Goal: Transaction & Acquisition: Purchase product/service

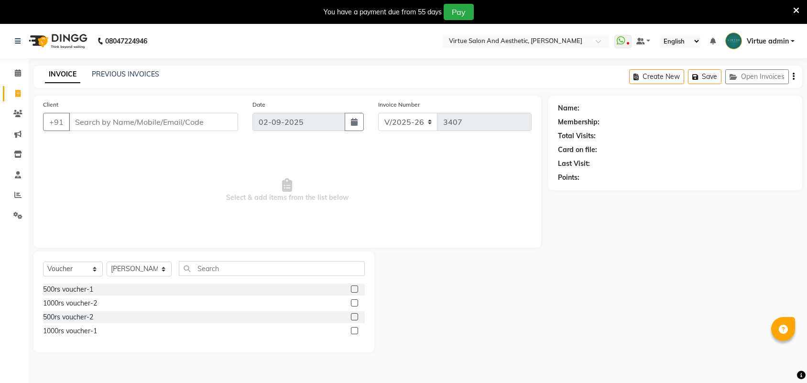
select select "4466"
select select "V"
select select "71189"
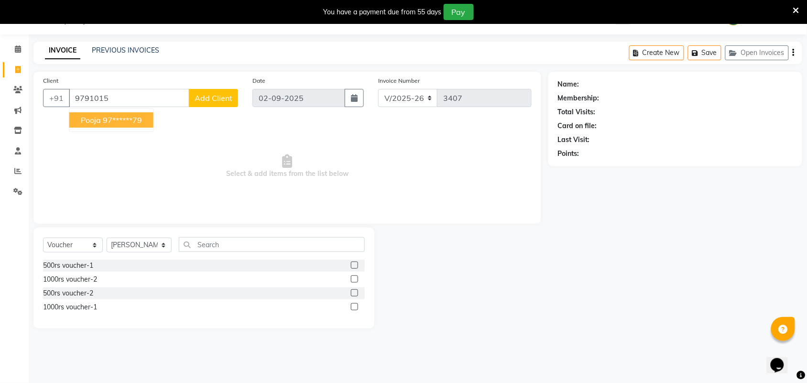
click at [110, 122] on ngb-highlight "97******79" at bounding box center [122, 120] width 39 height 10
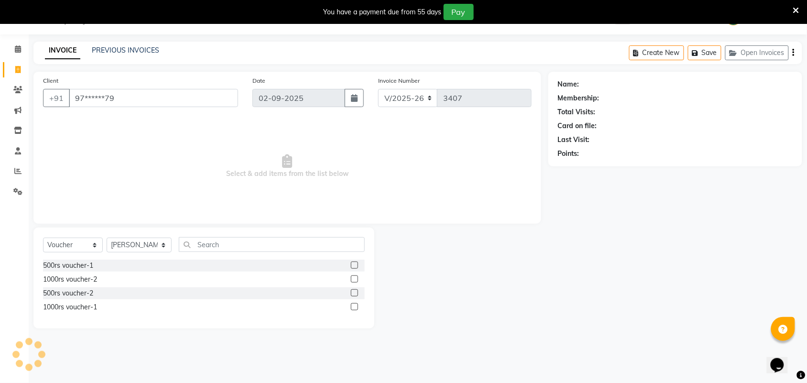
type input "97******79"
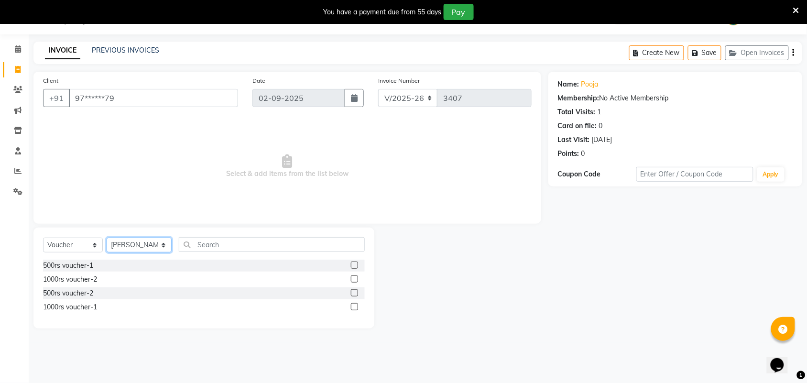
drag, startPoint x: 118, startPoint y: 242, endPoint x: 131, endPoint y: 251, distance: 16.8
click at [122, 247] on select "Select Stylist Admin [PERSON_NAME] Apsu Auditor Ambattur [PERSON_NAME] Dingg - …" at bounding box center [139, 245] width 65 height 15
click at [69, 244] on select "Select Service Product Membership Package Voucher Prepaid Gift Card" at bounding box center [73, 245] width 60 height 15
select select "service"
click at [43, 238] on select "Select Service Product Membership Package Voucher Prepaid Gift Card" at bounding box center [73, 245] width 60 height 15
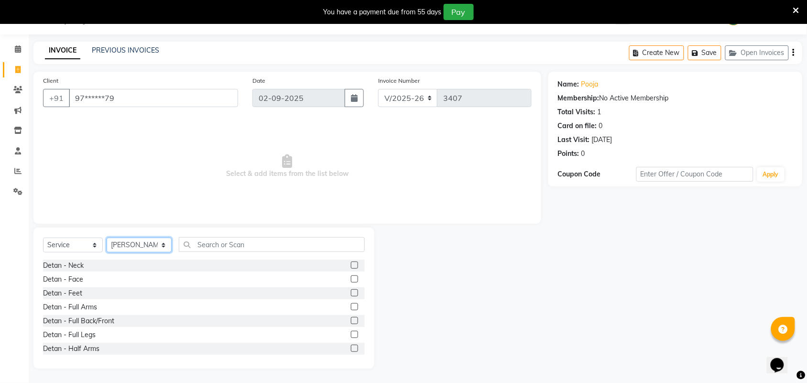
click at [120, 249] on select "Select Stylist Admin [PERSON_NAME] Apsu Auditor Ambattur [PERSON_NAME] Dingg - …" at bounding box center [139, 245] width 65 height 15
select select "25071"
click at [107, 238] on select "Select Stylist Admin [PERSON_NAME] Apsu Auditor Ambattur [PERSON_NAME] Dingg - …" at bounding box center [139, 245] width 65 height 15
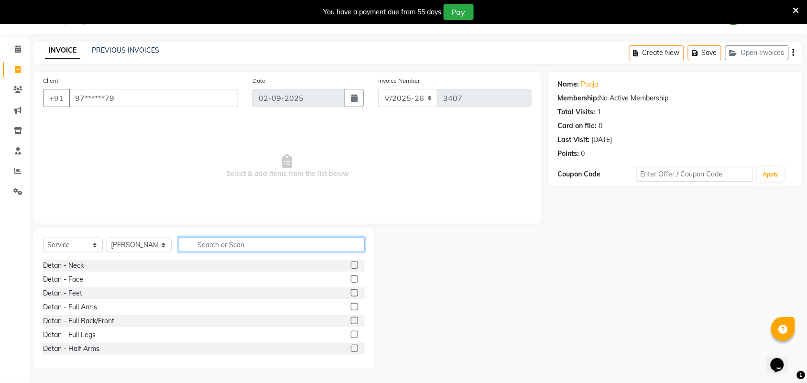
click at [247, 247] on input "text" at bounding box center [272, 244] width 186 height 15
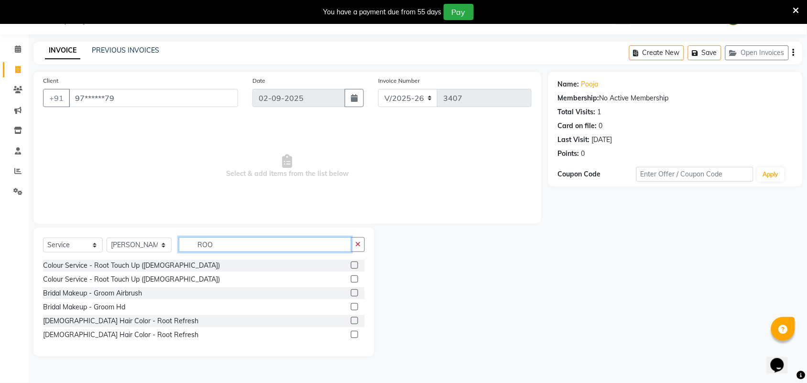
type input "ROO"
click at [352, 265] on label at bounding box center [354, 265] width 7 height 7
click at [352, 265] on input "checkbox" at bounding box center [354, 265] width 6 height 6
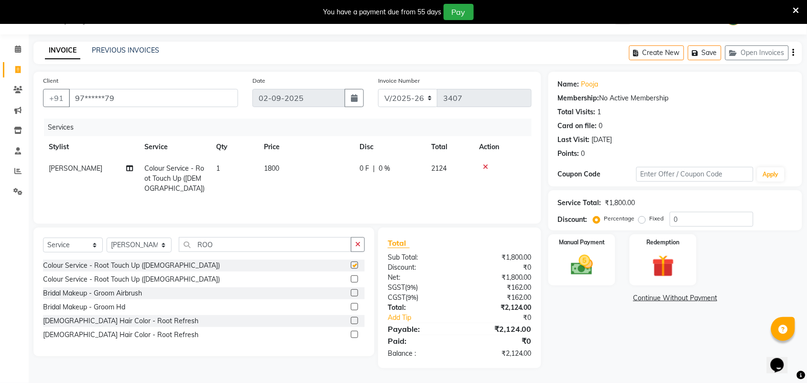
checkbox input "false"
click at [699, 221] on input "0" at bounding box center [712, 219] width 84 height 15
type input "10"
click at [598, 262] on img at bounding box center [581, 265] width 37 height 26
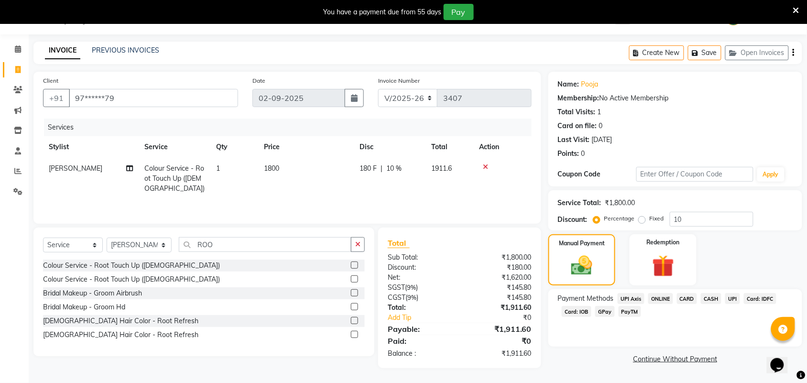
click at [710, 301] on span "CASH" at bounding box center [711, 298] width 21 height 11
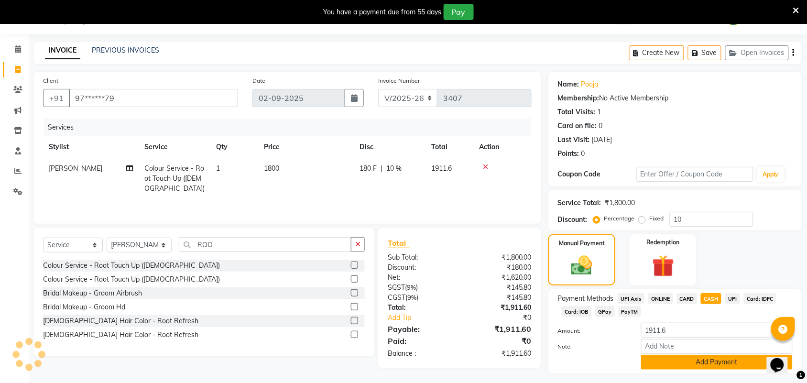
click at [665, 361] on button "Add Payment" at bounding box center [717, 362] width 152 height 15
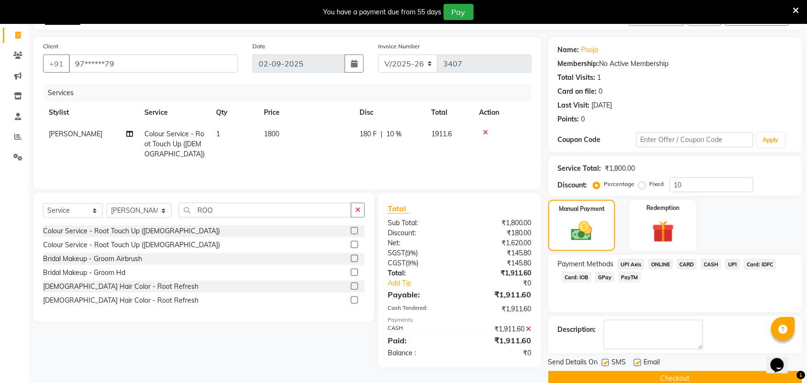
scroll to position [76, 0]
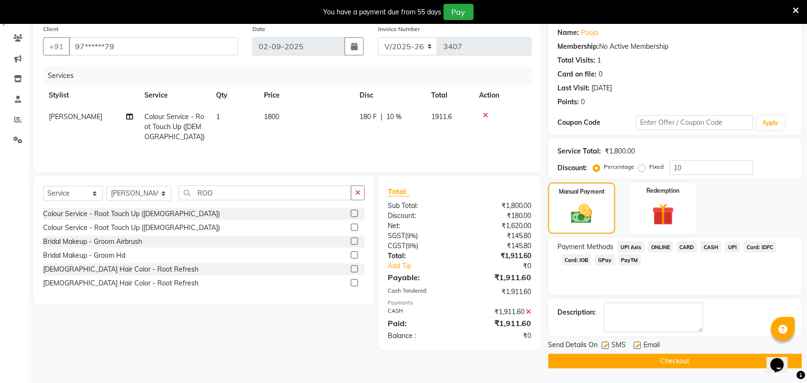
click at [593, 357] on button "Checkout" at bounding box center [675, 361] width 254 height 15
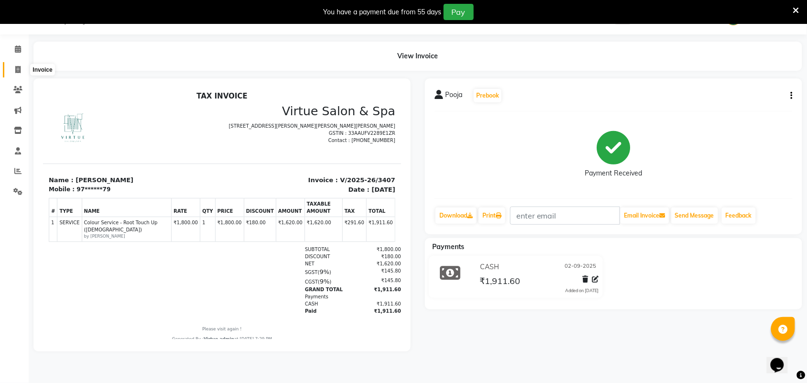
click at [18, 68] on icon at bounding box center [17, 69] width 5 height 7
select select "service"
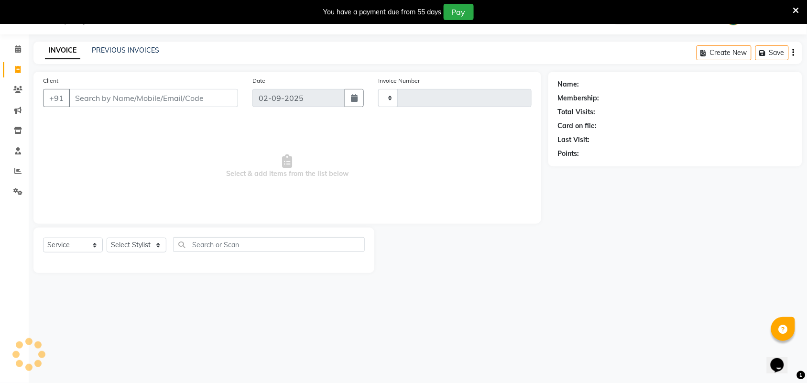
click at [172, 98] on input "Client" at bounding box center [153, 98] width 169 height 18
type input "3408"
select select "4466"
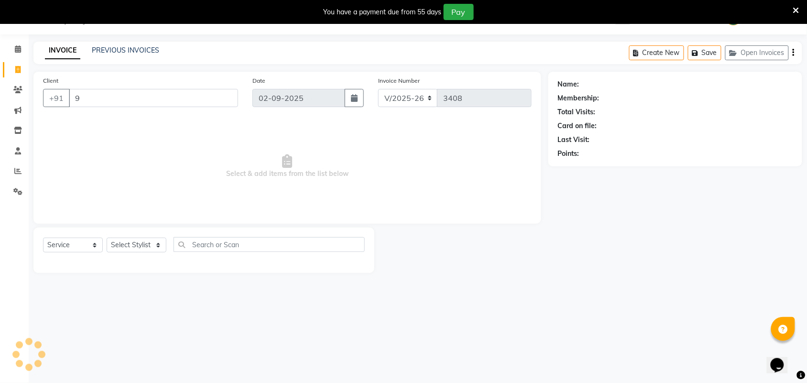
type input "98"
select select "V"
select select "71189"
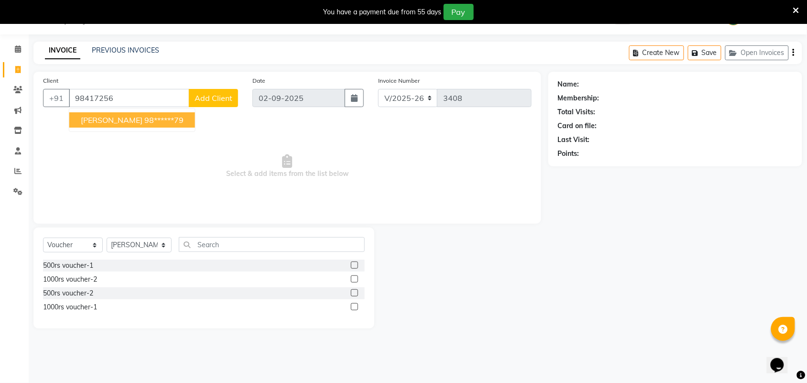
click at [151, 123] on ngb-highlight "98******79" at bounding box center [163, 120] width 39 height 10
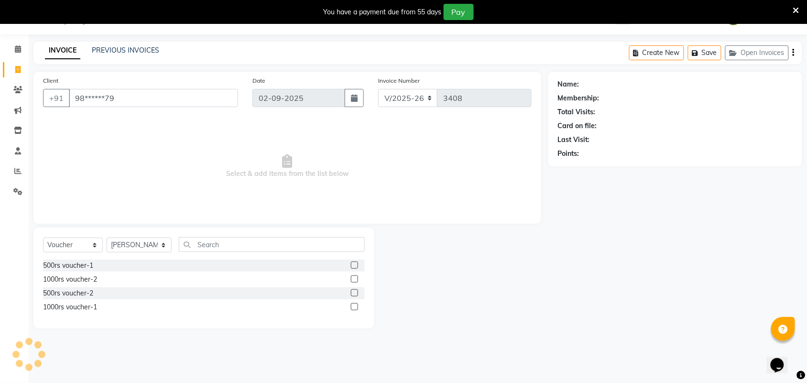
type input "98******79"
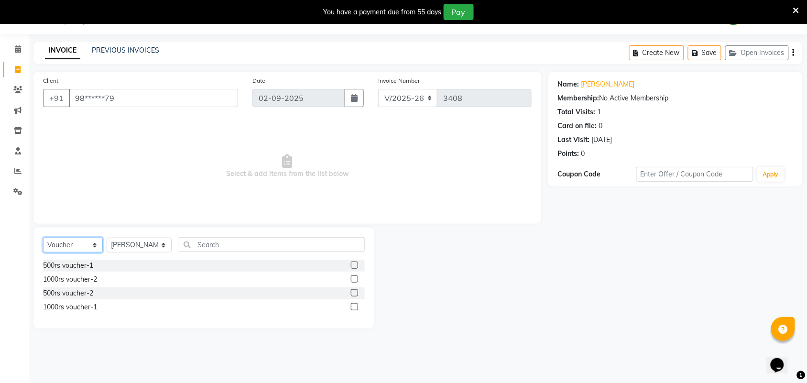
click at [70, 250] on select "Select Service Product Membership Package Voucher Prepaid Gift Card" at bounding box center [73, 245] width 60 height 15
select select "service"
click at [43, 238] on select "Select Service Product Membership Package Voucher Prepaid Gift Card" at bounding box center [73, 245] width 60 height 15
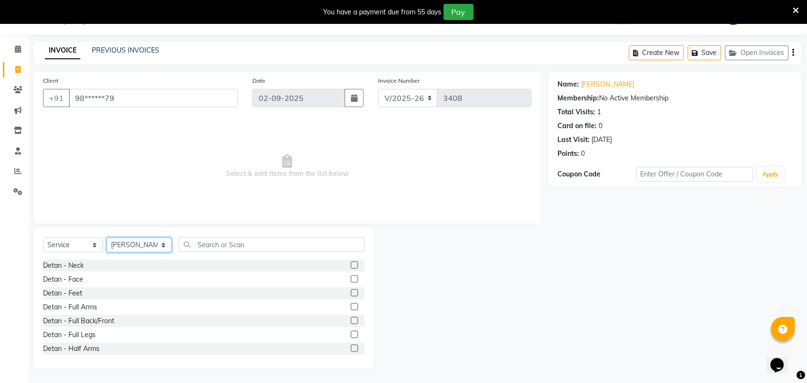
click at [130, 240] on select "Select Stylist Admin [PERSON_NAME] Apsu Auditor Ambattur [PERSON_NAME] Dingg - …" at bounding box center [139, 245] width 65 height 15
select select "59088"
click at [107, 238] on select "Select Stylist Admin [PERSON_NAME] Apsu Auditor Ambattur [PERSON_NAME] Dingg - …" at bounding box center [139, 245] width 65 height 15
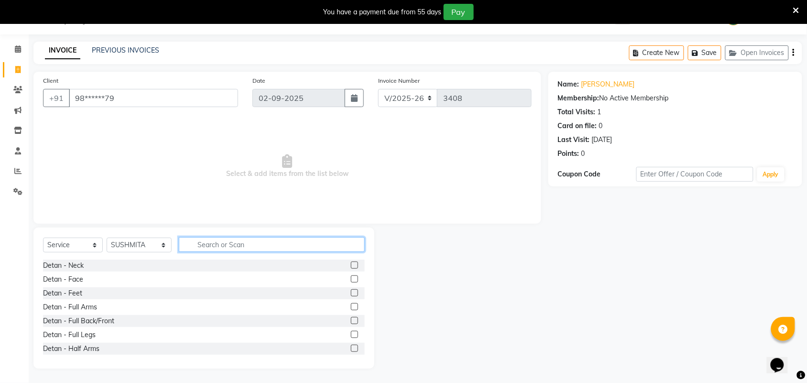
click at [248, 245] on input "text" at bounding box center [272, 244] width 186 height 15
click at [351, 278] on label at bounding box center [354, 278] width 7 height 7
click at [351, 278] on input "checkbox" at bounding box center [354, 279] width 6 height 6
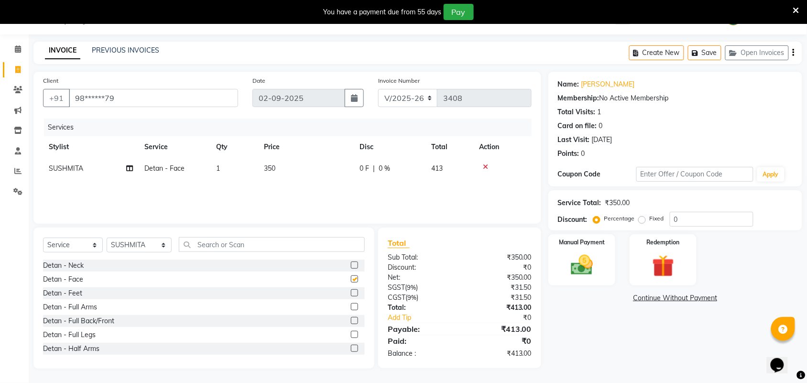
checkbox input "false"
click at [351, 265] on label at bounding box center [354, 265] width 7 height 7
click at [351, 265] on input "checkbox" at bounding box center [354, 265] width 6 height 6
checkbox input "false"
click at [276, 171] on td "350" at bounding box center [306, 169] width 96 height 22
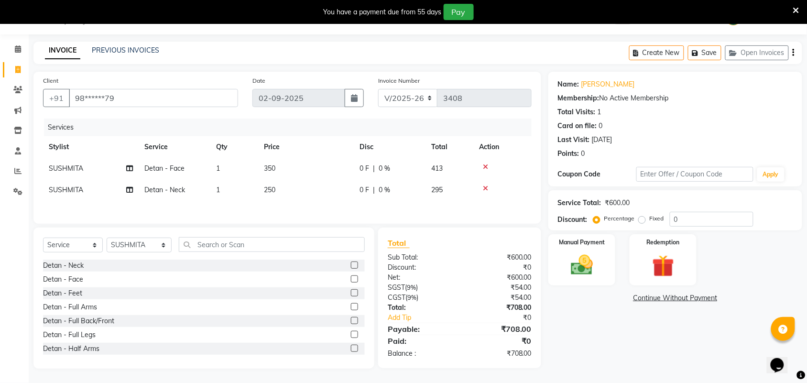
select select "59088"
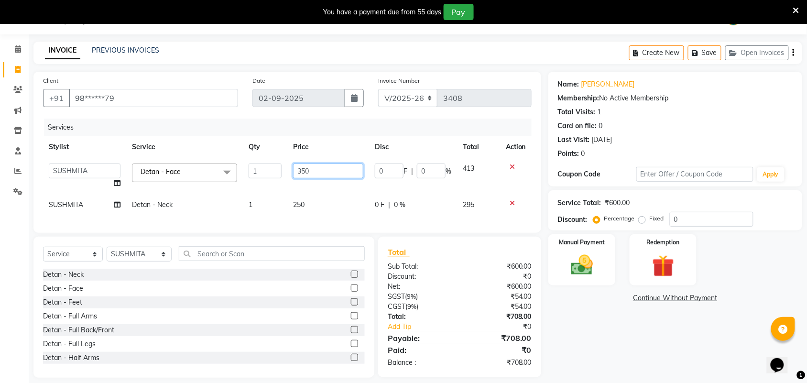
drag, startPoint x: 311, startPoint y: 165, endPoint x: 319, endPoint y: 167, distance: 8.3
click at [313, 166] on input "350" at bounding box center [328, 171] width 70 height 15
type input "3"
type input "400"
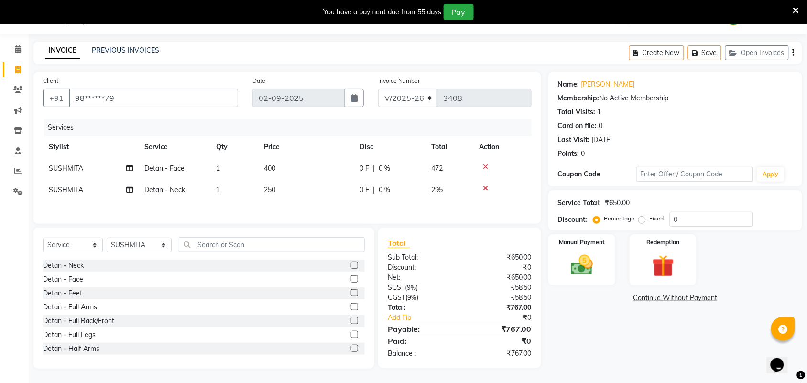
click at [318, 205] on div "Services Stylist Service Qty Price Disc Total Action SUSHMITA Detan - Face 1 40…" at bounding box center [287, 167] width 489 height 96
click at [284, 189] on td "250" at bounding box center [306, 190] width 96 height 22
select select "59088"
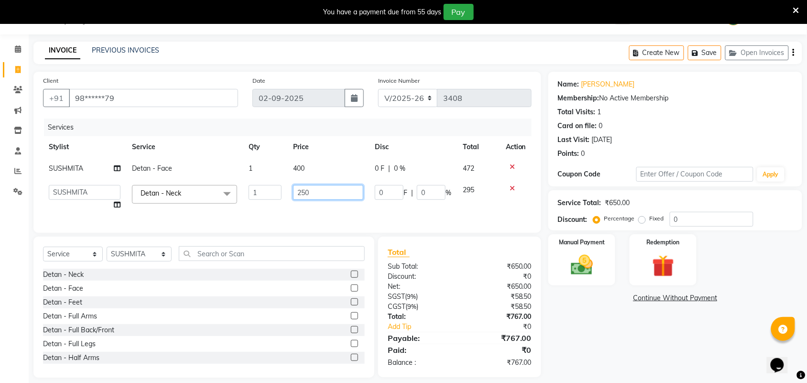
drag, startPoint x: 323, startPoint y: 197, endPoint x: 326, endPoint y: 192, distance: 5.8
click at [324, 197] on input "250" at bounding box center [328, 192] width 70 height 15
type input "2"
type input "400"
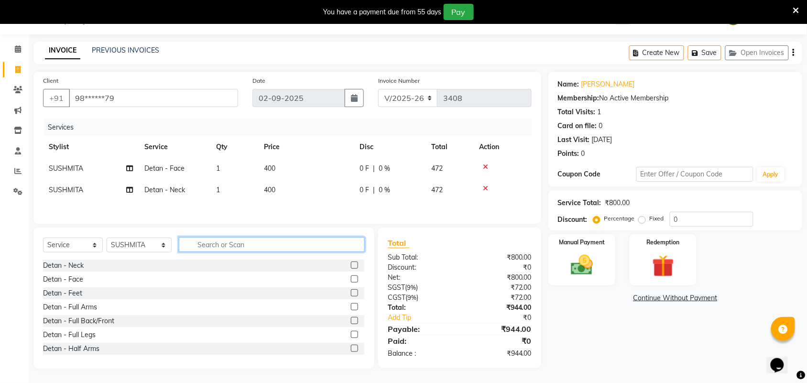
click at [220, 262] on div "Select Service Product Membership Package Voucher Prepaid Gift Card Select Styl…" at bounding box center [203, 298] width 341 height 141
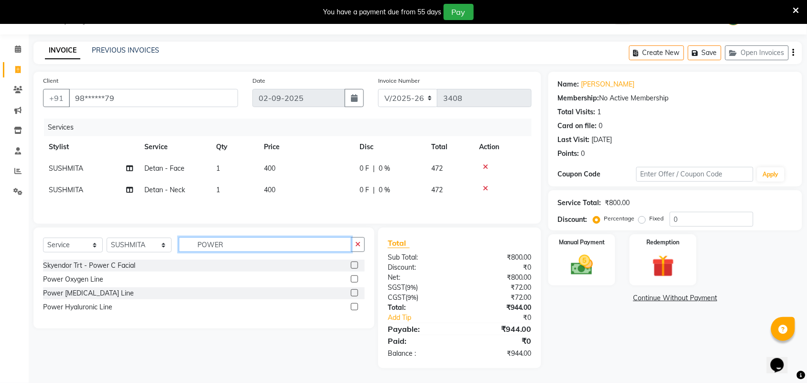
type input "POWER"
click at [357, 269] on label at bounding box center [354, 265] width 7 height 7
click at [357, 269] on input "checkbox" at bounding box center [354, 265] width 6 height 6
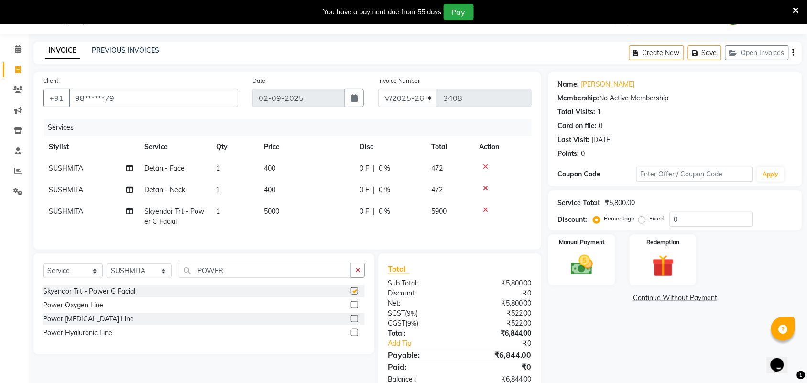
checkbox input "false"
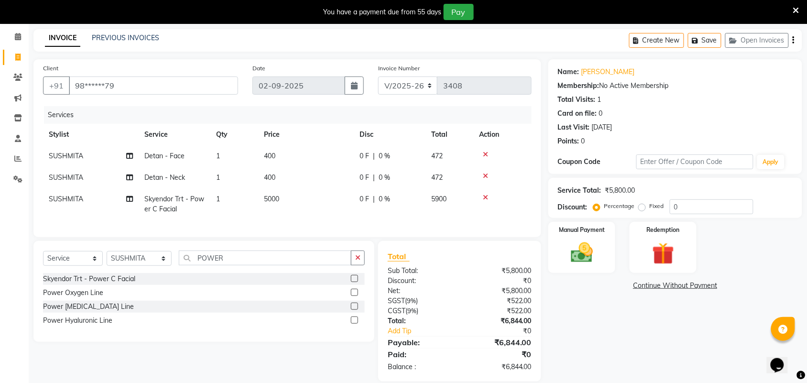
scroll to position [58, 0]
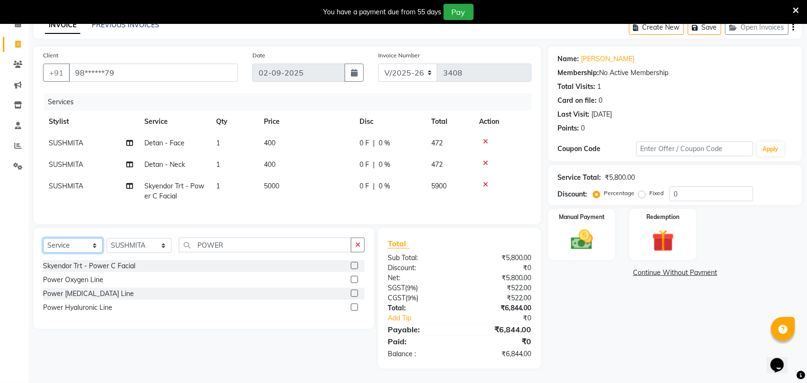
click at [72, 252] on select "Select Service Product Membership Package Voucher Prepaid Gift Card" at bounding box center [73, 245] width 60 height 15
select select "V"
click at [43, 238] on select "Select Service Product Membership Package Voucher Prepaid Gift Card" at bounding box center [73, 245] width 60 height 15
click at [354, 307] on label at bounding box center [354, 307] width 7 height 7
click at [354, 307] on input "checkbox" at bounding box center [354, 308] width 6 height 6
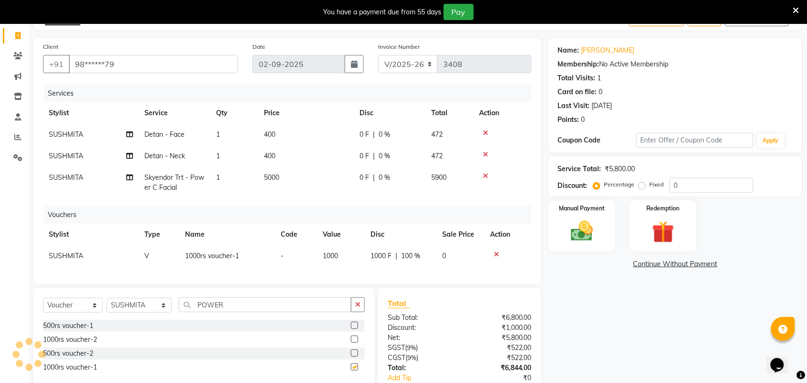
checkbox input "false"
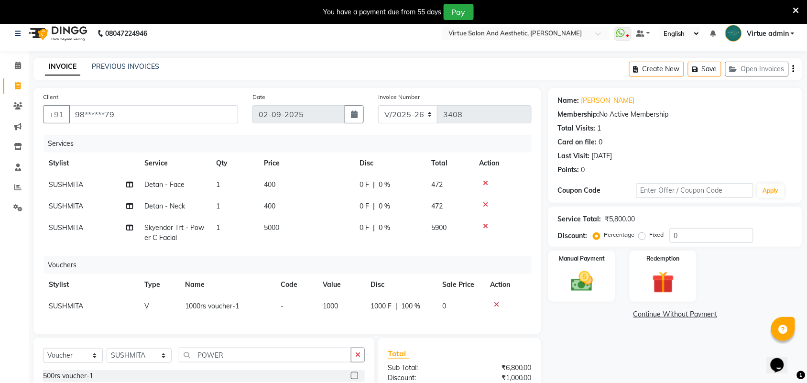
scroll to position [0, 0]
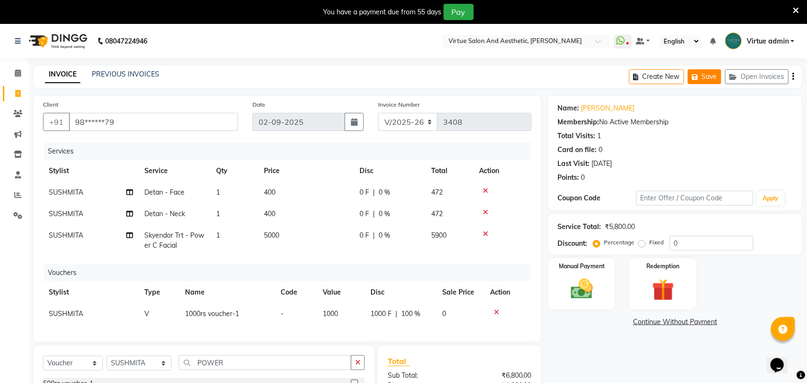
click at [706, 78] on button "Save" at bounding box center [704, 76] width 33 height 15
click at [704, 77] on button "Save" at bounding box center [704, 76] width 33 height 15
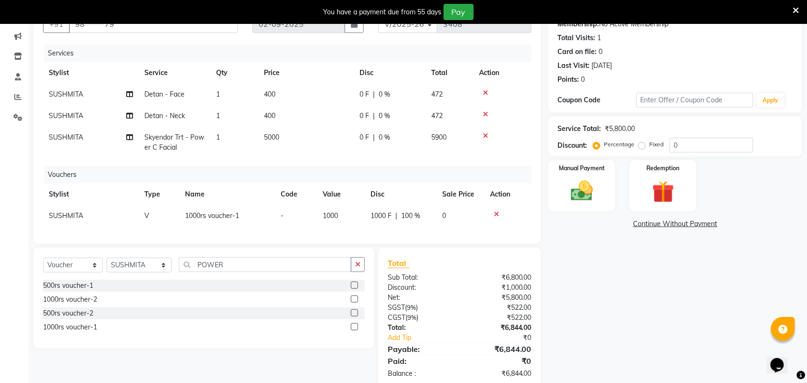
scroll to position [120, 0]
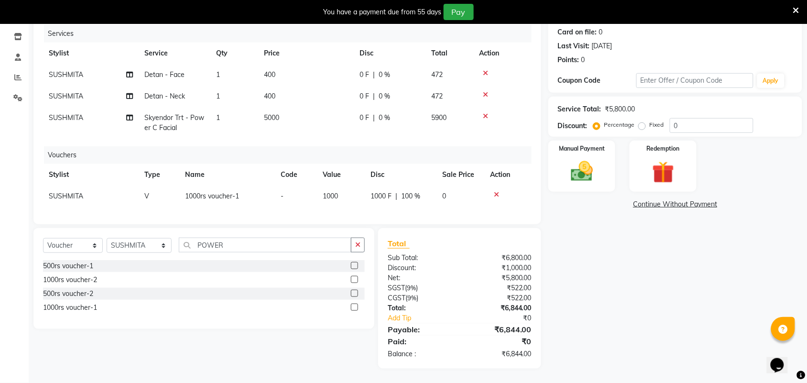
click at [60, 192] on span "SUSHMITA" at bounding box center [66, 196] width 34 height 9
select select "59088"
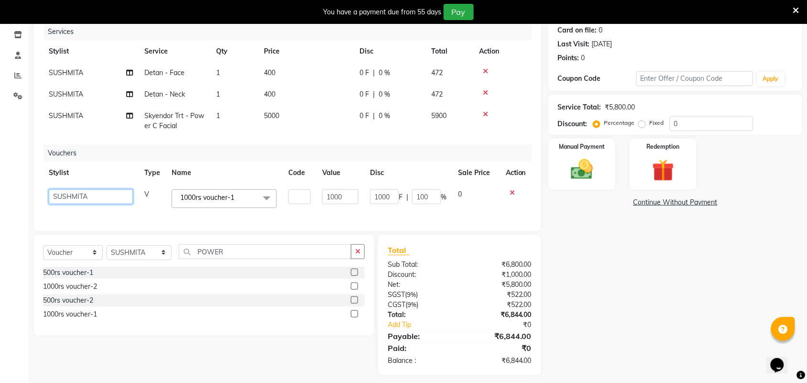
click at [76, 197] on select "Admin [PERSON_NAME] Apsu Auditor [PERSON_NAME] Dingg - Support Team [PERSON_NAM…" at bounding box center [91, 196] width 84 height 15
click at [49, 189] on select "Admin [PERSON_NAME] Apsu Auditor [PERSON_NAME] Dingg - Support Team [PERSON_NAM…" at bounding box center [91, 196] width 84 height 15
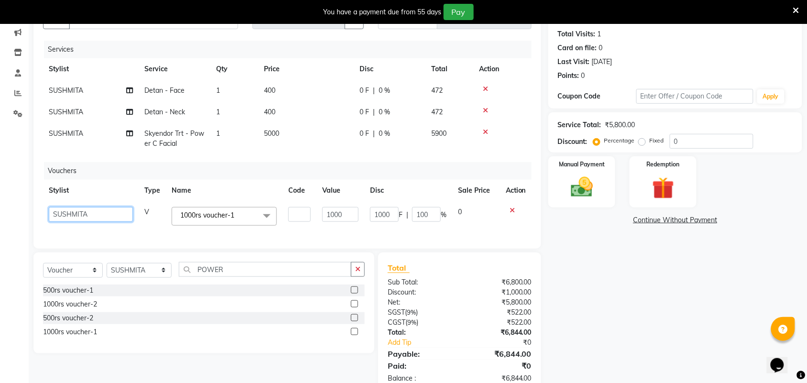
scroll to position [0, 0]
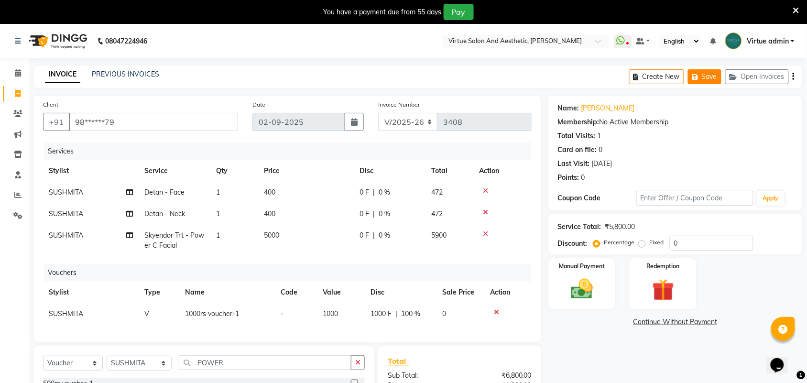
click at [701, 72] on button "Save" at bounding box center [704, 76] width 33 height 15
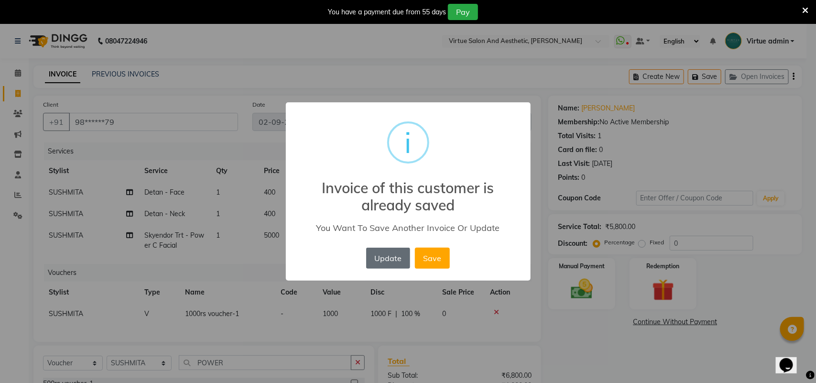
click at [392, 251] on button "Update" at bounding box center [388, 258] width 44 height 21
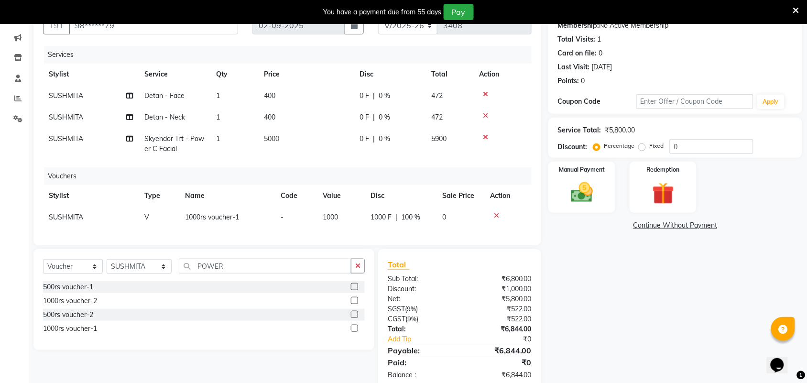
scroll to position [126, 0]
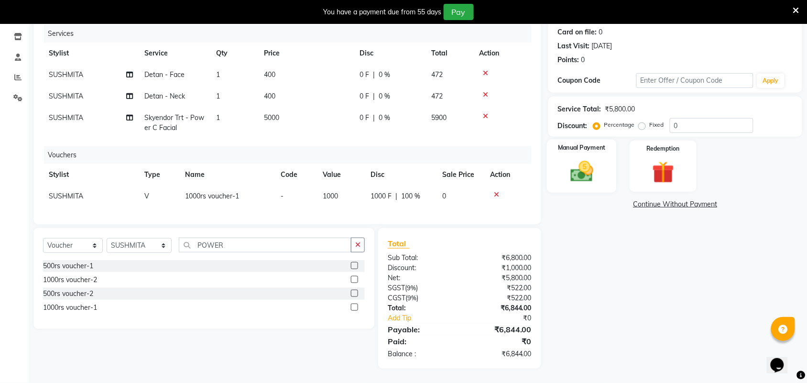
click at [596, 165] on img at bounding box center [581, 171] width 37 height 26
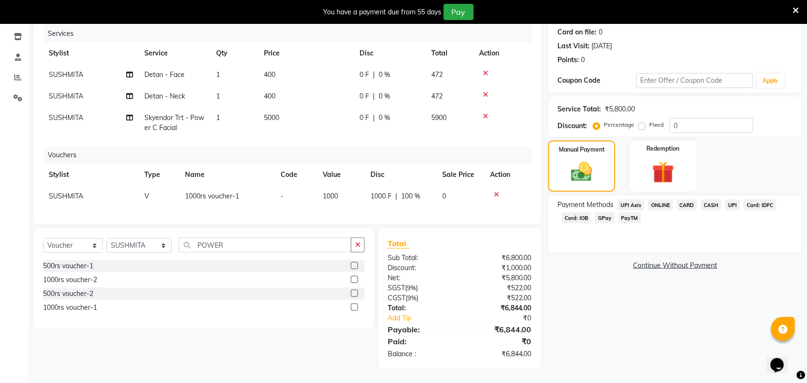
click at [709, 199] on span "CASH" at bounding box center [711, 204] width 21 height 11
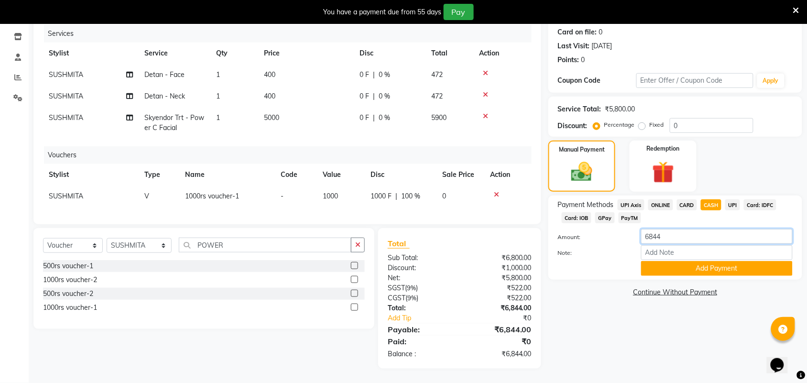
click at [667, 231] on input "6844" at bounding box center [717, 236] width 152 height 15
click at [690, 118] on input "0" at bounding box center [712, 125] width 84 height 15
click at [679, 118] on input "number" at bounding box center [712, 125] width 84 height 15
click at [650, 120] on label "Fixed" at bounding box center [657, 124] width 14 height 9
click at [644, 121] on input "Fixed" at bounding box center [644, 124] width 7 height 7
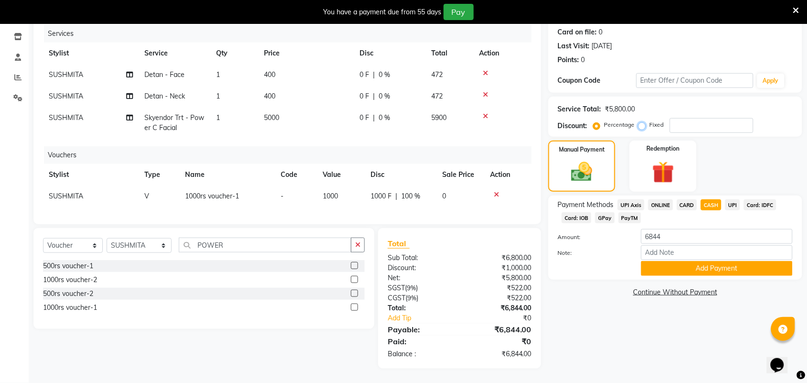
radio input "true"
click at [713, 118] on input "number" at bounding box center [712, 125] width 84 height 15
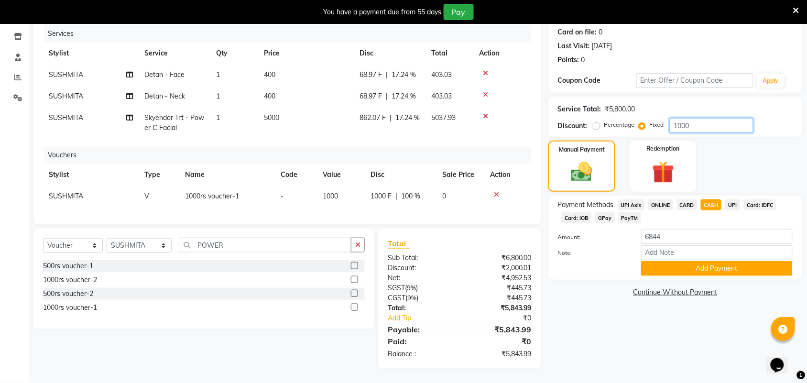
type input "1000"
click at [493, 234] on div "Total Sub Total: ₹6,800.00 Discount: ₹2,000.01 Net: ₹4,952.53 SGST ( 9% ) ₹445.…" at bounding box center [459, 298] width 163 height 141
click at [582, 212] on span "Card: IOB" at bounding box center [577, 217] width 30 height 11
type input "5843.99"
click at [695, 261] on button "Add Payment" at bounding box center [717, 268] width 152 height 15
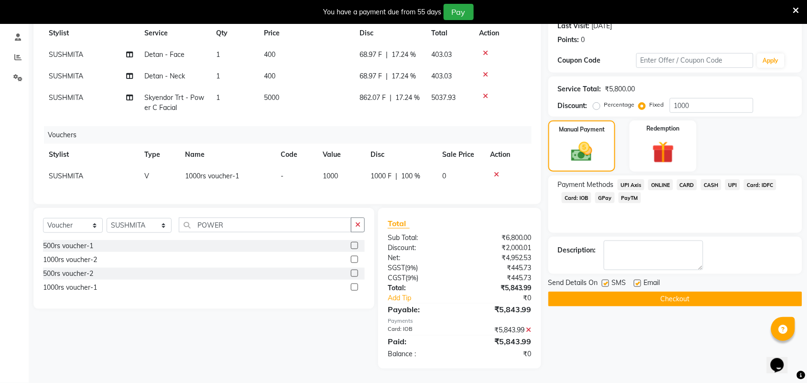
scroll to position [146, 0]
click at [684, 292] on button "Checkout" at bounding box center [675, 299] width 254 height 15
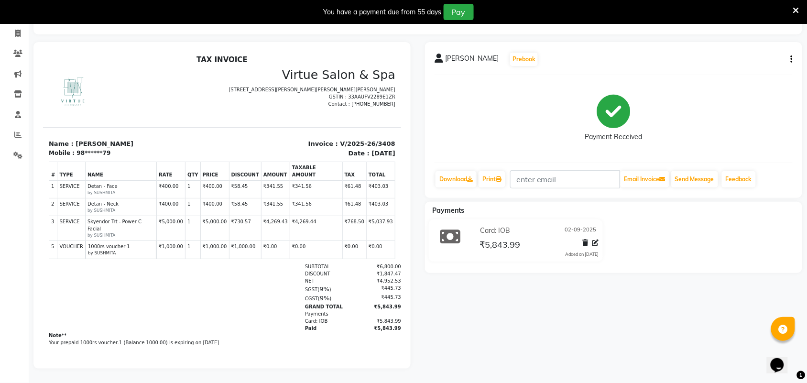
click at [797, 8] on icon at bounding box center [796, 10] width 6 height 9
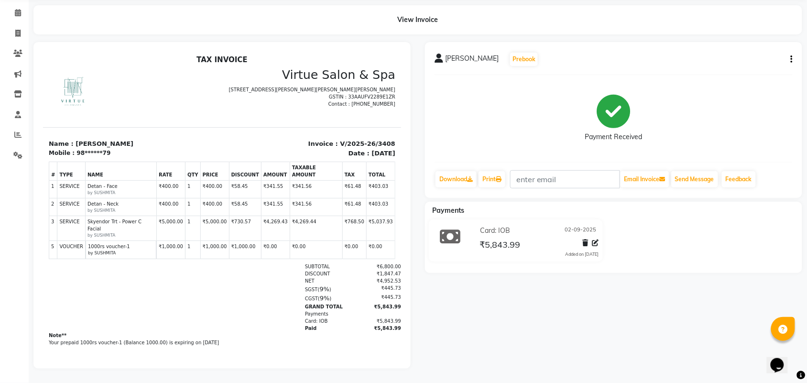
scroll to position [45, 0]
click at [795, 8] on div "View Invoice" at bounding box center [417, 19] width 769 height 29
click at [12, 26] on link "Invoice" at bounding box center [14, 34] width 23 height 16
select select "service"
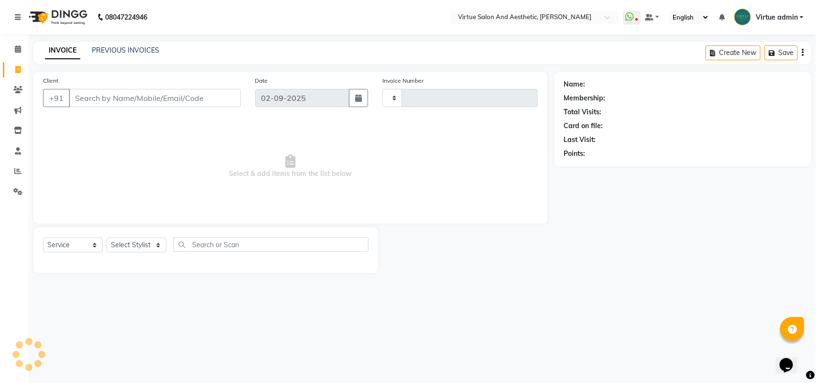
click at [135, 54] on div "PREVIOUS INVOICES" at bounding box center [125, 50] width 67 height 10
type input "3409"
select select "4466"
click at [137, 52] on link "PREVIOUS INVOICES" at bounding box center [125, 50] width 67 height 9
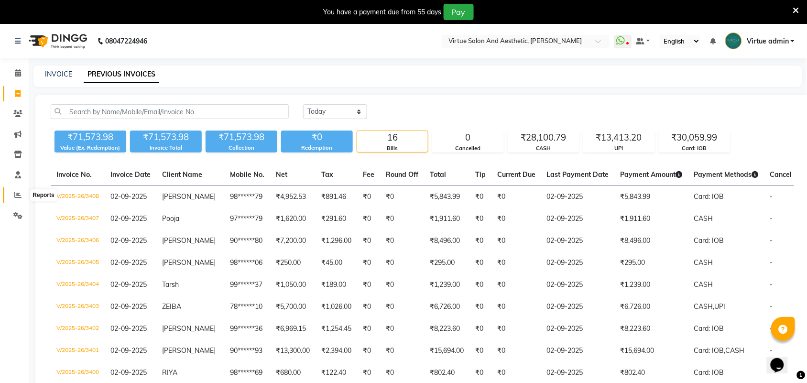
click at [18, 195] on icon at bounding box center [17, 194] width 7 height 7
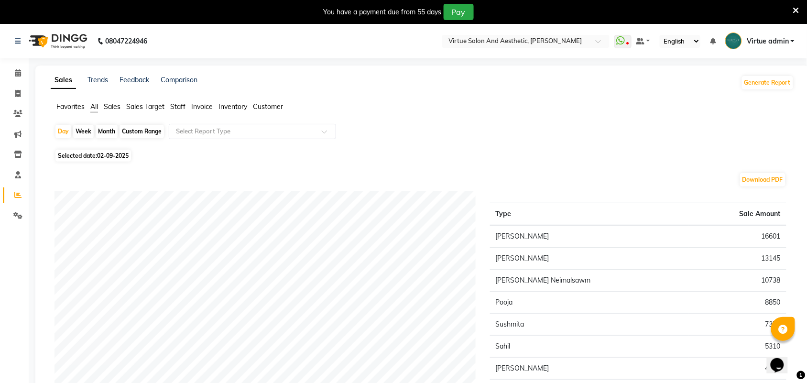
click at [185, 108] on span "Staff" at bounding box center [177, 106] width 15 height 9
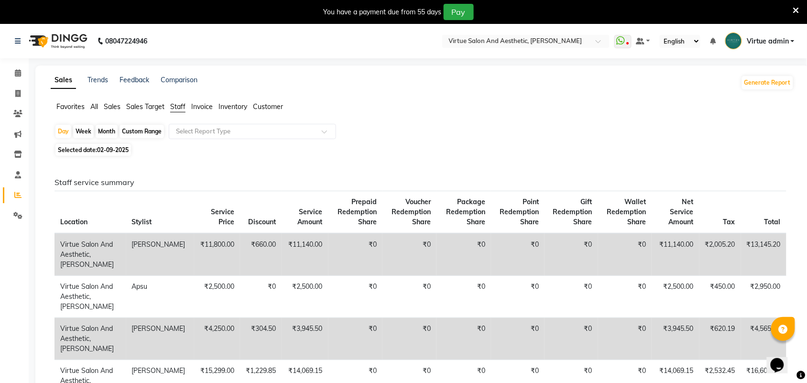
click at [137, 129] on div "Custom Range" at bounding box center [142, 131] width 44 height 13
select select "9"
select select "2025"
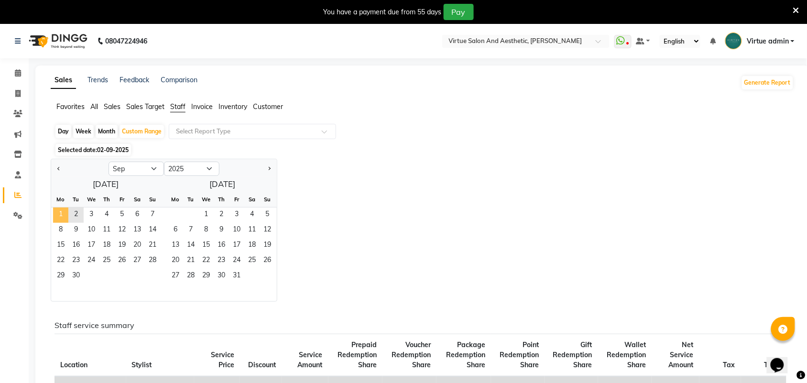
click at [61, 217] on span "1" at bounding box center [60, 214] width 15 height 15
click at [74, 220] on span "2" at bounding box center [75, 214] width 15 height 15
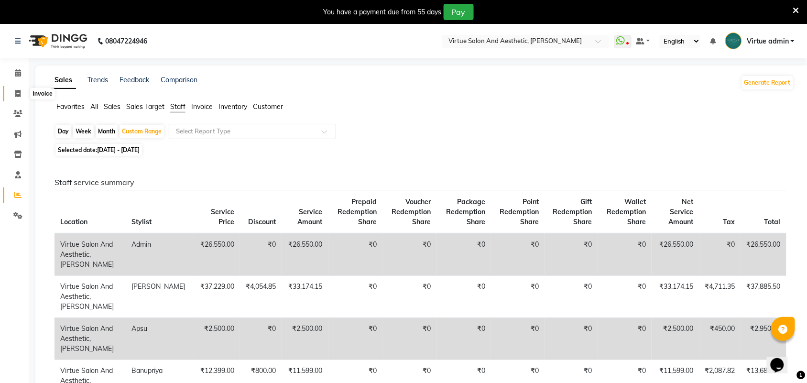
click at [11, 92] on span at bounding box center [18, 93] width 17 height 11
select select "4466"
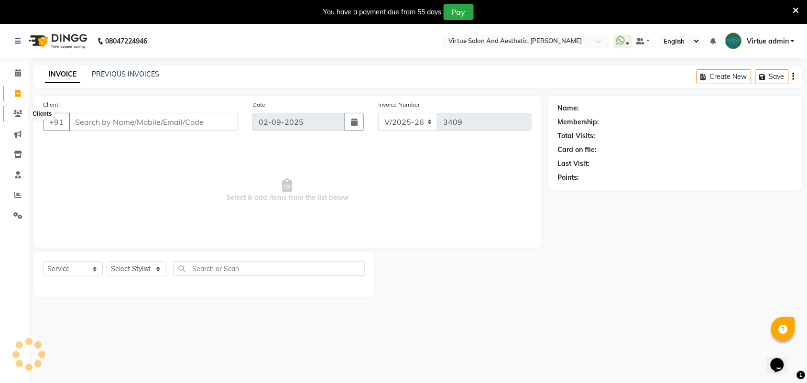
scroll to position [24, 0]
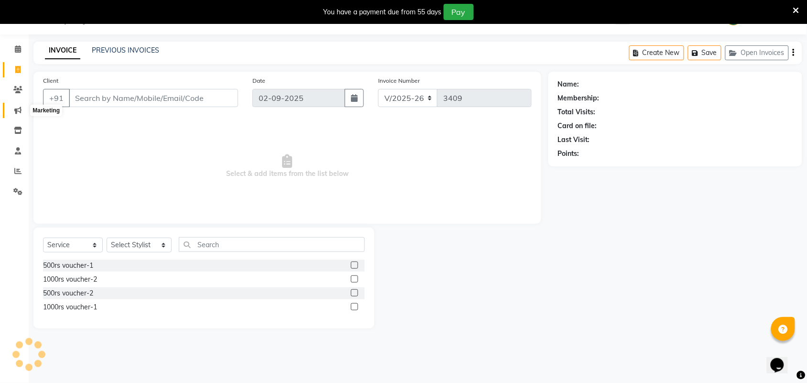
select select "V"
select select "71189"
click at [797, 8] on icon at bounding box center [796, 10] width 6 height 9
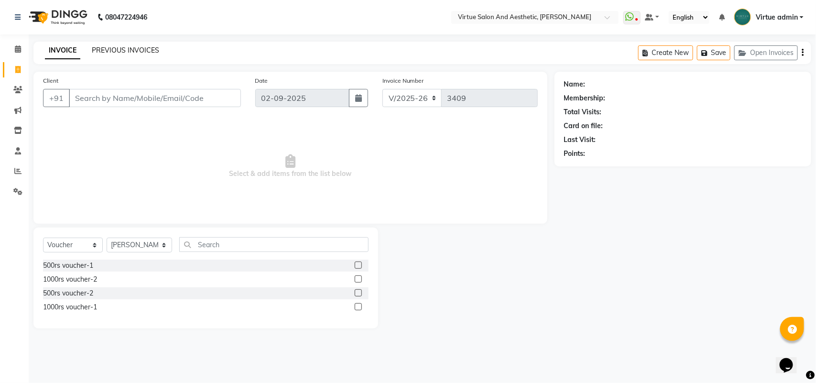
click at [151, 53] on link "PREVIOUS INVOICES" at bounding box center [125, 50] width 67 height 9
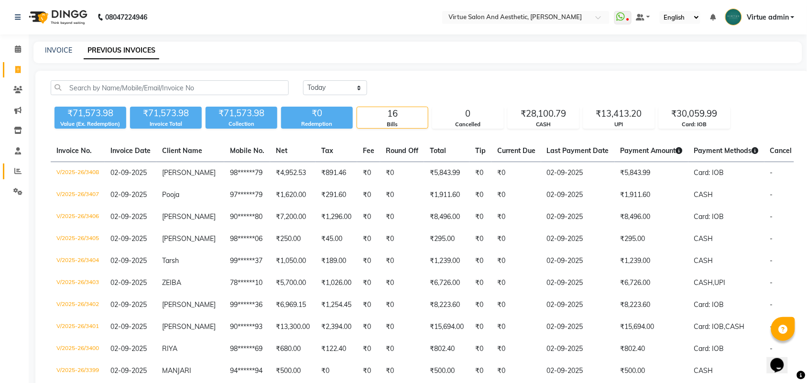
click at [13, 177] on link "Reports" at bounding box center [14, 172] width 23 height 16
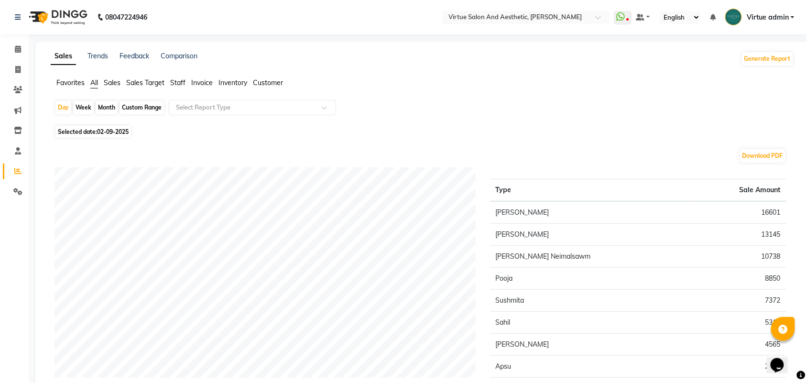
click at [107, 86] on span "Sales" at bounding box center [112, 82] width 17 height 9
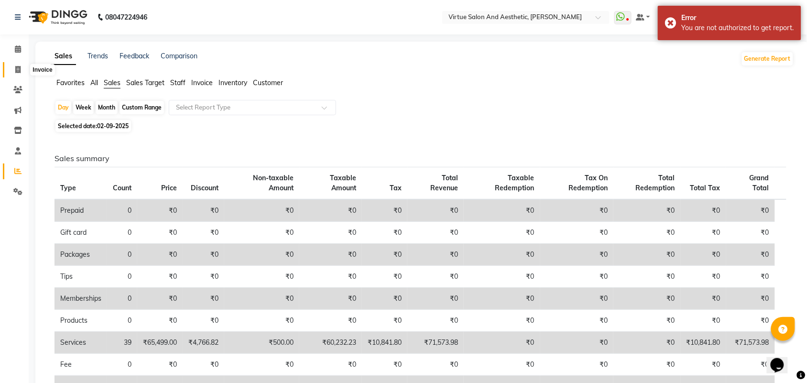
click at [17, 67] on icon at bounding box center [17, 69] width 5 height 7
select select "service"
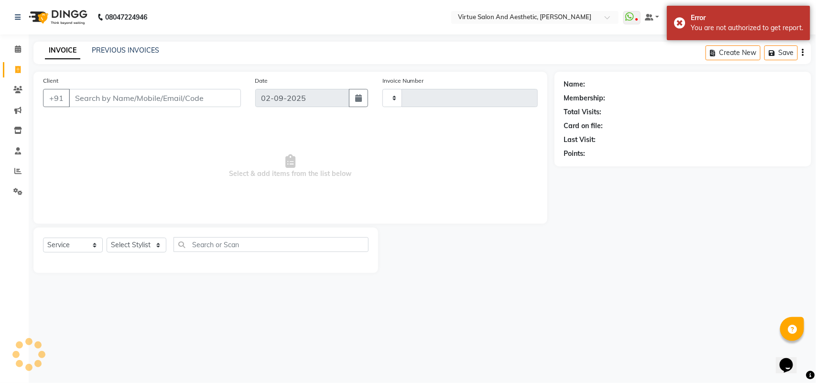
type input "3409"
select select "4466"
select select "V"
select select "71189"
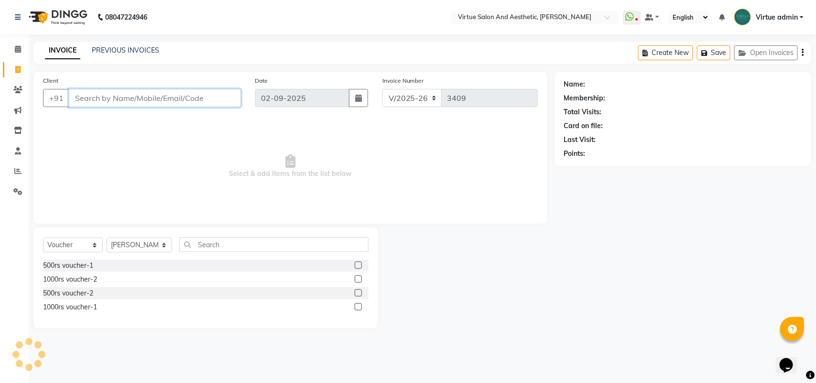
click at [109, 104] on input "Client" at bounding box center [155, 98] width 172 height 18
click at [74, 247] on select "Select Service Product Membership Package Voucher Prepaid Gift Card" at bounding box center [73, 245] width 60 height 15
select select "service"
click at [43, 238] on select "Select Service Product Membership Package Voucher Prepaid Gift Card" at bounding box center [73, 245] width 60 height 15
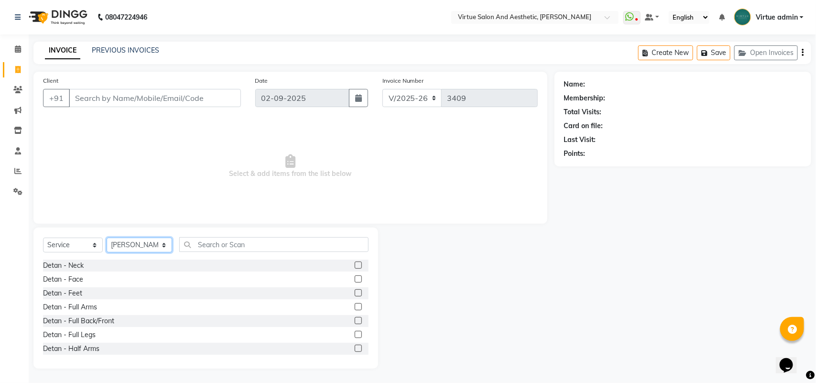
click at [136, 240] on select "Select Stylist Admin [PERSON_NAME] Apsu Auditor Ambattur [PERSON_NAME] Dingg - …" at bounding box center [140, 245] width 66 height 15
drag, startPoint x: 231, startPoint y: 173, endPoint x: 192, endPoint y: 87, distance: 93.9
click at [232, 169] on span "Select & add items from the list below" at bounding box center [290, 167] width 495 height 96
click at [199, 97] on input "Client" at bounding box center [155, 98] width 172 height 18
click at [192, 93] on input "Client" at bounding box center [155, 98] width 172 height 18
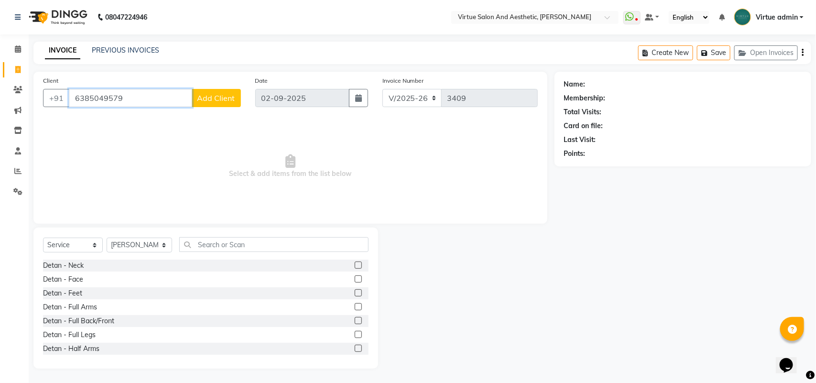
click at [168, 94] on input "6385049579" at bounding box center [130, 98] width 123 height 18
type input "6385049579"
click at [216, 94] on span "Add Client" at bounding box center [216, 98] width 38 height 10
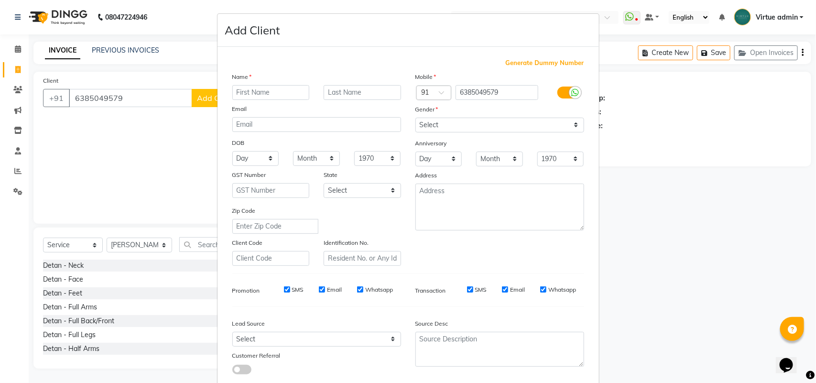
click at [251, 86] on input "text" at bounding box center [270, 92] width 77 height 15
click at [235, 92] on input "[PERSON_NAME]" at bounding box center [270, 92] width 77 height 15
type input "[PERSON_NAME]"
click at [497, 122] on select "Select [DEMOGRAPHIC_DATA] [DEMOGRAPHIC_DATA] Other Prefer Not To Say" at bounding box center [499, 125] width 169 height 15
select select "[DEMOGRAPHIC_DATA]"
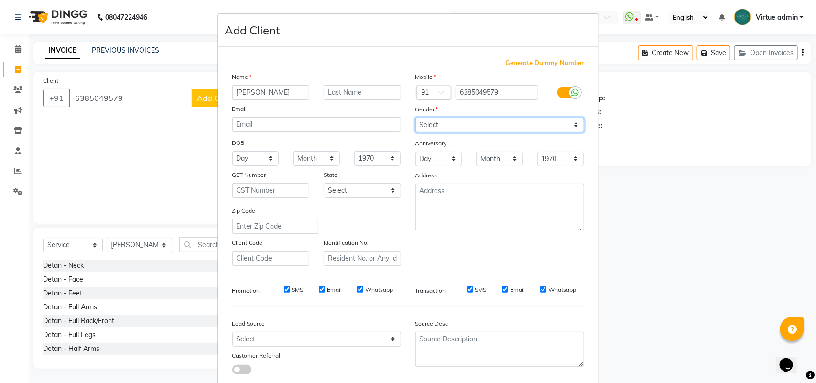
click at [415, 118] on select "Select [DEMOGRAPHIC_DATA] [DEMOGRAPHIC_DATA] Other Prefer Not To Say" at bounding box center [499, 125] width 169 height 15
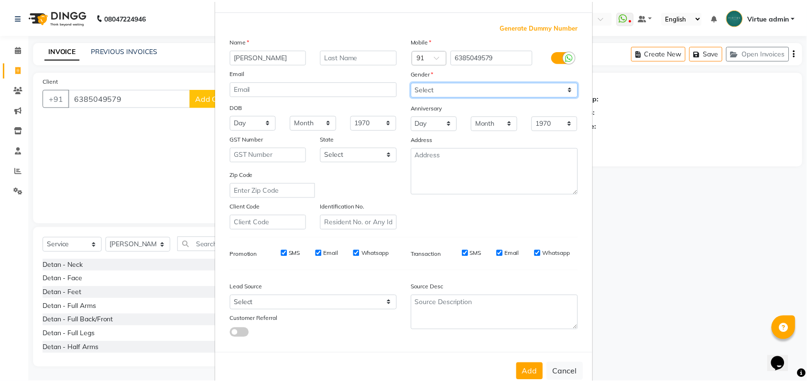
scroll to position [55, 0]
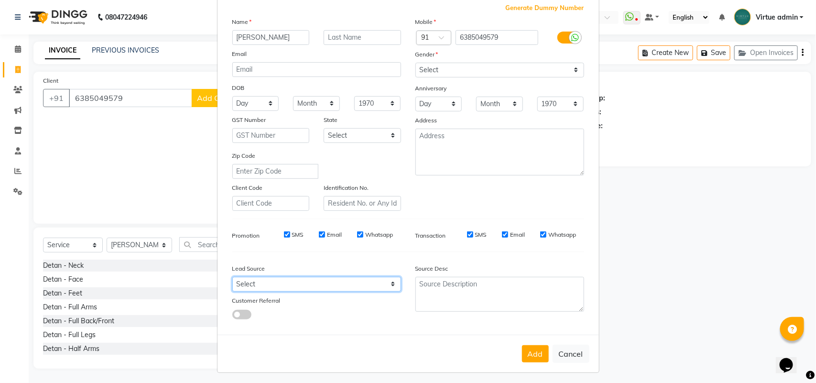
click at [368, 279] on select "Select Walk-in Referral Internet Friend Word of Mouth Advertisement Facebook Ju…" at bounding box center [316, 284] width 169 height 15
click at [282, 285] on select "Select Walk-in Referral Internet Friend Word of Mouth Advertisement Facebook Ju…" at bounding box center [316, 284] width 169 height 15
select select "30556"
click at [232, 277] on select "Select Walk-in Referral Internet Friend Word of Mouth Advertisement Facebook Ju…" at bounding box center [316, 284] width 169 height 15
click at [529, 350] on button "Add" at bounding box center [535, 353] width 27 height 17
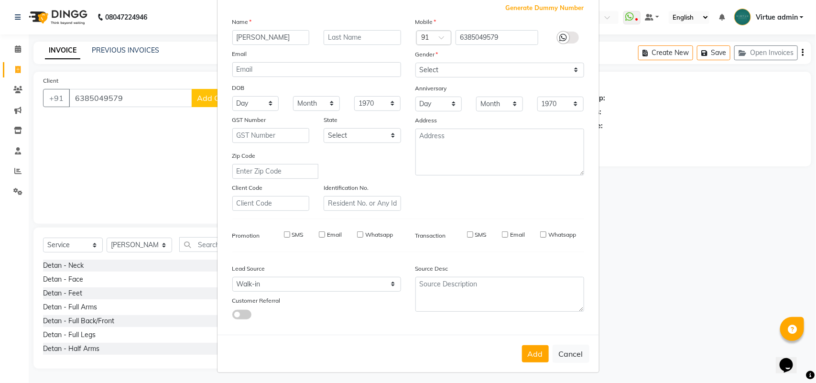
type input "63******79"
select select
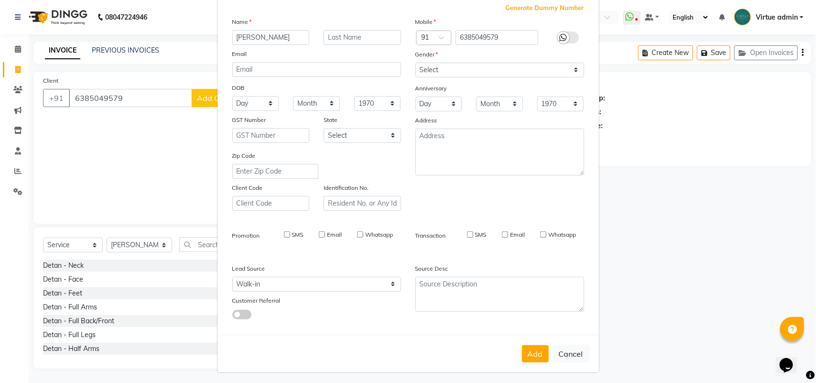
select select
checkbox input "false"
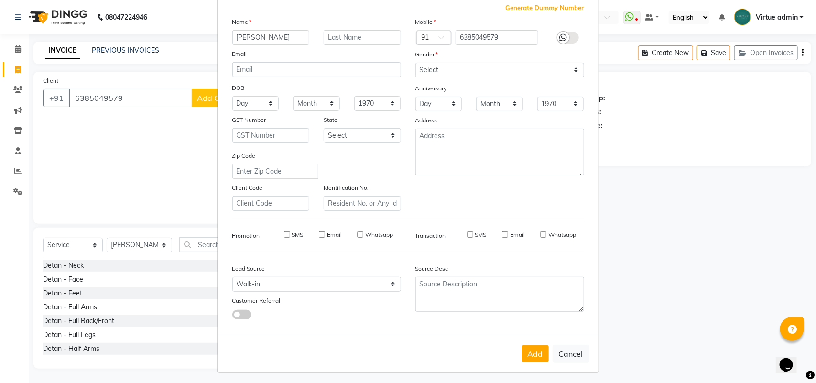
checkbox input "false"
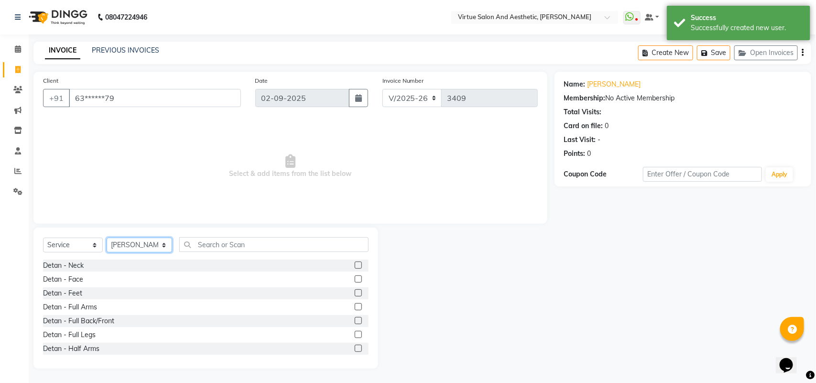
click at [146, 245] on select "Select Stylist Admin [PERSON_NAME] Apsu Auditor Ambattur [PERSON_NAME] Dingg - …" at bounding box center [140, 245] width 66 height 15
select select "49628"
click at [107, 238] on select "Select Stylist Admin [PERSON_NAME] Apsu Auditor Ambattur [PERSON_NAME] Dingg - …" at bounding box center [140, 245] width 66 height 15
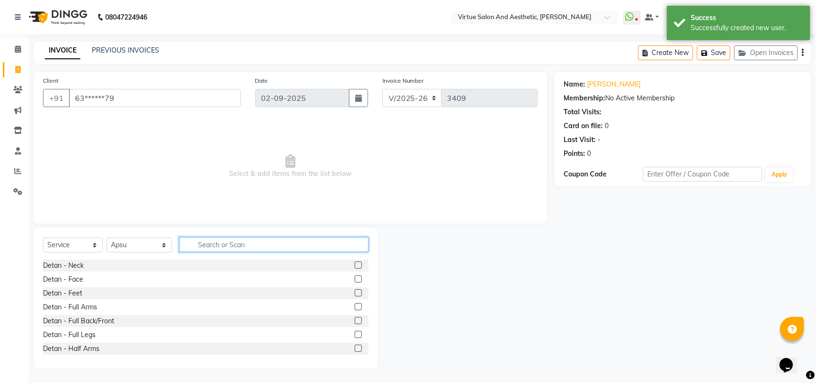
click at [237, 240] on input "text" at bounding box center [273, 244] width 189 height 15
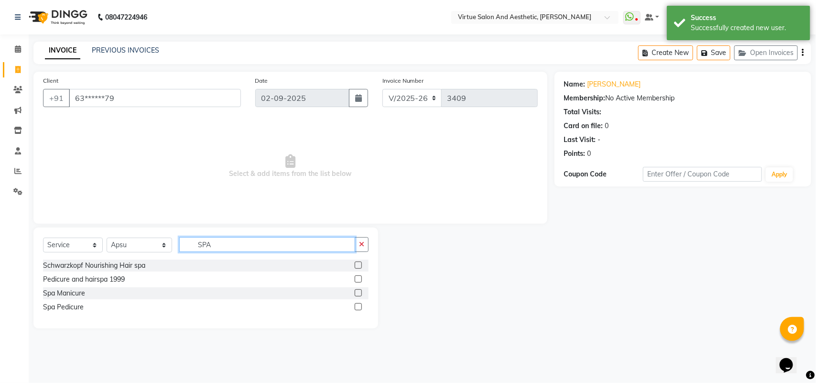
type input "SPA"
click at [358, 307] on label at bounding box center [358, 306] width 7 height 7
click at [358, 307] on input "checkbox" at bounding box center [358, 307] width 6 height 6
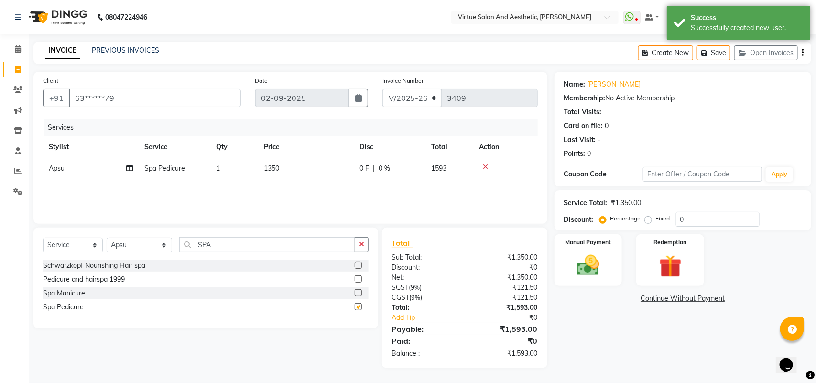
checkbox input "false"
click at [282, 240] on input "SPA" at bounding box center [267, 244] width 176 height 15
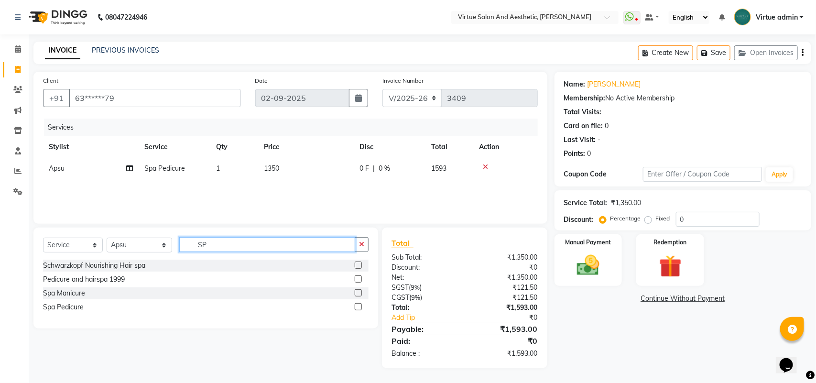
type input "S"
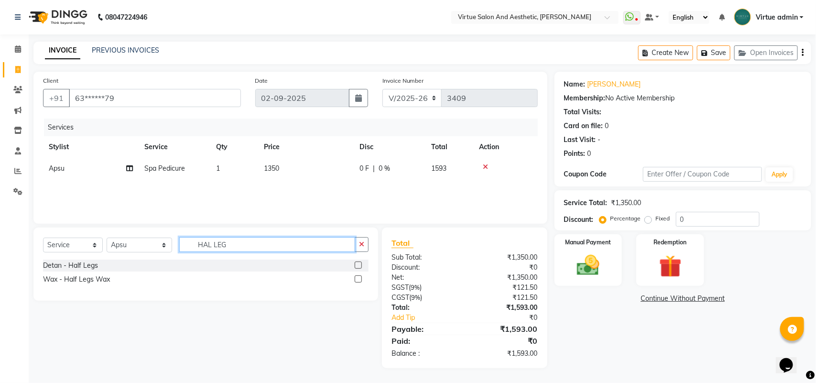
type input "HAL LEG"
click at [357, 277] on label at bounding box center [358, 278] width 7 height 7
click at [357, 277] on input "checkbox" at bounding box center [358, 279] width 6 height 6
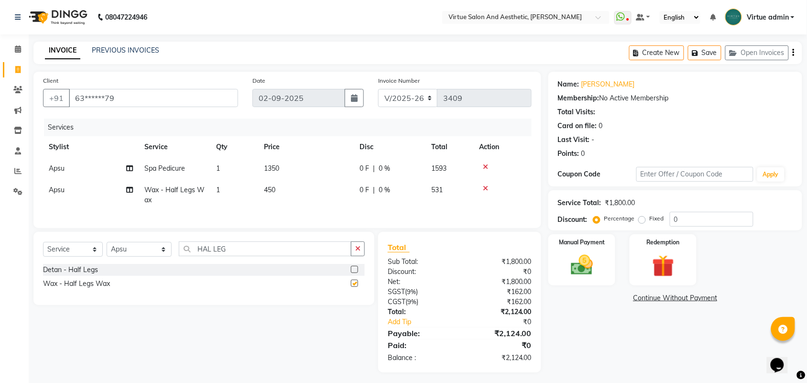
checkbox input "false"
click at [300, 256] on input "HAL LEG" at bounding box center [265, 248] width 173 height 15
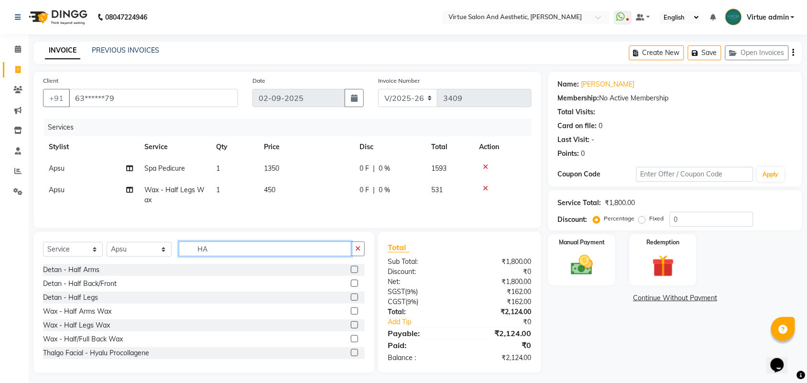
type input "H"
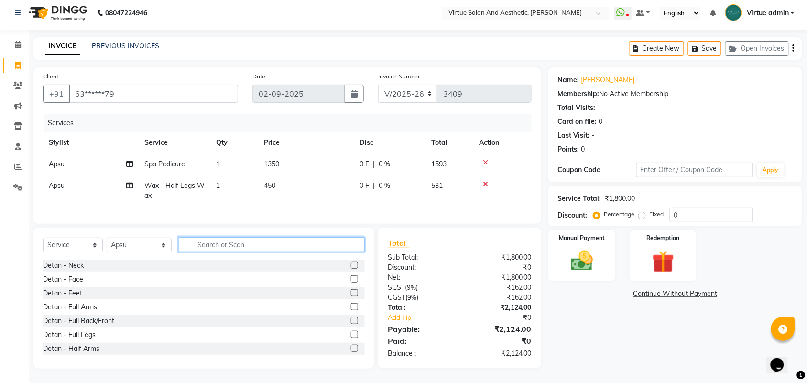
scroll to position [13, 0]
click at [460, 228] on div "Total Sub Total: ₹1,800.00 Discount: ₹0 Net: ₹1,800.00 SGST ( 9% ) ₹162.00 CGST…" at bounding box center [459, 298] width 163 height 141
click at [294, 190] on td "450" at bounding box center [306, 191] width 96 height 32
select select "49628"
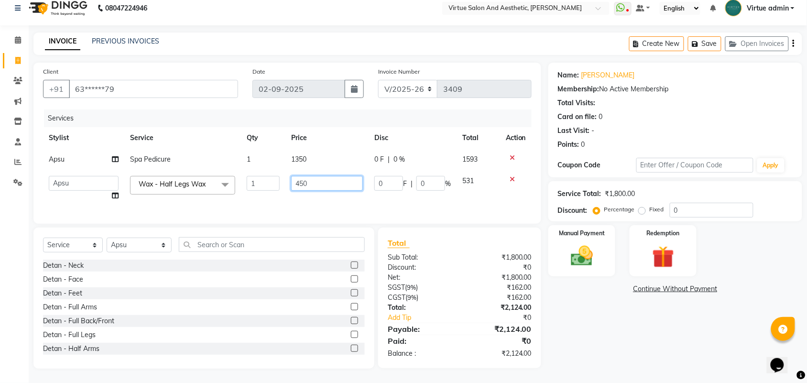
click at [314, 177] on input "450" at bounding box center [327, 183] width 72 height 15
type input "4"
type input "600"
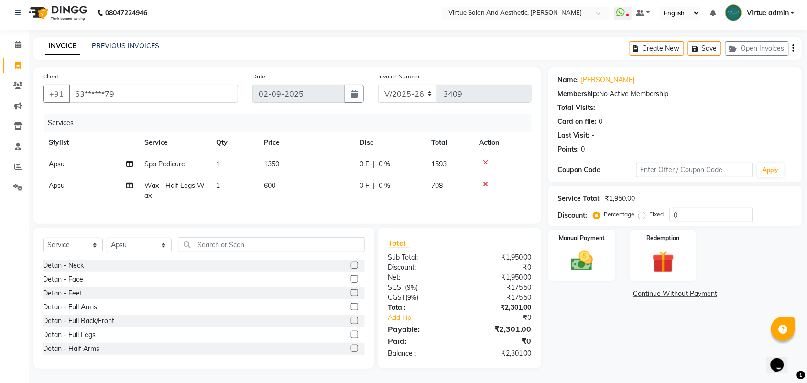
click at [344, 192] on td "600" at bounding box center [306, 191] width 96 height 32
select select "49628"
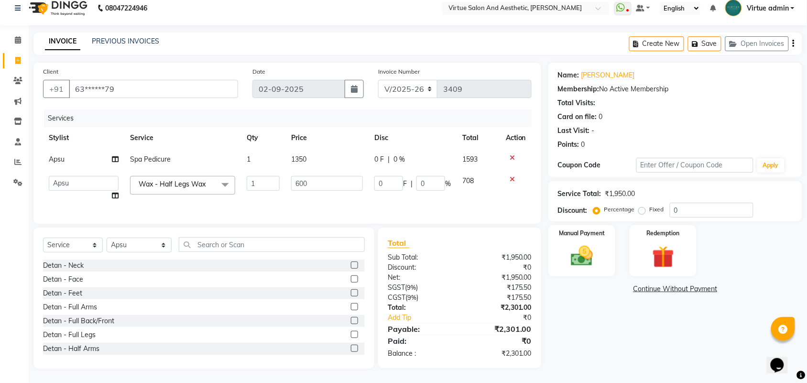
scroll to position [18, 0]
click at [460, 228] on div "Total Sub Total: ₹1,950.00 Discount: ₹0 Net: ₹1,950.00 SGST ( 9% ) ₹175.50 CGST…" at bounding box center [459, 298] width 163 height 141
click at [599, 273] on div "Name: [PERSON_NAME] Membership: No Active Membership Total Visits: Card on file…" at bounding box center [678, 216] width 261 height 306
click at [595, 264] on div "Manual Payment" at bounding box center [582, 251] width 70 height 54
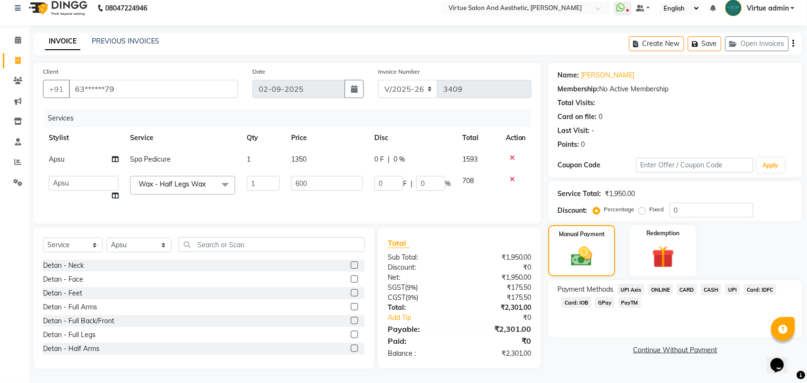
click at [570, 297] on span "Card: IOB" at bounding box center [577, 302] width 30 height 11
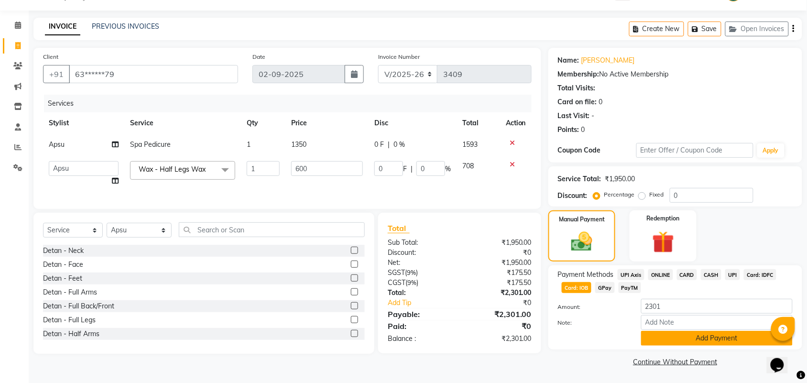
click at [704, 339] on button "Add Payment" at bounding box center [717, 338] width 152 height 15
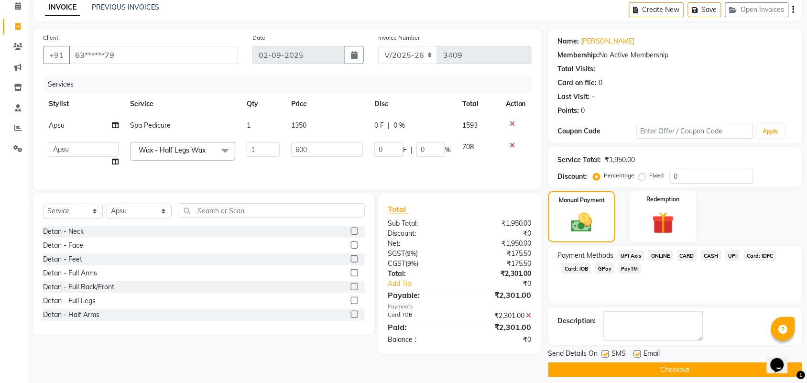
scroll to position [52, 0]
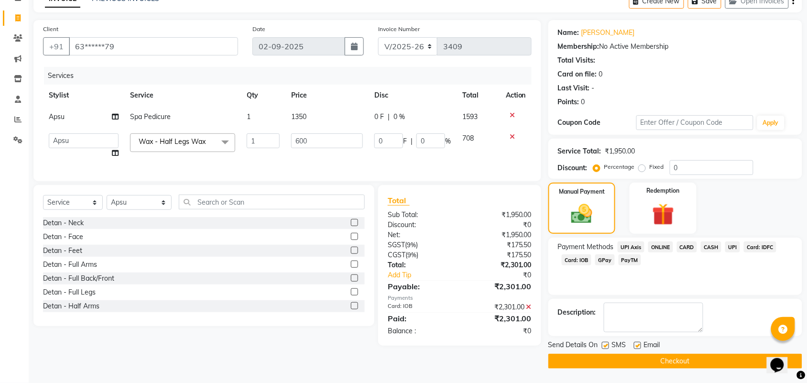
click at [696, 359] on button "Checkout" at bounding box center [675, 361] width 254 height 15
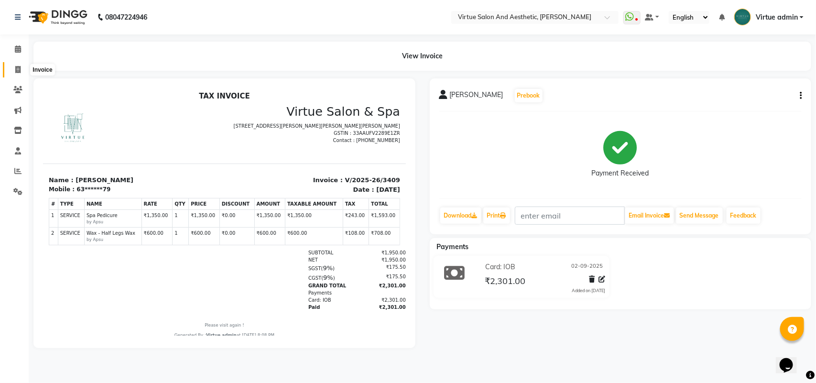
click at [18, 69] on icon at bounding box center [17, 69] width 5 height 7
select select "4466"
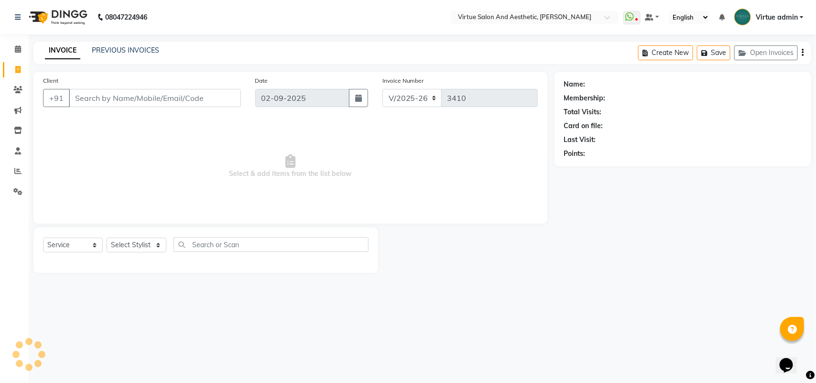
select select "V"
select select "71189"
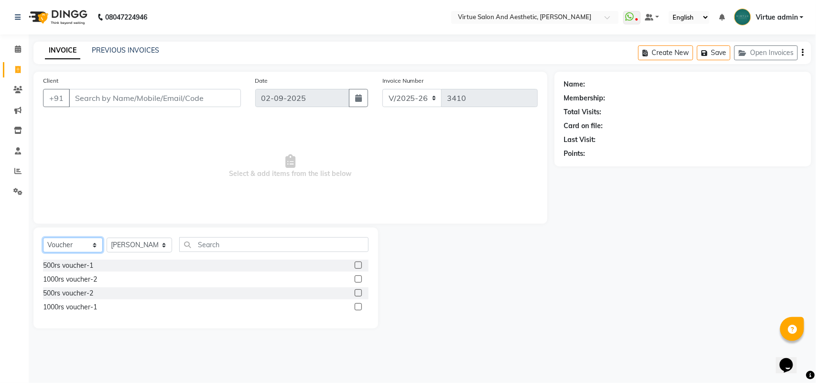
click at [75, 242] on select "Select Service Product Membership Package Voucher Prepaid Gift Card" at bounding box center [73, 245] width 60 height 15
select select "service"
click at [43, 238] on select "Select Service Product Membership Package Voucher Prepaid Gift Card" at bounding box center [73, 245] width 60 height 15
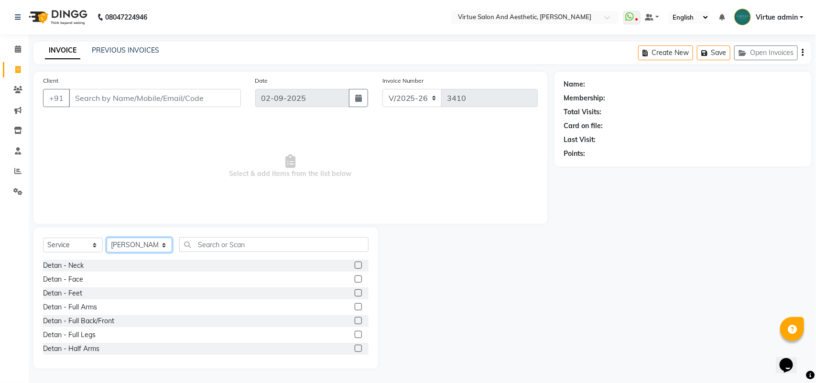
click at [137, 246] on select "Select Stylist Admin [PERSON_NAME] Apsu Auditor Ambattur [PERSON_NAME] Dingg - …" at bounding box center [140, 245] width 66 height 15
select select
click at [107, 238] on select "Select Stylist Admin [PERSON_NAME] Apsu Auditor Ambattur [PERSON_NAME] Dingg - …" at bounding box center [140, 245] width 66 height 15
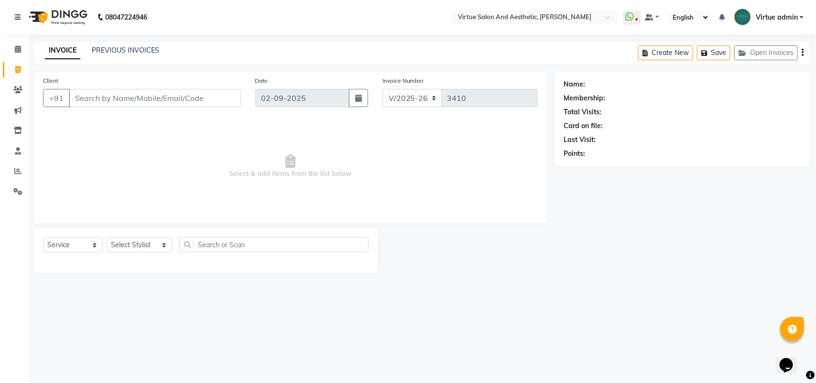
click at [190, 185] on span "Select & add items from the list below" at bounding box center [290, 167] width 495 height 96
click at [84, 163] on span "Select & add items from the list below" at bounding box center [290, 167] width 495 height 96
click at [110, 48] on link "PREVIOUS INVOICES" at bounding box center [125, 50] width 67 height 9
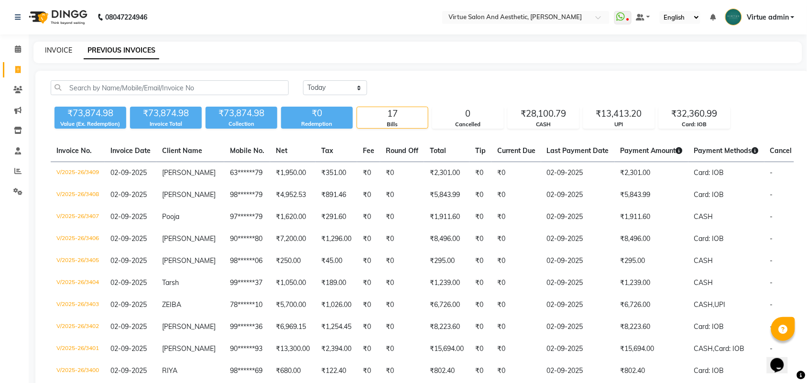
click at [53, 51] on link "INVOICE" at bounding box center [58, 50] width 27 height 9
select select "service"
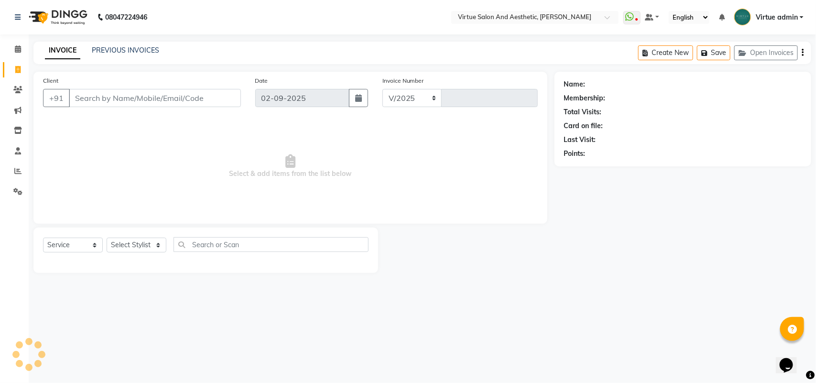
select select "4466"
type input "3410"
select select "V"
select select "71189"
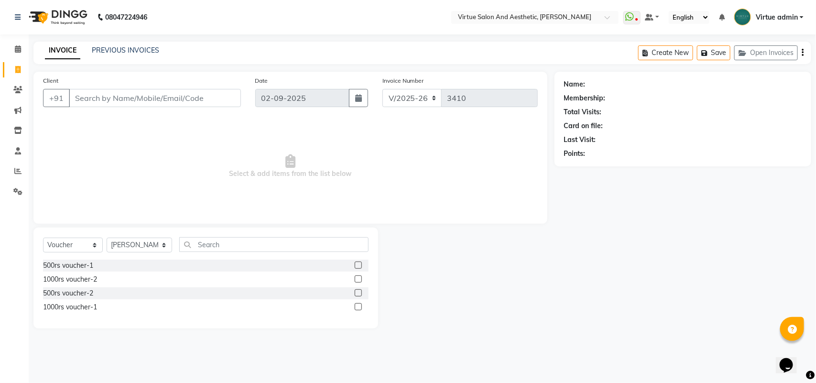
click at [150, 35] on div "08047224946 Select Location × Virtue Salon And Aesthetic, [PERSON_NAME] WhatsAp…" at bounding box center [408, 191] width 816 height 383
click at [150, 54] on link "PREVIOUS INVOICES" at bounding box center [125, 50] width 67 height 9
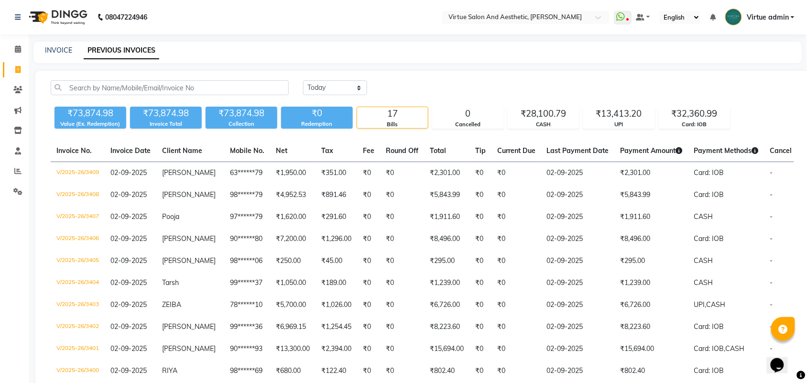
click at [586, 98] on div "[DATE] [DATE] Custom Range" at bounding box center [548, 91] width 505 height 22
click at [396, 86] on div "[DATE] [DATE] Custom Range" at bounding box center [548, 87] width 491 height 15
click at [65, 50] on link "INVOICE" at bounding box center [58, 50] width 27 height 9
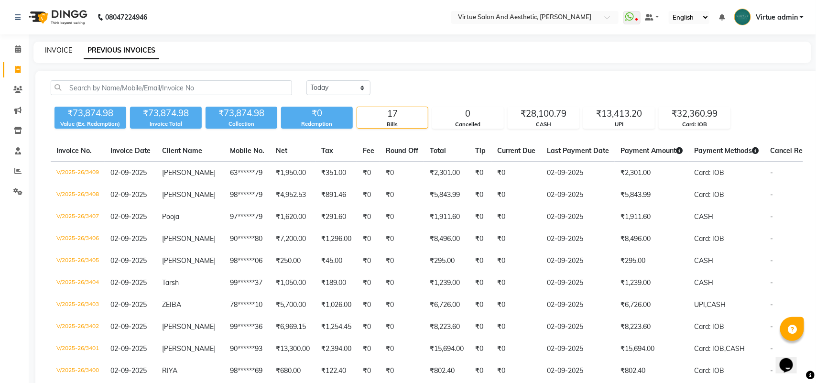
select select "4466"
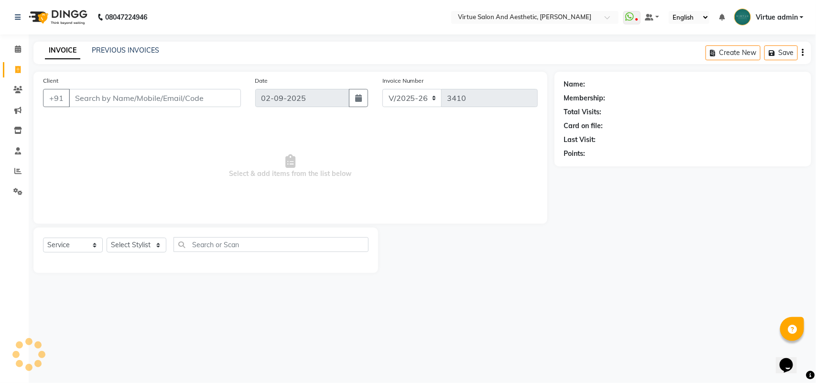
click at [104, 99] on input "Client" at bounding box center [155, 98] width 172 height 18
select select "V"
select select "71189"
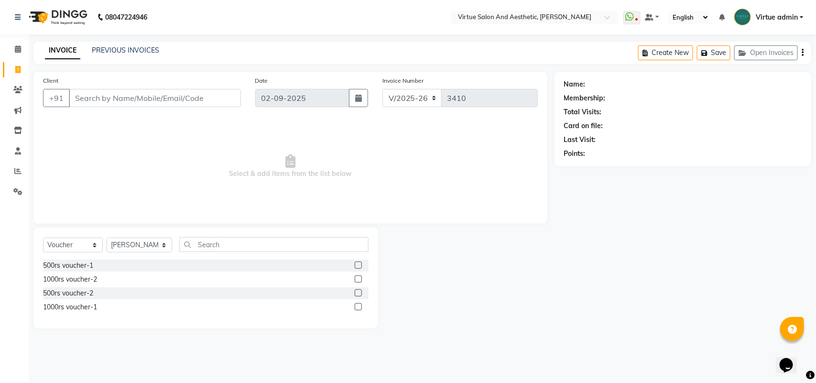
click at [98, 98] on input "Client" at bounding box center [155, 98] width 172 height 18
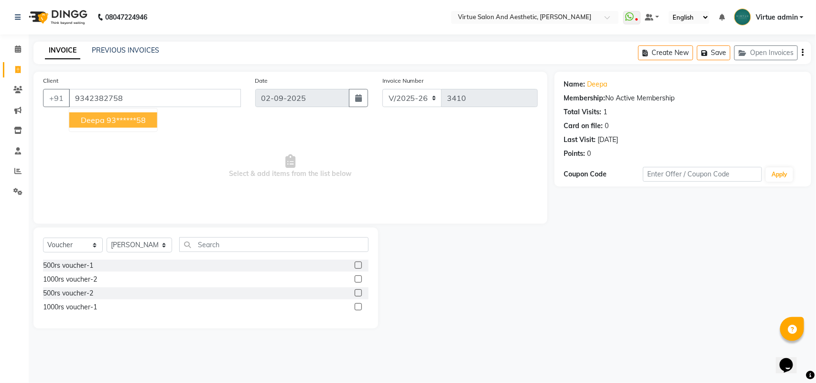
click at [134, 122] on ngb-highlight "93******58" at bounding box center [126, 120] width 39 height 10
type input "93******58"
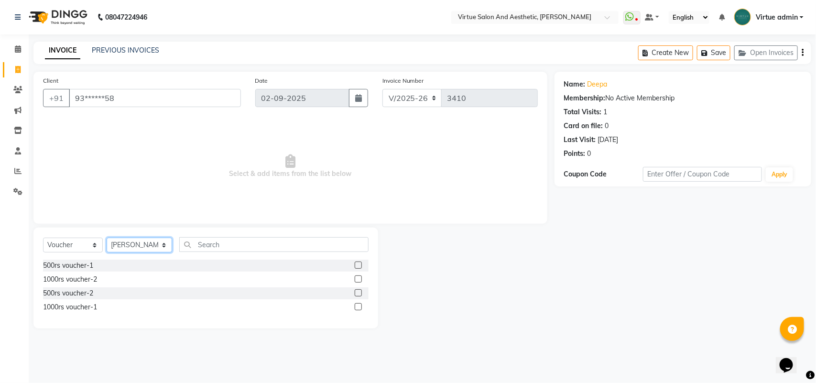
click at [145, 242] on select "Select Stylist Admin [PERSON_NAME] Apsu Auditor Ambattur [PERSON_NAME] Dingg - …" at bounding box center [140, 245] width 66 height 15
click at [107, 238] on select "Select Stylist Admin [PERSON_NAME] Apsu Auditor Ambattur [PERSON_NAME] Dingg - …" at bounding box center [140, 245] width 66 height 15
click at [93, 240] on select "Select Service Product Membership Package Voucher Prepaid Gift Card" at bounding box center [73, 245] width 60 height 15
select select "service"
click at [43, 238] on select "Select Service Product Membership Package Voucher Prepaid Gift Card" at bounding box center [73, 245] width 60 height 15
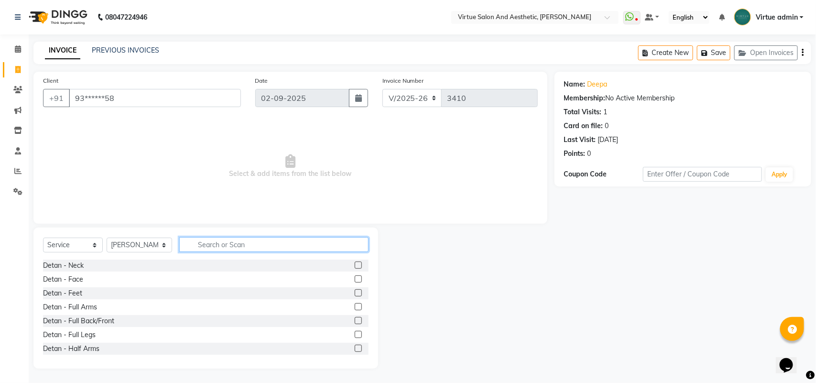
click at [203, 247] on input "text" at bounding box center [273, 244] width 189 height 15
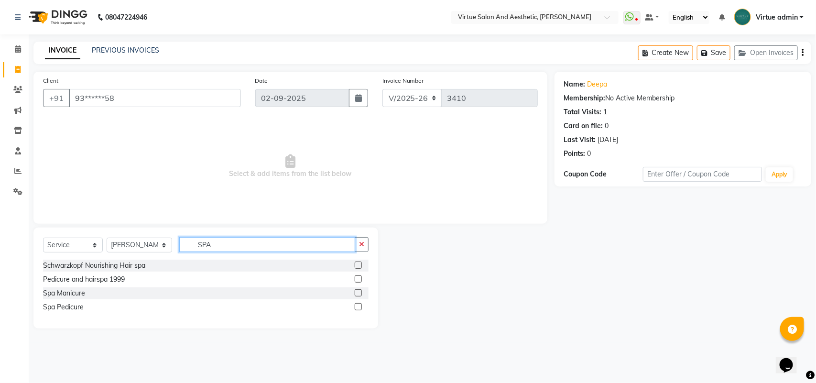
type input "SPA"
click at [352, 309] on div "Spa Pedicure" at bounding box center [206, 307] width 326 height 12
click at [359, 306] on label at bounding box center [358, 306] width 7 height 7
click at [359, 306] on input "checkbox" at bounding box center [358, 307] width 6 height 6
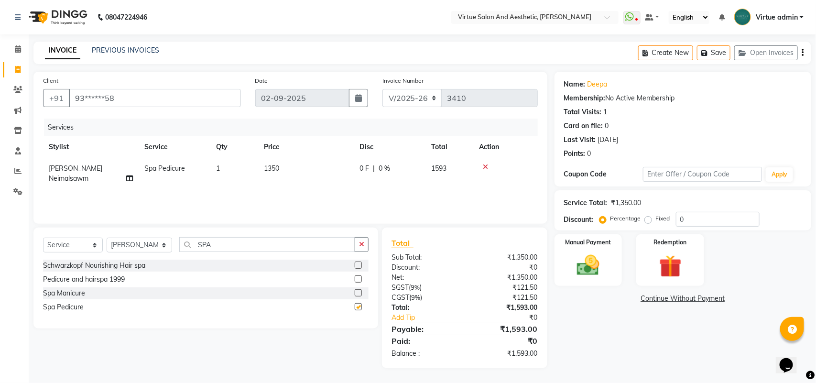
checkbox input "false"
click at [283, 241] on input "SPA" at bounding box center [267, 244] width 176 height 15
type input "S"
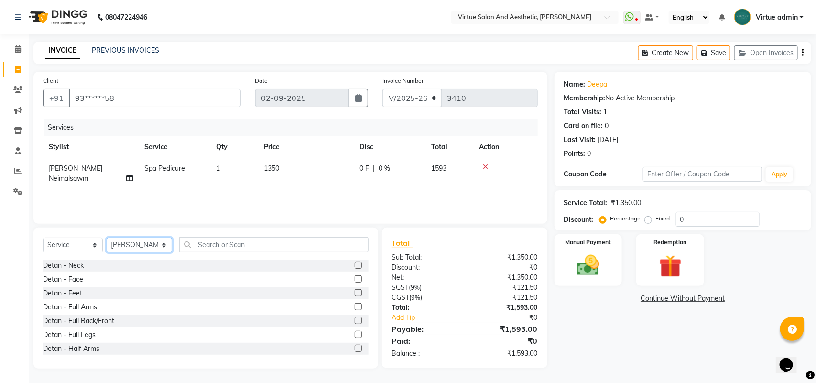
click at [139, 247] on select "Select Stylist Admin [PERSON_NAME] Apsu Auditor Ambattur [PERSON_NAME] Dingg - …" at bounding box center [140, 245] width 66 height 15
select select "59089"
click at [107, 238] on select "Select Stylist Admin [PERSON_NAME] Apsu Auditor Ambattur [PERSON_NAME] Dingg - …" at bounding box center [140, 245] width 66 height 15
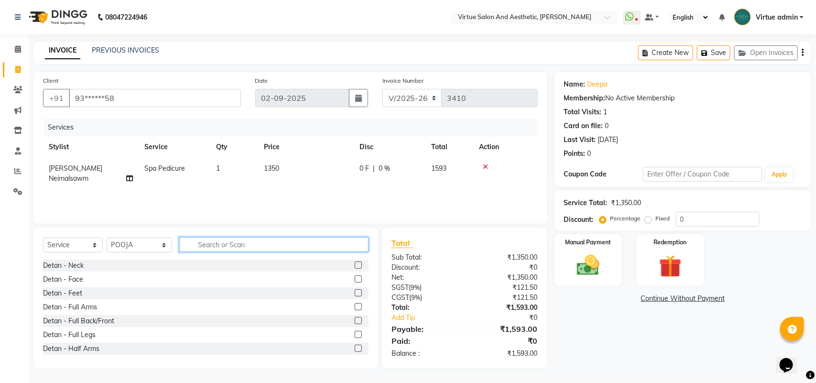
click at [257, 242] on input "text" at bounding box center [273, 244] width 189 height 15
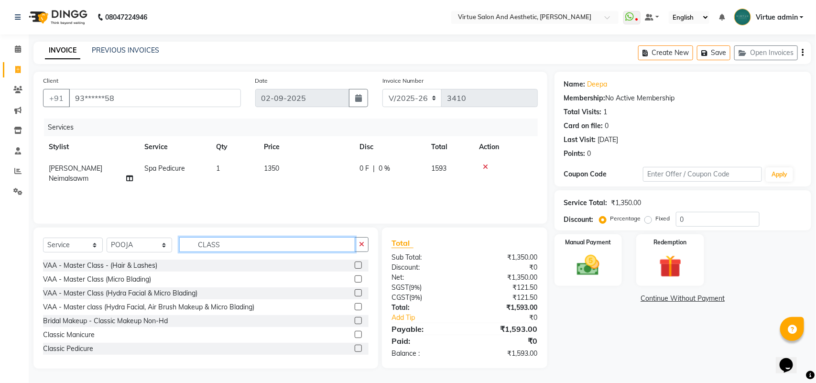
type input "CLASS"
click at [355, 347] on label at bounding box center [358, 348] width 7 height 7
click at [355, 347] on input "checkbox" at bounding box center [358, 349] width 6 height 6
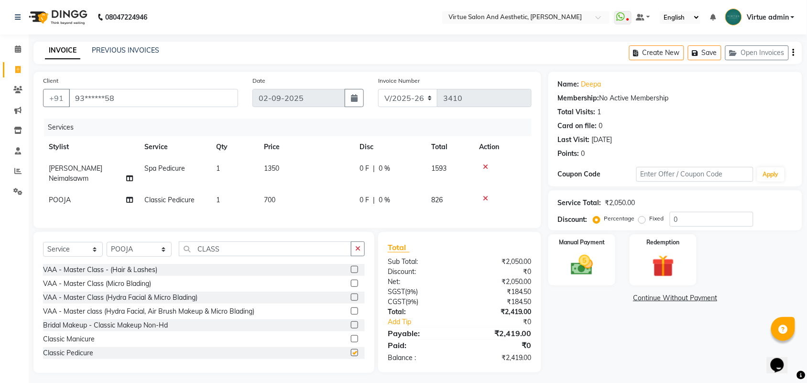
checkbox input "false"
click at [269, 242] on input "CLASS" at bounding box center [265, 248] width 173 height 15
type input "C"
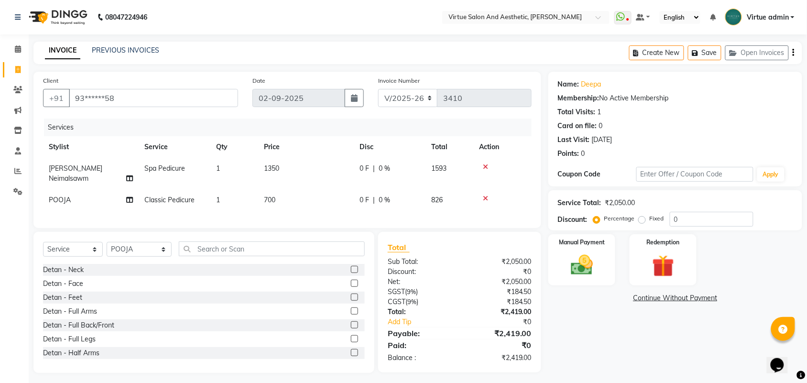
click at [484, 195] on icon at bounding box center [485, 198] width 5 height 7
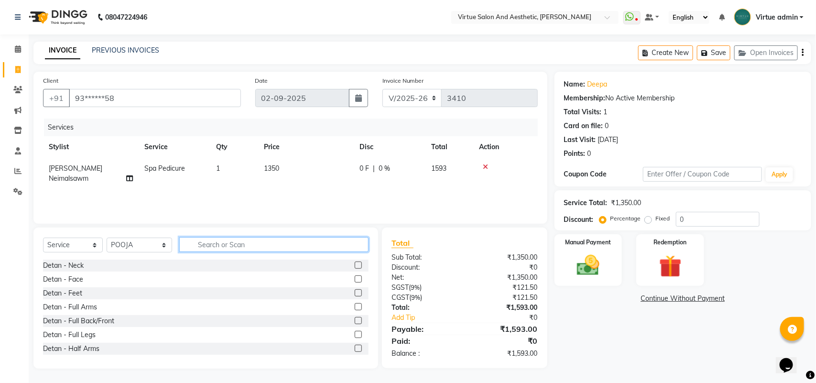
click at [285, 247] on input "text" at bounding box center [273, 244] width 189 height 15
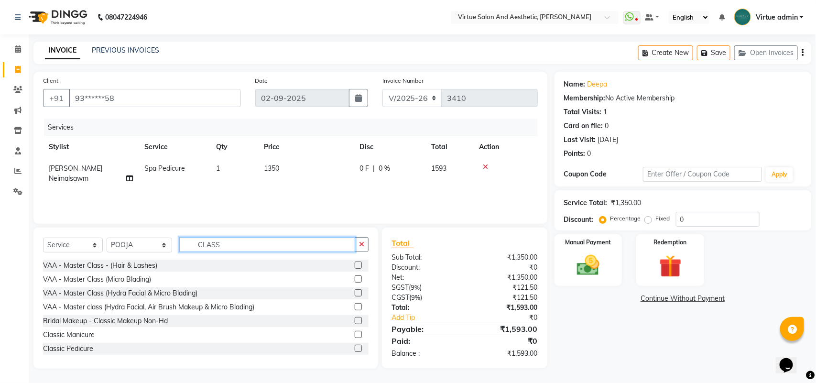
type input "CLASS"
click at [355, 337] on label at bounding box center [358, 334] width 7 height 7
click at [355, 337] on input "checkbox" at bounding box center [358, 335] width 6 height 6
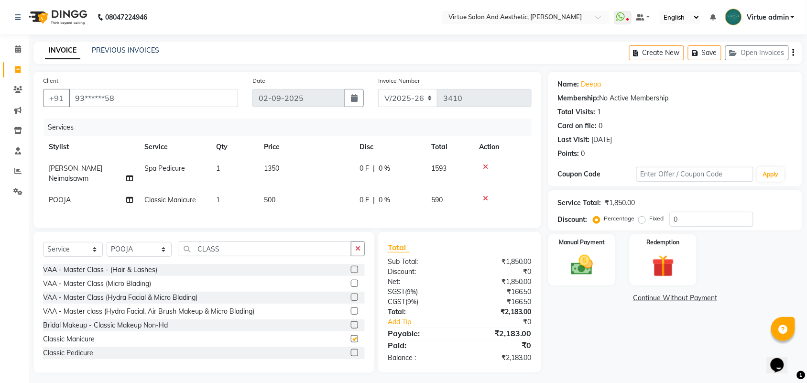
checkbox input "false"
click at [211, 249] on input "CLASS" at bounding box center [265, 248] width 173 height 15
type input "C"
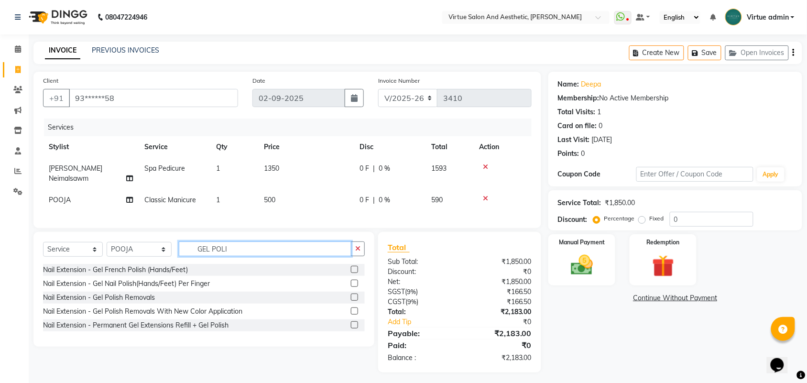
type input "GEL POLI"
click at [354, 270] on label at bounding box center [354, 269] width 7 height 7
click at [354, 270] on input "checkbox" at bounding box center [354, 270] width 6 height 6
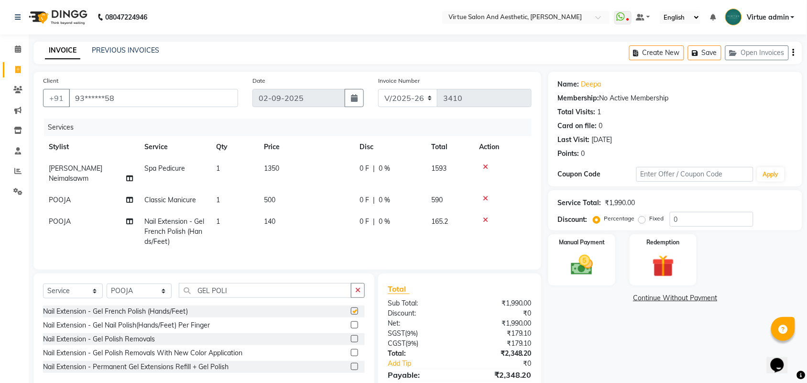
checkbox input "false"
click at [311, 215] on td "140" at bounding box center [306, 232] width 96 height 42
select select "59089"
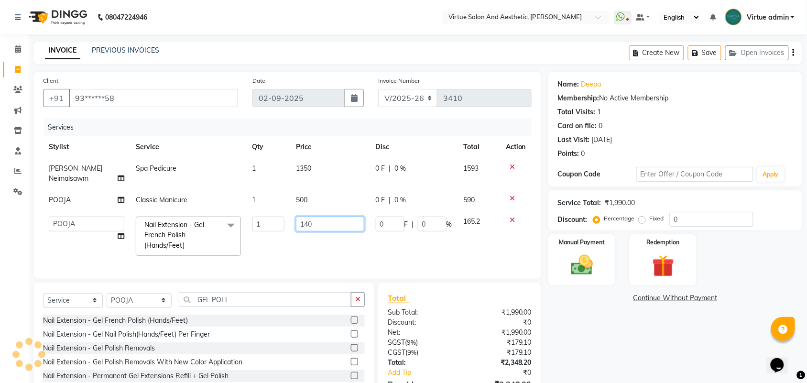
click at [322, 217] on input "140" at bounding box center [330, 224] width 68 height 15
type input "1500"
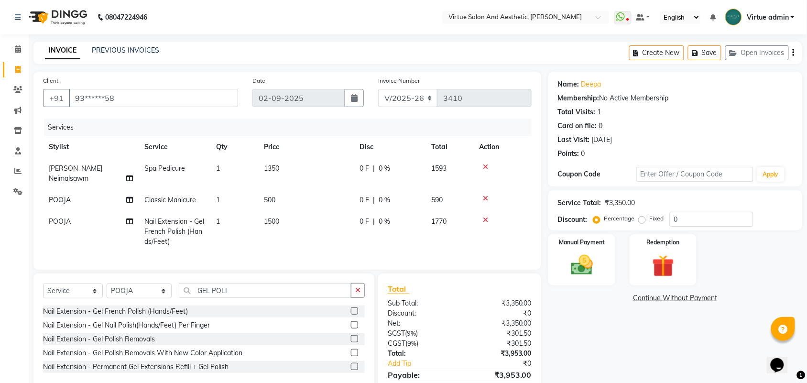
click at [460, 288] on div "Total Sub Total: ₹3,350.00 Discount: ₹0 Net: ₹3,350.00 SGST ( 9% ) ₹301.50 CGST…" at bounding box center [459, 343] width 163 height 141
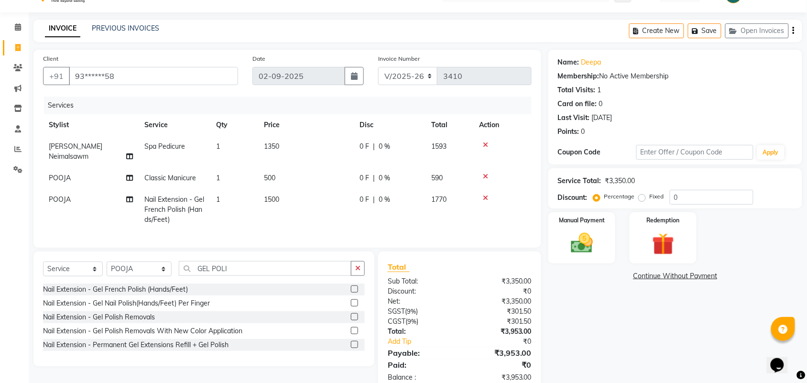
scroll to position [44, 0]
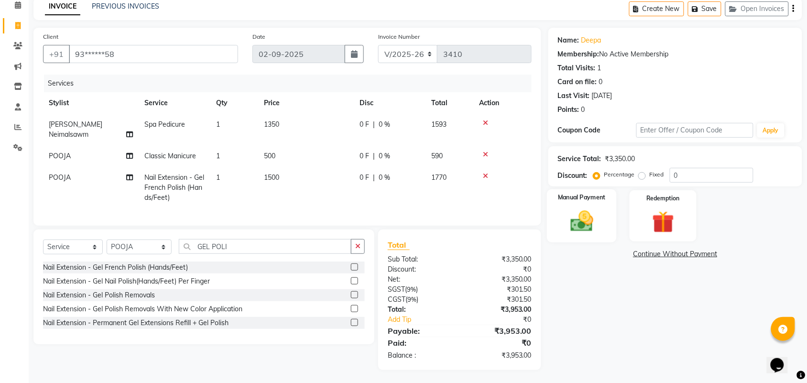
click at [585, 228] on img at bounding box center [581, 221] width 37 height 26
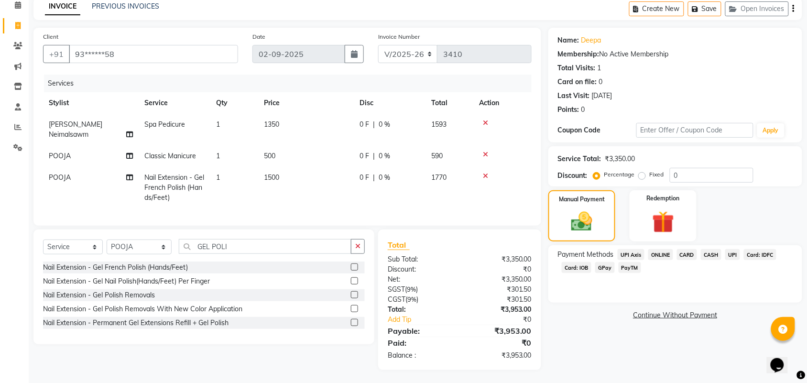
click at [586, 269] on span "Card: IOB" at bounding box center [577, 267] width 30 height 11
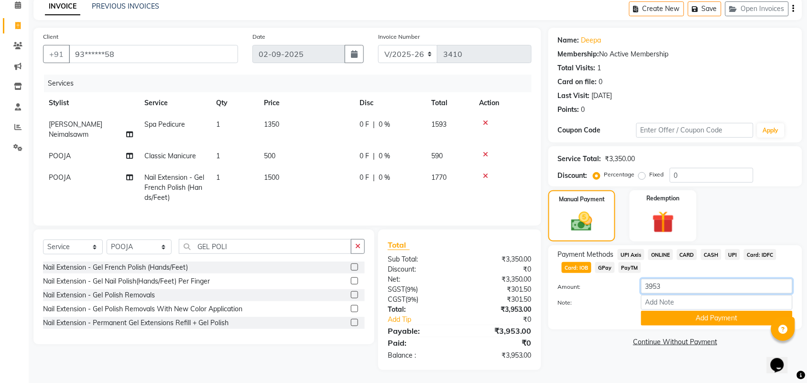
drag, startPoint x: 666, startPoint y: 285, endPoint x: 659, endPoint y: 287, distance: 7.0
click at [666, 288] on input "3953" at bounding box center [717, 286] width 152 height 15
type input "3"
click at [675, 289] on input "4103" at bounding box center [717, 286] width 152 height 15
type input "4"
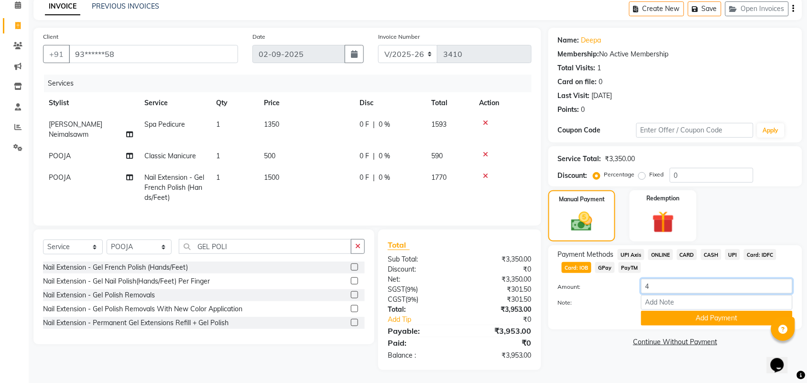
click at [666, 288] on input "4" at bounding box center [717, 286] width 152 height 15
click at [685, 257] on span "CARD" at bounding box center [687, 254] width 21 height 11
type input "3953"
click at [577, 265] on span "Card: IOB" at bounding box center [577, 267] width 30 height 11
click at [658, 316] on button "Add Payment" at bounding box center [717, 318] width 152 height 15
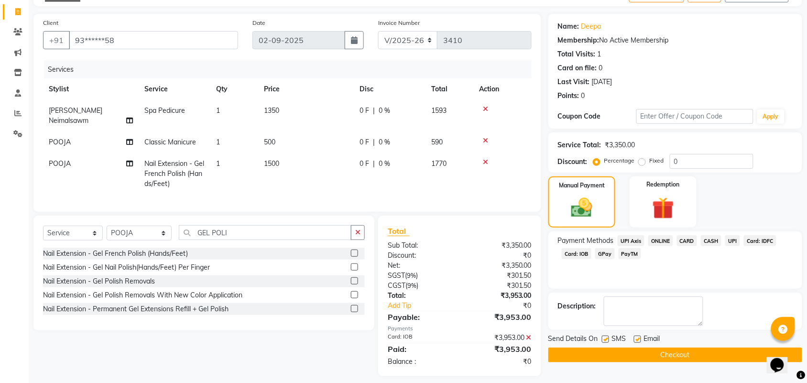
scroll to position [64, 0]
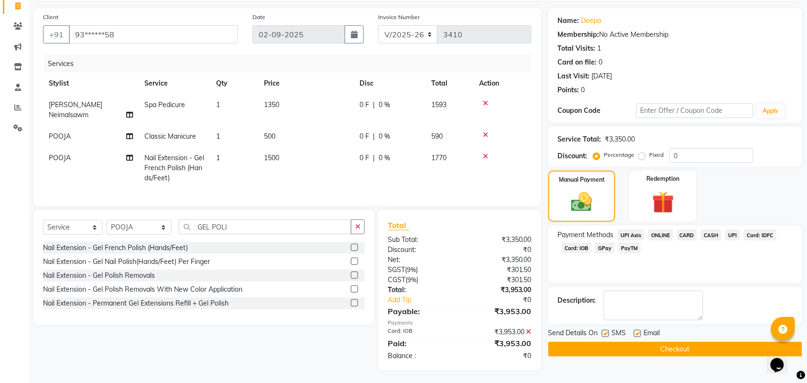
click at [529, 331] on icon at bounding box center [528, 331] width 5 height 7
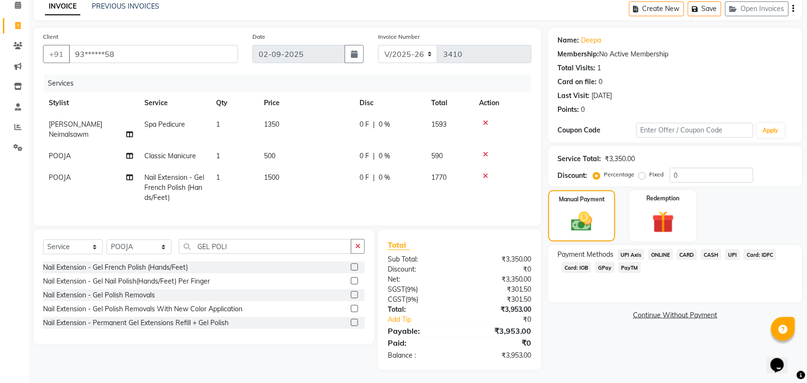
click at [571, 269] on span "Card: IOB" at bounding box center [577, 267] width 30 height 11
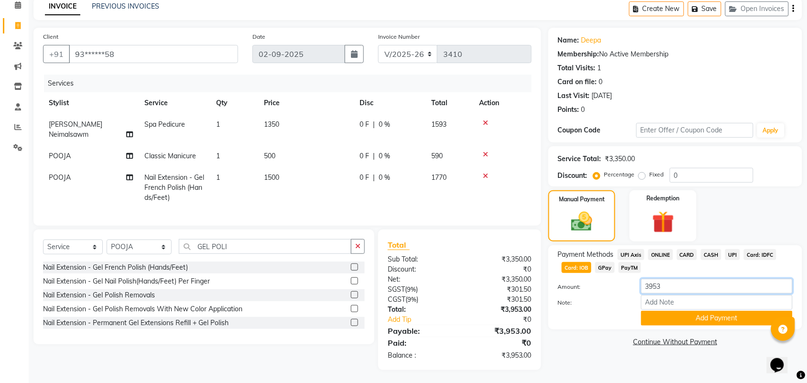
click at [666, 284] on input "3953" at bounding box center [717, 286] width 152 height 15
type input "3"
click at [759, 287] on input "4103" at bounding box center [717, 286] width 152 height 15
click at [760, 288] on input "4103" at bounding box center [717, 286] width 152 height 15
click at [661, 285] on input "4103" at bounding box center [717, 286] width 152 height 15
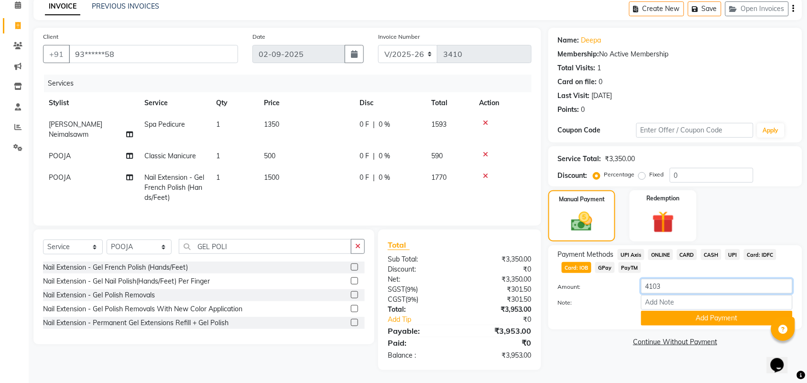
click at [680, 284] on input "4103" at bounding box center [717, 286] width 152 height 15
click at [664, 292] on input "4103" at bounding box center [717, 286] width 152 height 15
type input "4103"
click at [653, 318] on button "Add Payment" at bounding box center [717, 318] width 152 height 15
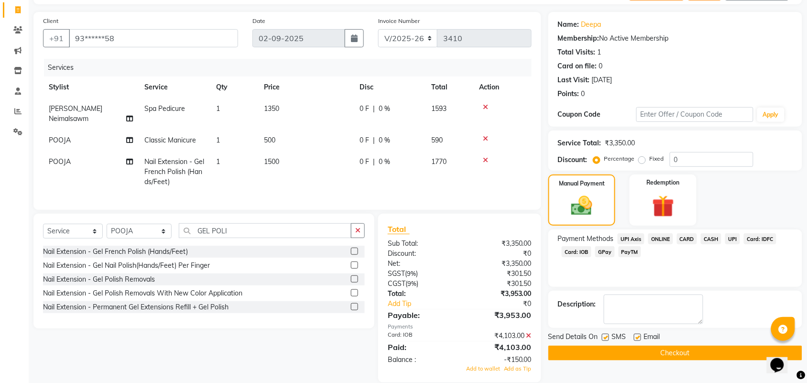
scroll to position [72, 0]
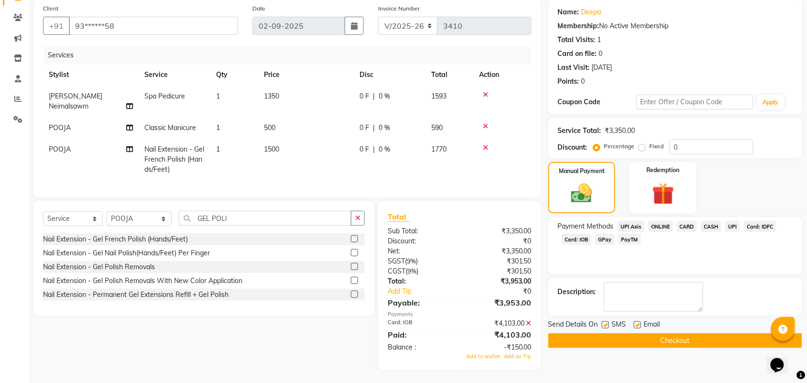
click at [529, 321] on icon at bounding box center [528, 323] width 5 height 7
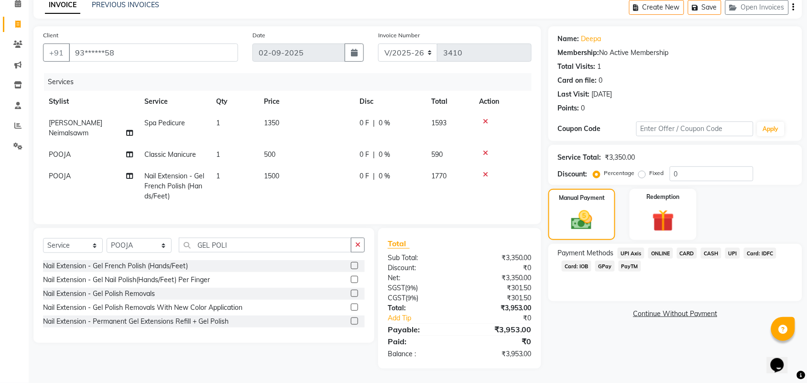
scroll to position [44, 0]
click at [569, 272] on span "Card: IOB" at bounding box center [577, 267] width 30 height 11
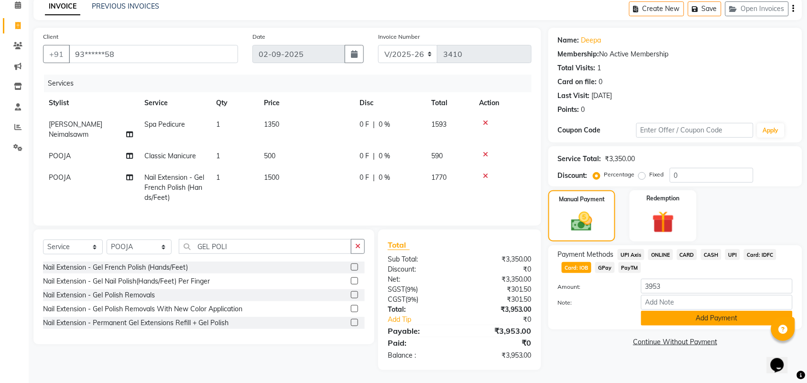
click at [649, 320] on button "Add Payment" at bounding box center [717, 318] width 152 height 15
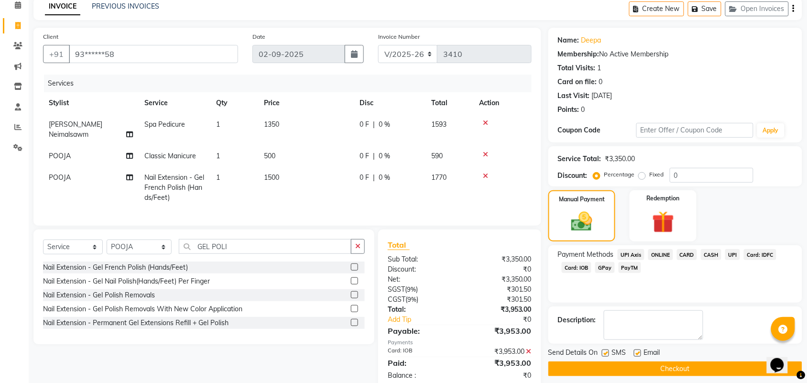
click at [737, 253] on span "UPI" at bounding box center [732, 254] width 15 height 11
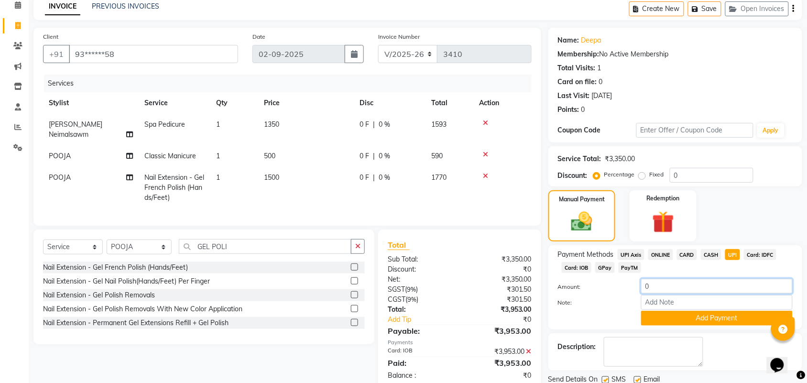
click at [684, 288] on input "0" at bounding box center [717, 286] width 152 height 15
type input "150"
click at [693, 319] on button "Add Payment" at bounding box center [717, 318] width 152 height 15
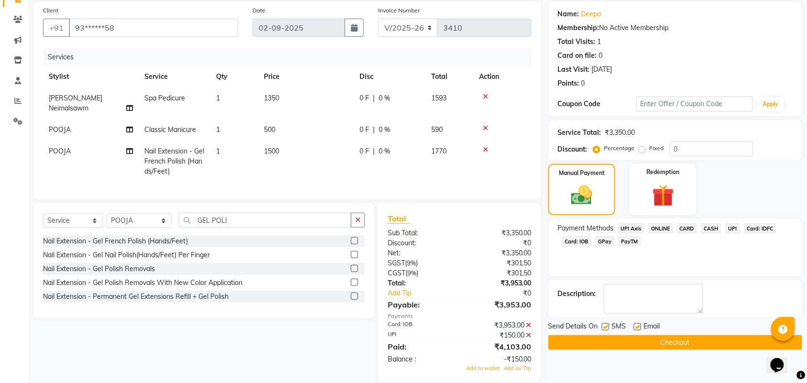
scroll to position [82, 0]
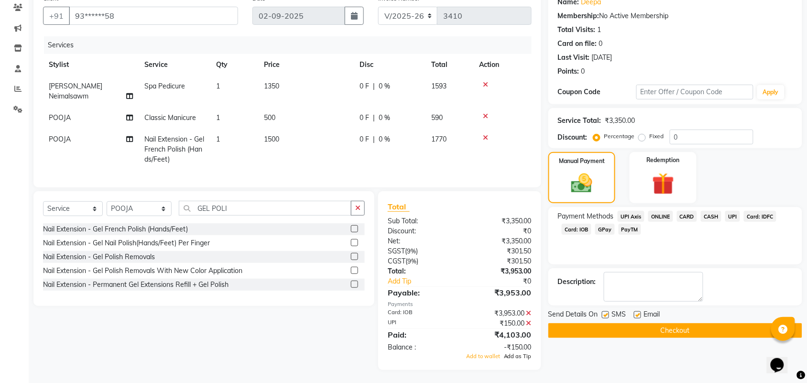
click at [521, 353] on span "Add as Tip" at bounding box center [518, 356] width 28 height 7
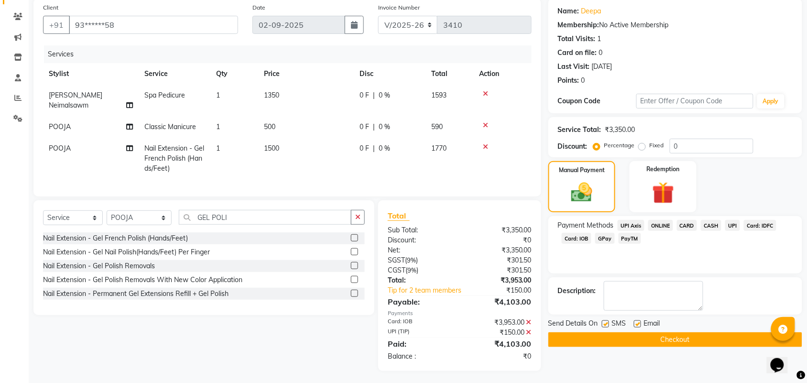
scroll to position [74, 0]
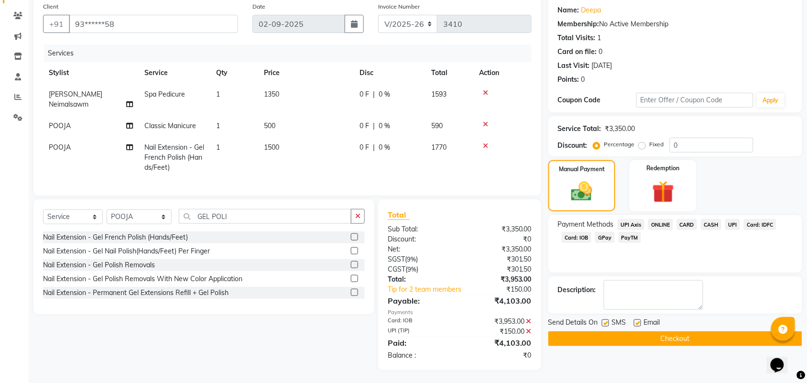
click at [617, 335] on button "Checkout" at bounding box center [675, 338] width 254 height 15
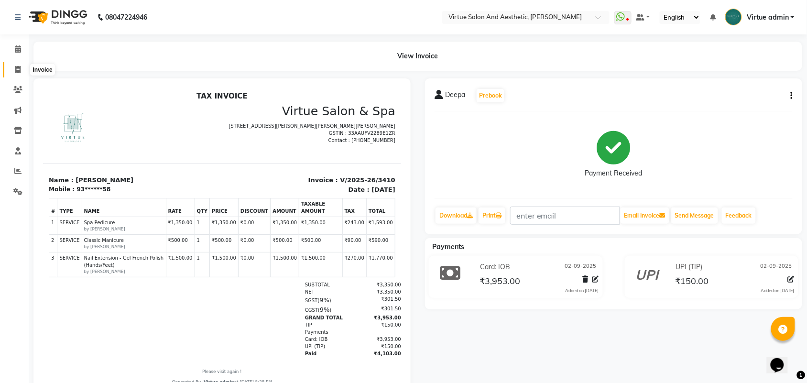
click at [15, 68] on span at bounding box center [18, 70] width 17 height 11
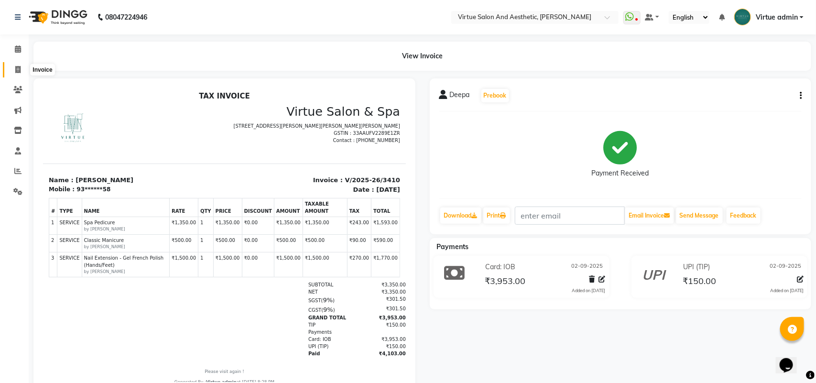
select select "service"
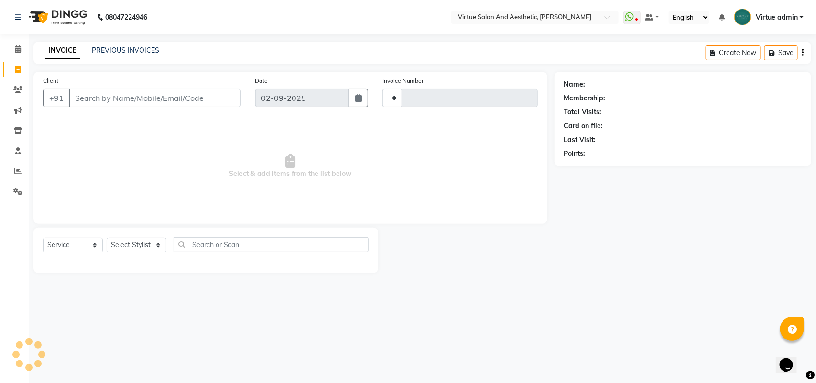
type input "3411"
select select "4466"
select select "V"
select select "71189"
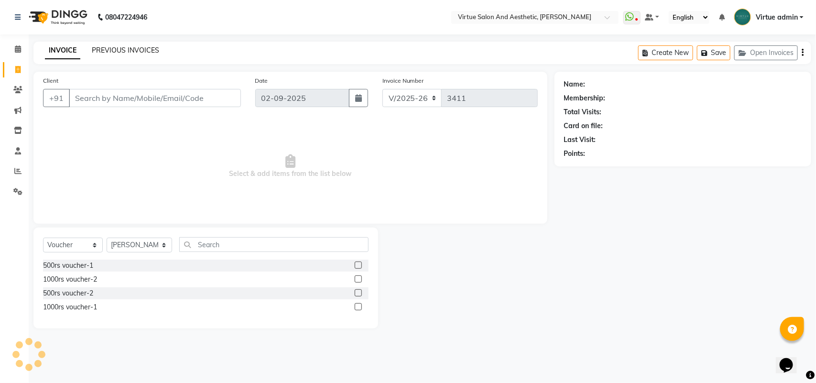
click at [111, 53] on link "PREVIOUS INVOICES" at bounding box center [125, 50] width 67 height 9
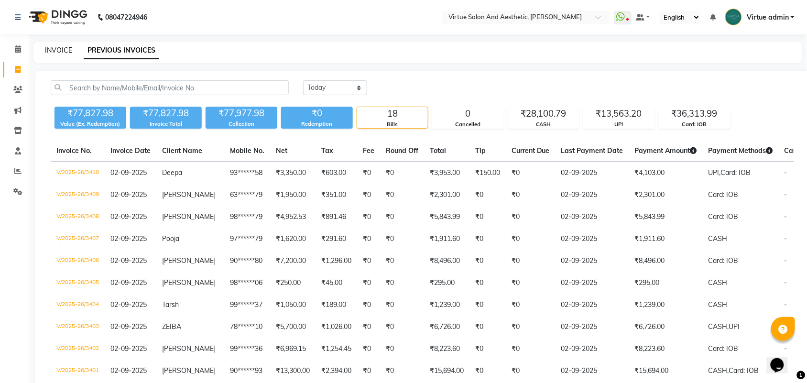
click at [60, 51] on link "INVOICE" at bounding box center [58, 50] width 27 height 9
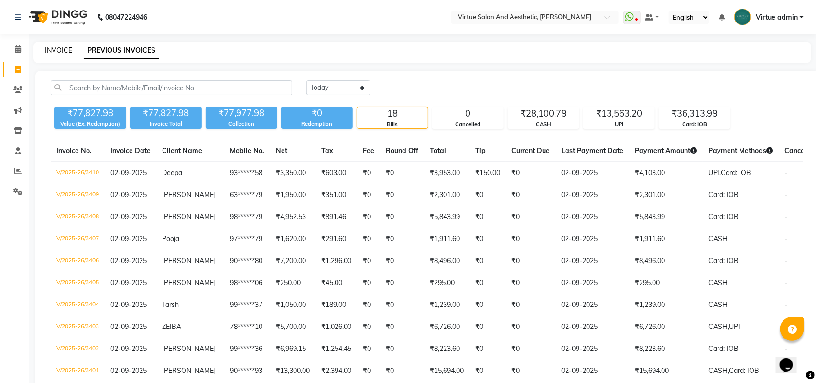
select select "4466"
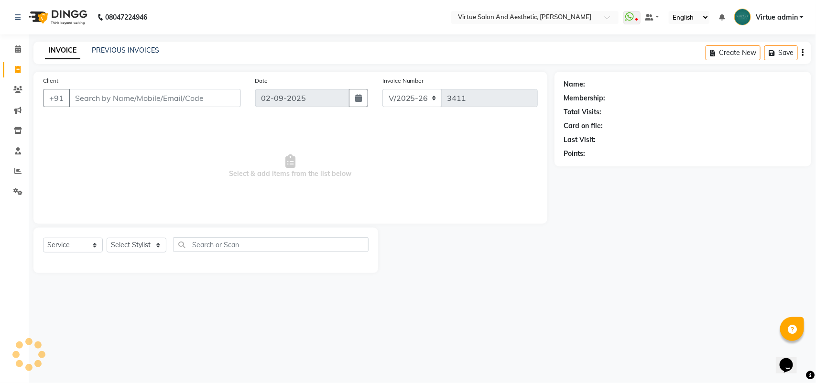
select select "V"
select select "71189"
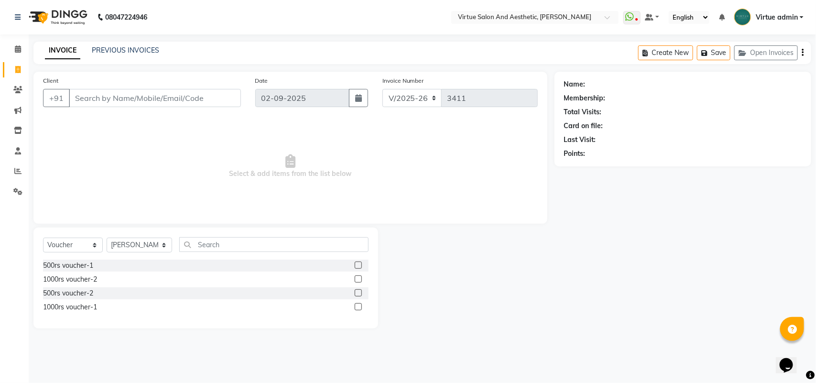
click at [89, 103] on input "Client" at bounding box center [155, 98] width 172 height 18
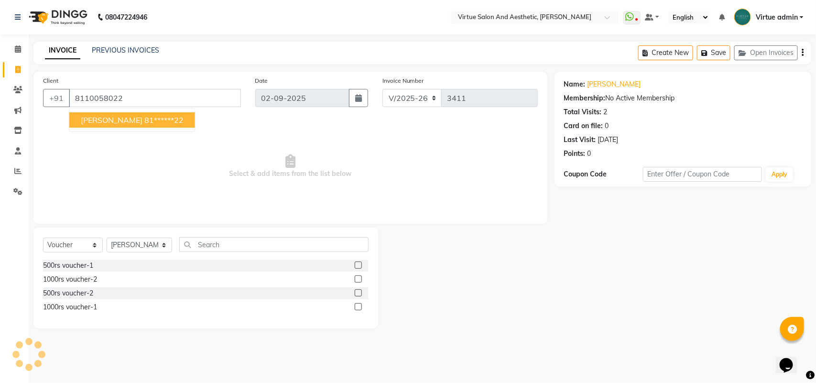
click at [106, 118] on span "[PERSON_NAME]" at bounding box center [112, 120] width 62 height 10
type input "81******22"
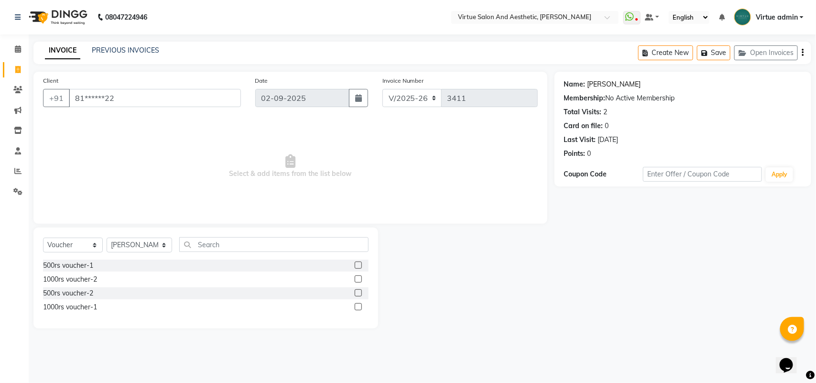
click at [596, 81] on link "[PERSON_NAME]" at bounding box center [615, 84] width 54 height 10
click at [149, 244] on select "Select Stylist Admin [PERSON_NAME] Apsu Auditor Ambattur [PERSON_NAME] Dingg - …" at bounding box center [140, 245] width 66 height 15
click at [87, 249] on select "Select Service Product Membership Package Voucher Prepaid Gift Card" at bounding box center [73, 245] width 60 height 15
select select "service"
click at [43, 238] on select "Select Service Product Membership Package Voucher Prepaid Gift Card" at bounding box center [73, 245] width 60 height 15
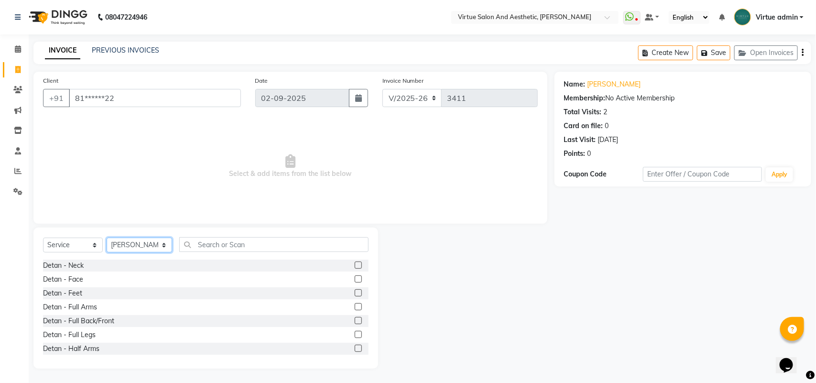
click at [130, 247] on select "Select Stylist Admin [PERSON_NAME] Apsu Auditor Ambattur [PERSON_NAME] Dingg - …" at bounding box center [140, 245] width 66 height 15
select select "87587"
click at [107, 238] on select "Select Stylist Admin [PERSON_NAME] Apsu Auditor Ambattur [PERSON_NAME] Dingg - …" at bounding box center [140, 245] width 66 height 15
click at [208, 249] on input "text" at bounding box center [273, 244] width 189 height 15
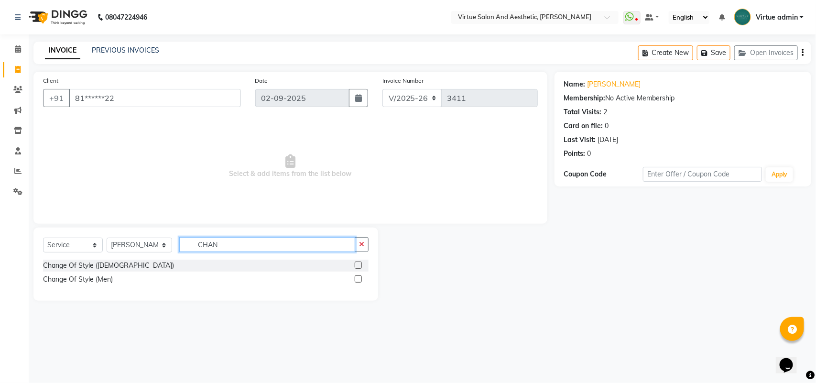
type input "CHAN"
click at [361, 280] on label at bounding box center [358, 278] width 7 height 7
click at [361, 280] on input "checkbox" at bounding box center [358, 279] width 6 height 6
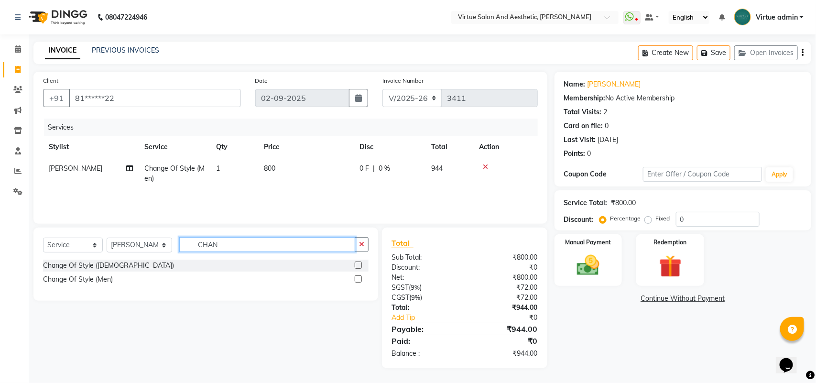
checkbox input "false"
click at [290, 248] on input "CHAN" at bounding box center [267, 244] width 176 height 15
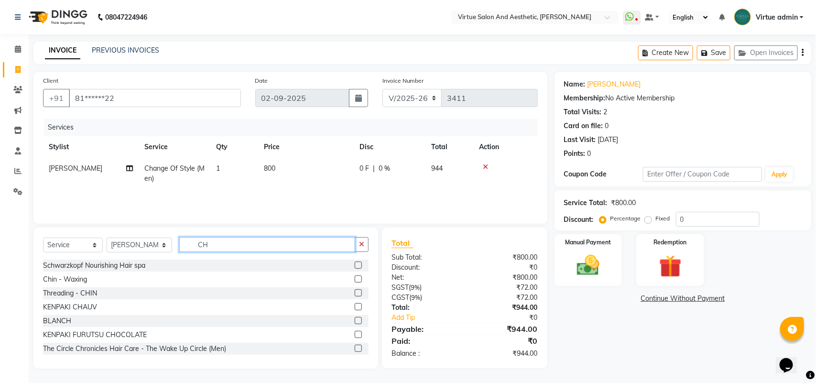
type input "C"
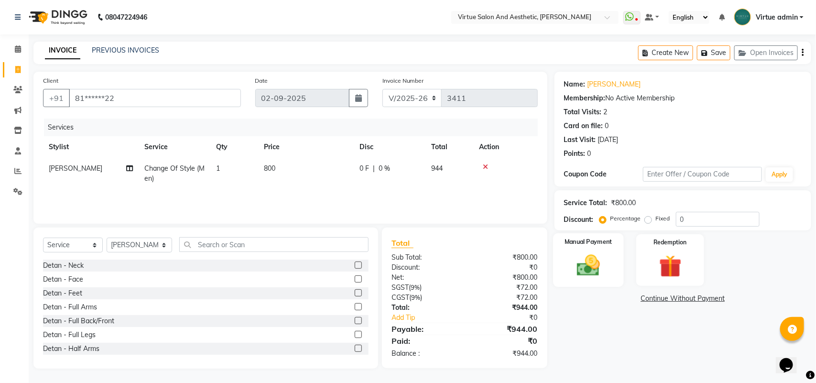
click at [586, 261] on img at bounding box center [588, 265] width 38 height 27
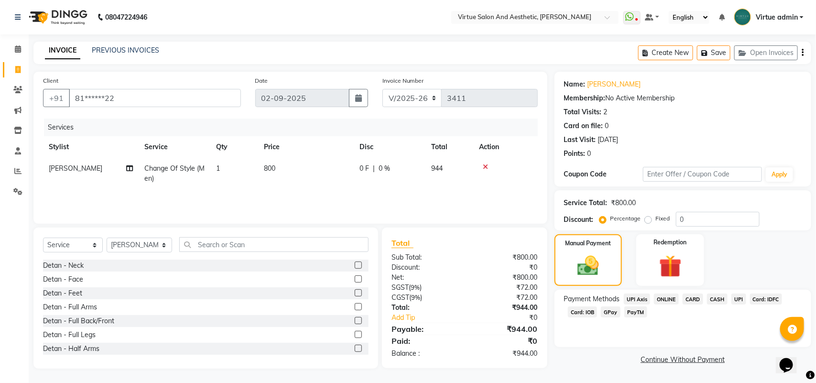
click at [742, 300] on span "UPI" at bounding box center [739, 299] width 15 height 11
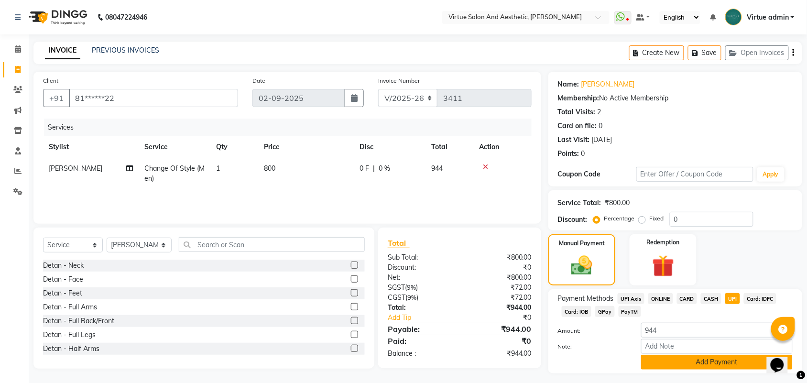
click at [732, 360] on button "Add Payment" at bounding box center [717, 362] width 152 height 15
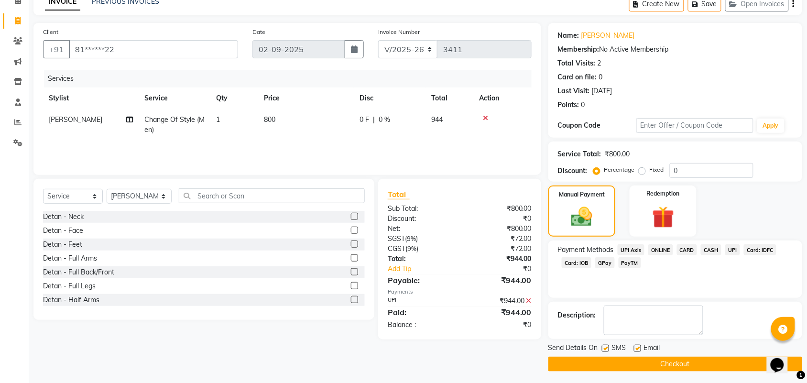
scroll to position [52, 0]
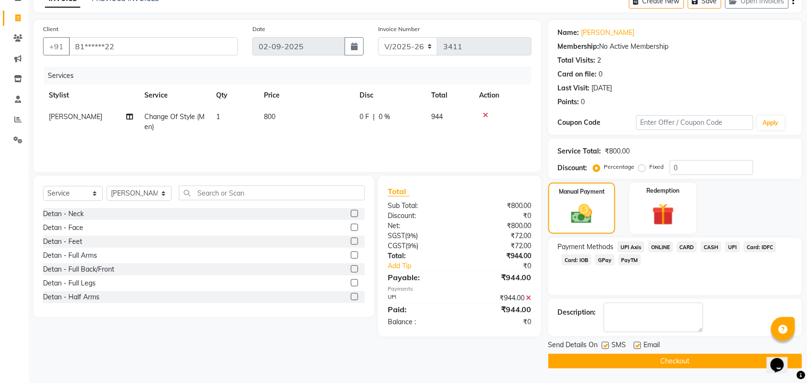
click at [717, 357] on button "Checkout" at bounding box center [675, 361] width 254 height 15
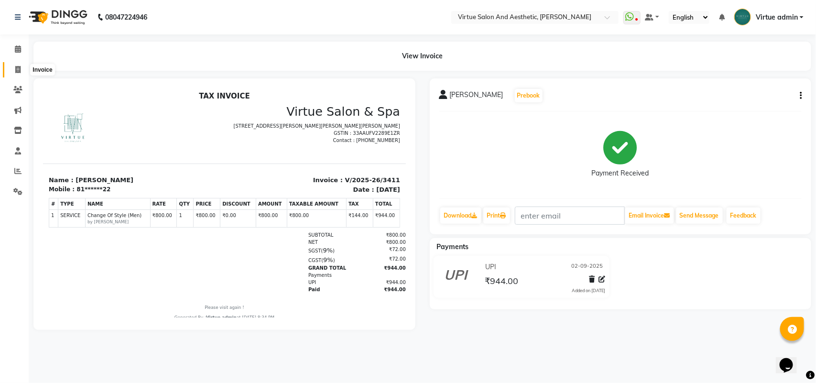
click at [24, 68] on span at bounding box center [18, 70] width 17 height 11
select select "4466"
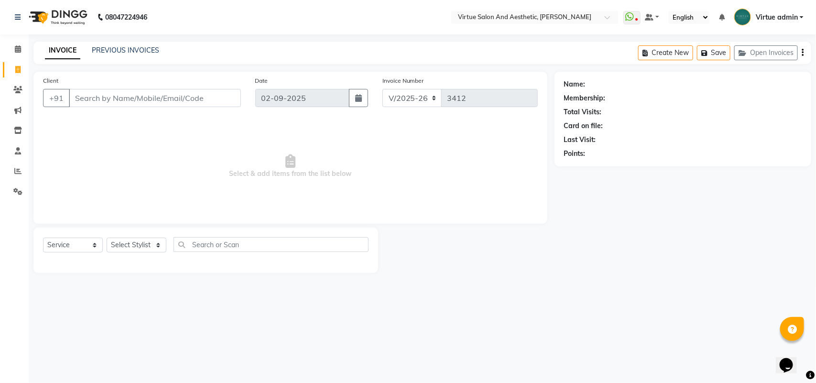
select select "V"
select select "71189"
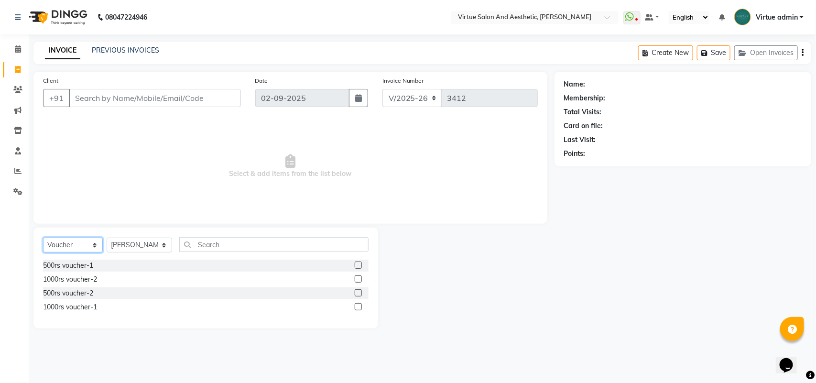
click at [67, 248] on select "Select Service Product Membership Package Voucher Prepaid Gift Card" at bounding box center [73, 245] width 60 height 15
select select "service"
click at [43, 238] on select "Select Service Product Membership Package Voucher Prepaid Gift Card" at bounding box center [73, 245] width 60 height 15
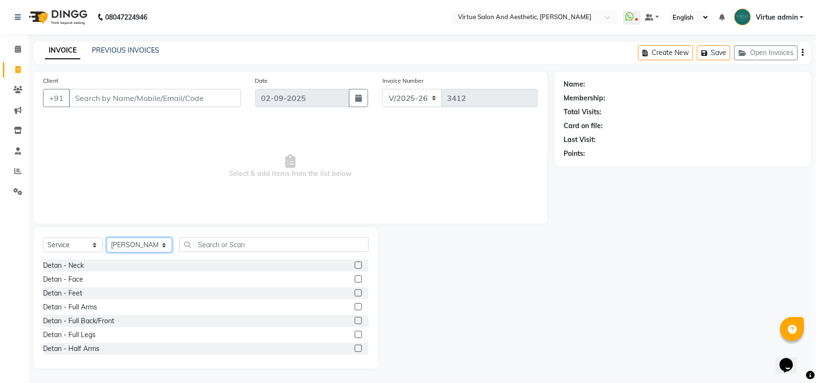
drag, startPoint x: 124, startPoint y: 246, endPoint x: 124, endPoint y: 240, distance: 6.7
click at [124, 246] on select "Select Stylist Admin [PERSON_NAME] Apsu Auditor Ambattur [PERSON_NAME] Dingg - …" at bounding box center [140, 245] width 66 height 15
select select "30103"
click at [107, 238] on select "Select Stylist Admin [PERSON_NAME] Apsu Auditor Ambattur [PERSON_NAME] Dingg - …" at bounding box center [140, 245] width 66 height 15
click at [209, 249] on input "text" at bounding box center [273, 244] width 189 height 15
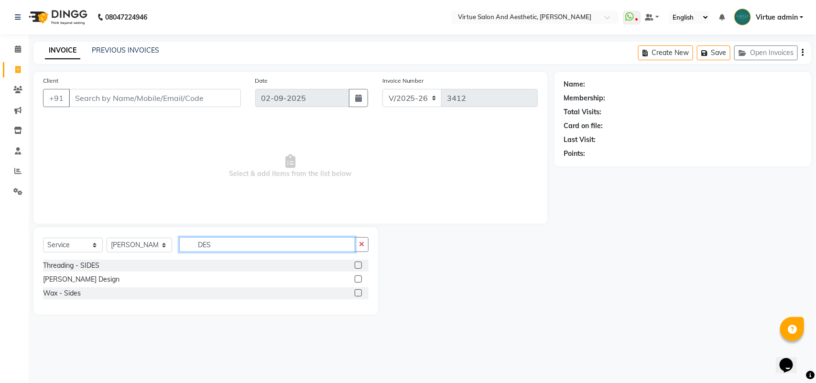
type input "DES"
drag, startPoint x: 359, startPoint y: 278, endPoint x: 350, endPoint y: 271, distance: 10.5
click at [358, 278] on label at bounding box center [358, 278] width 7 height 7
click at [358, 278] on input "checkbox" at bounding box center [358, 279] width 6 height 6
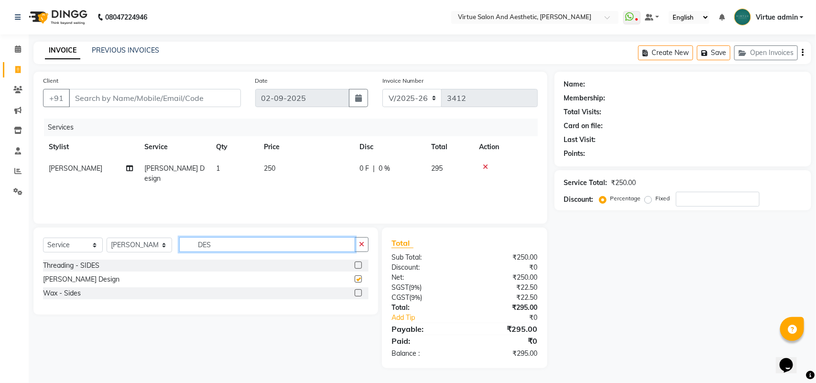
click at [289, 246] on input "DES" at bounding box center [267, 244] width 176 height 15
checkbox input "false"
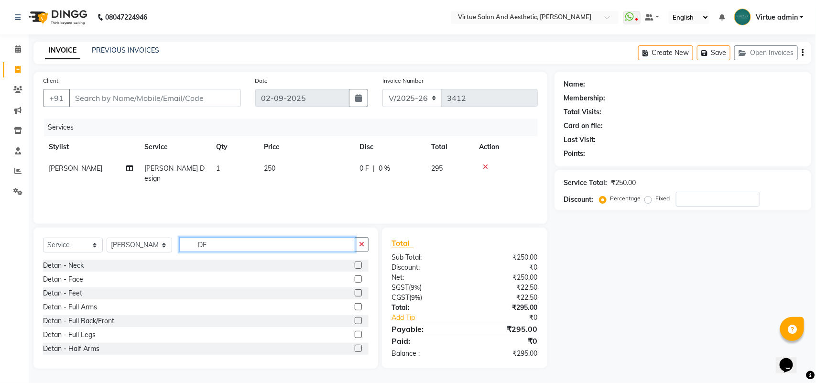
type input "D"
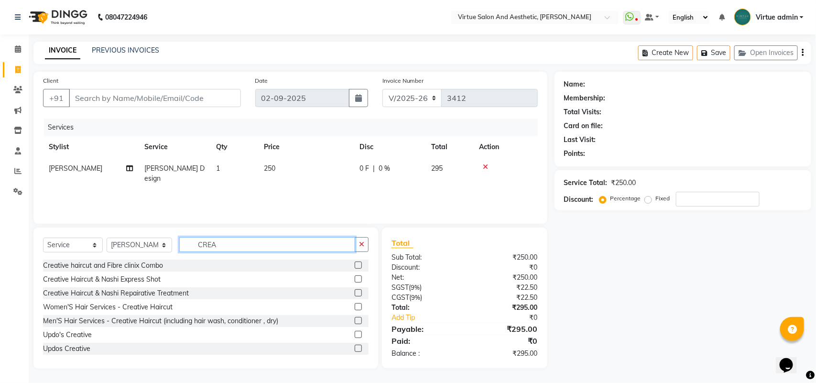
type input "CREA"
drag, startPoint x: 349, startPoint y: 319, endPoint x: 352, endPoint y: 308, distance: 10.9
click at [355, 319] on label at bounding box center [358, 320] width 7 height 7
click at [355, 319] on input "checkbox" at bounding box center [358, 321] width 6 height 6
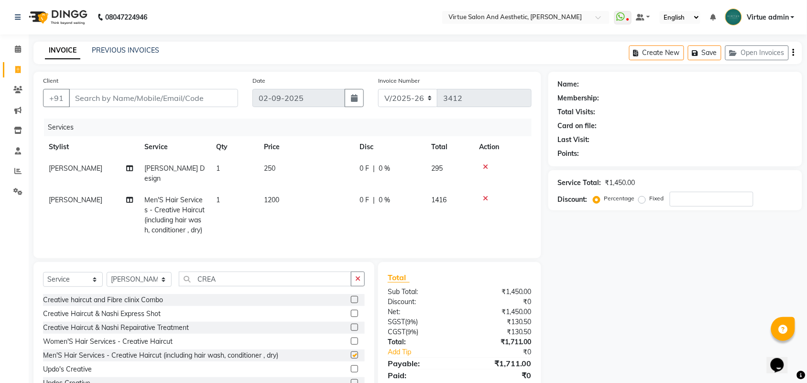
checkbox input "false"
click at [306, 198] on td "1200" at bounding box center [306, 215] width 96 height 52
select select "30103"
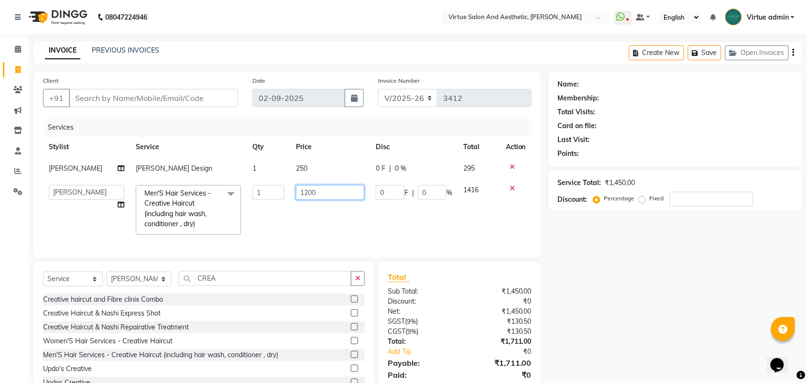
click at [304, 194] on input "1200" at bounding box center [330, 192] width 68 height 15
type input "1500"
click at [312, 220] on td "1500" at bounding box center [330, 209] width 80 height 61
select select "30103"
click at [209, 89] on input "Client" at bounding box center [153, 98] width 169 height 18
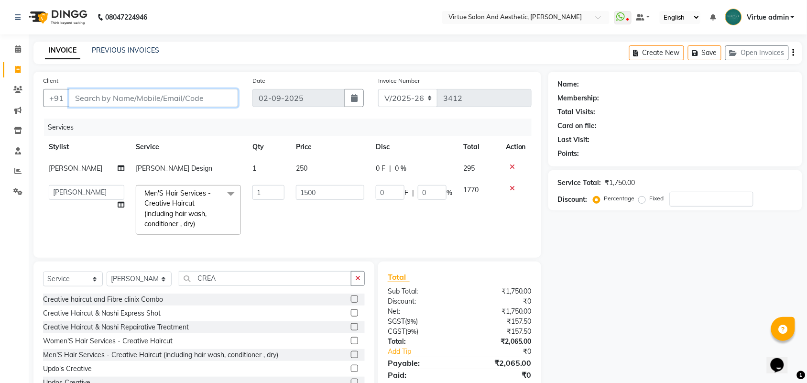
type input "9"
type input "0"
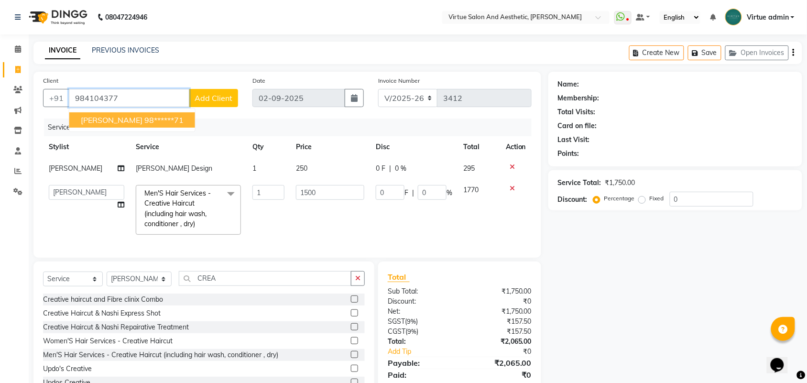
click at [144, 118] on ngb-highlight "98******71" at bounding box center [163, 120] width 39 height 10
type input "98******71"
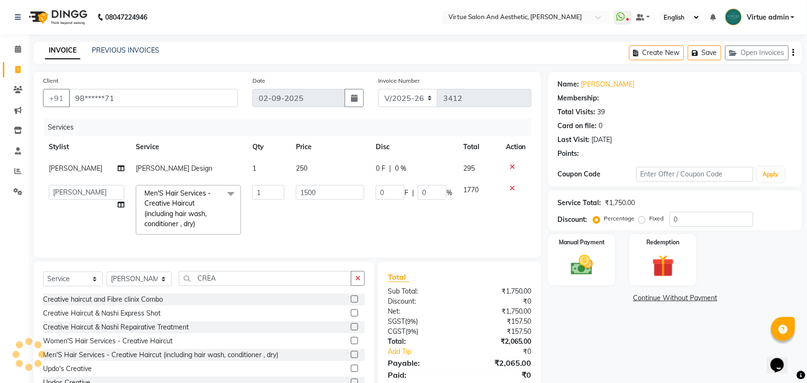
type input "225"
type input "15"
select select "1: Object"
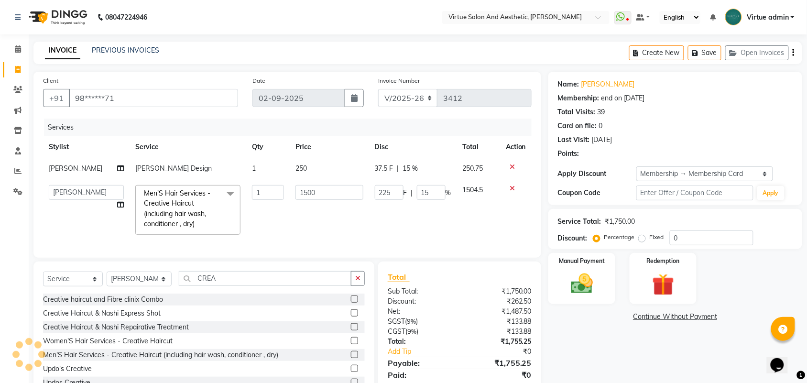
type input "15"
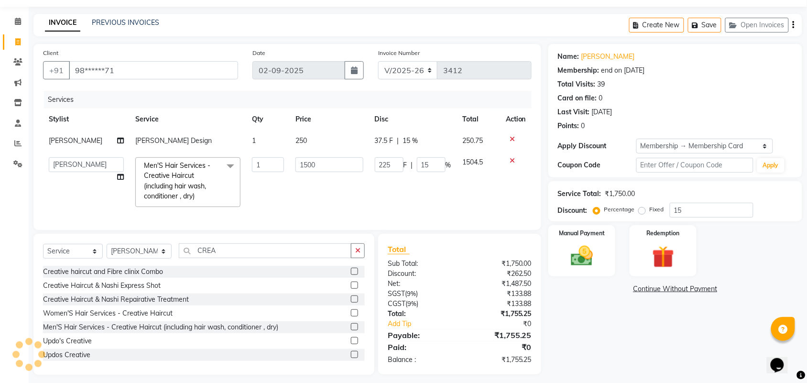
scroll to position [43, 0]
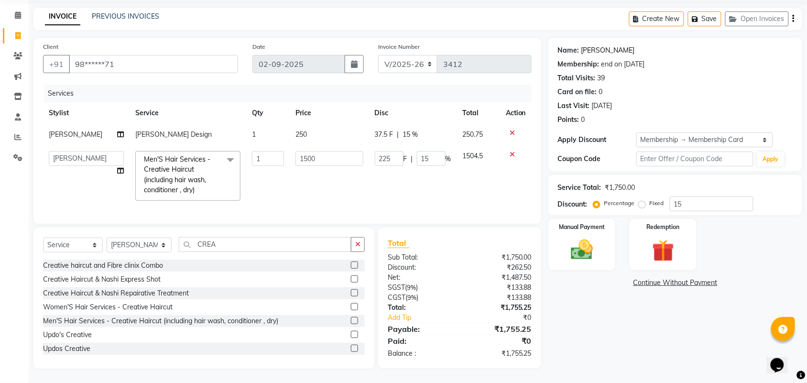
click at [587, 45] on link "[PERSON_NAME]" at bounding box center [608, 50] width 54 height 10
click at [567, 237] on img at bounding box center [581, 250] width 37 height 26
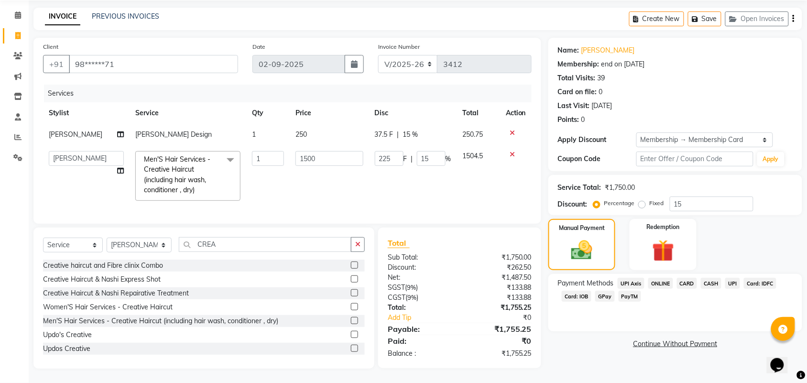
click at [717, 278] on span "CASH" at bounding box center [711, 283] width 21 height 11
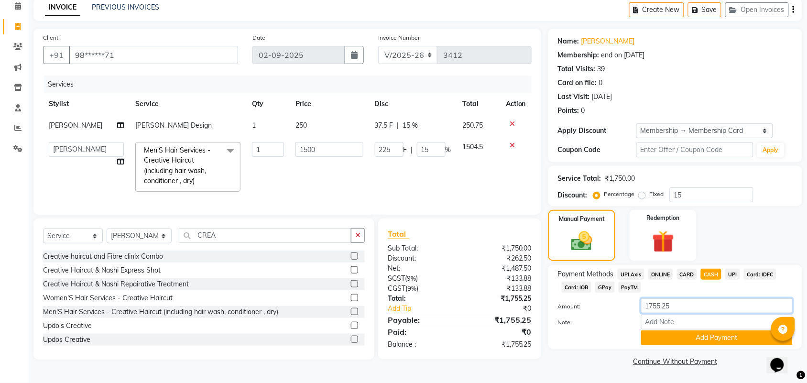
click at [688, 304] on input "1755.25" at bounding box center [717, 305] width 152 height 15
type input "1"
type input "2000"
click at [699, 339] on button "Add Payment" at bounding box center [717, 337] width 152 height 15
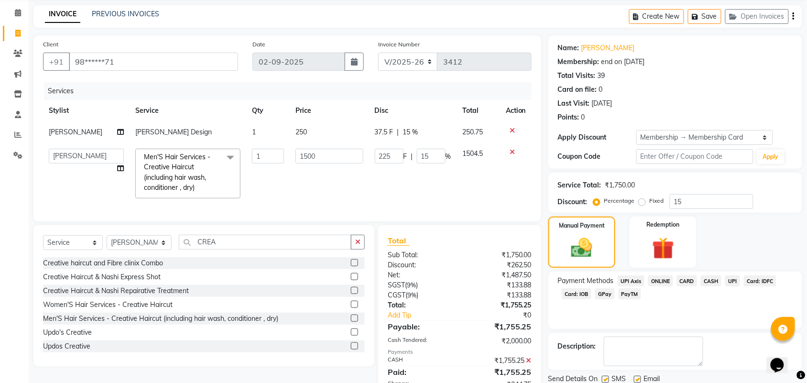
scroll to position [0, 7]
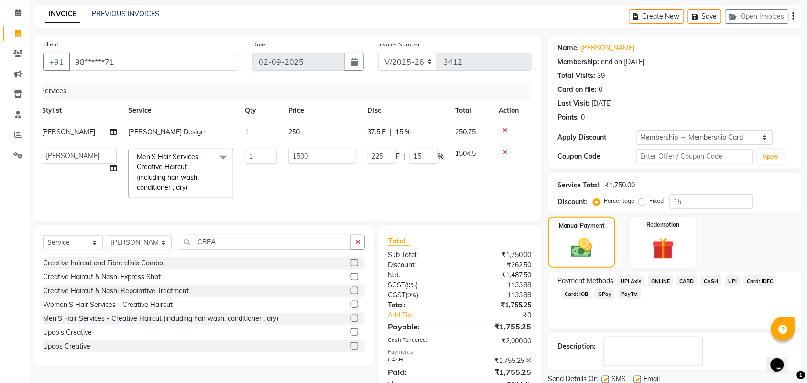
click at [502, 234] on div "Total Sub Total: ₹1,750.00 Discount: ₹262.50 Net: ₹1,487.50 SGST ( 9% ) ₹133.88…" at bounding box center [459, 322] width 163 height 195
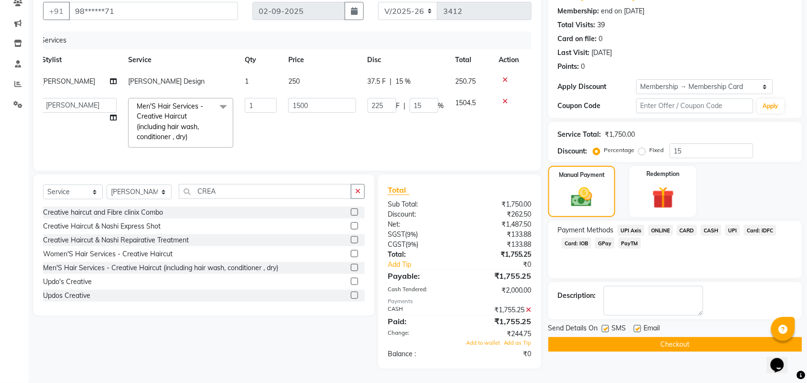
click at [618, 337] on button "Checkout" at bounding box center [675, 344] width 254 height 15
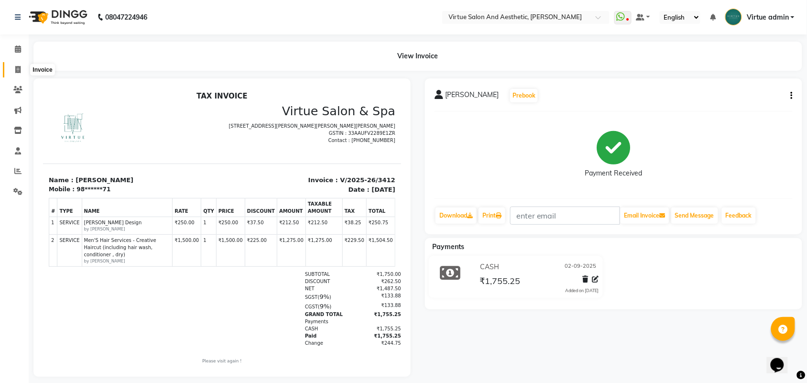
click at [17, 67] on icon at bounding box center [17, 69] width 5 height 7
select select "service"
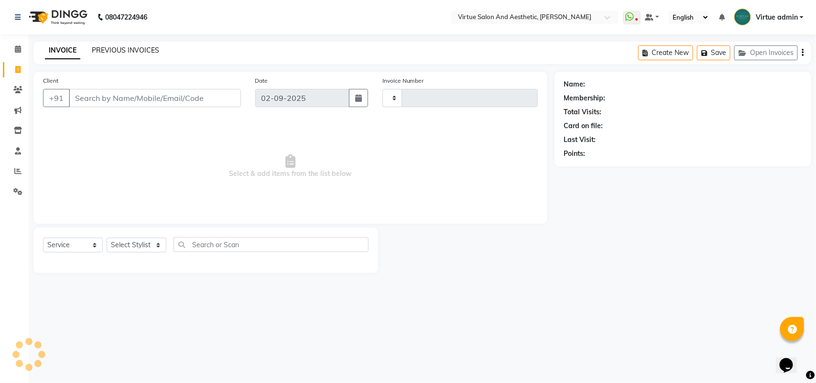
type input "3413"
select select "4466"
click at [134, 48] on link "PREVIOUS INVOICES" at bounding box center [125, 50] width 67 height 9
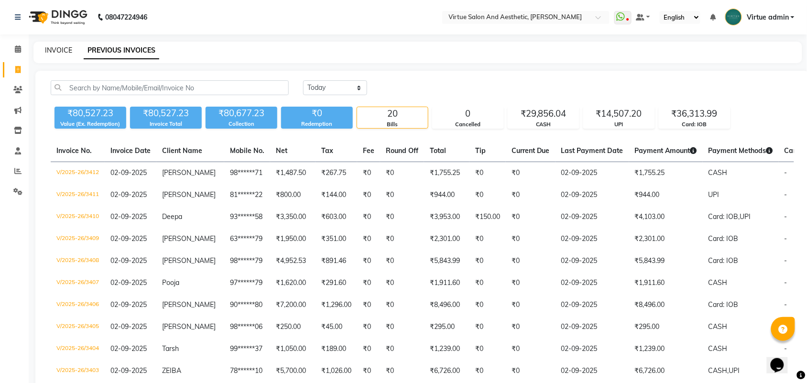
click at [54, 49] on link "INVOICE" at bounding box center [58, 50] width 27 height 9
select select "4466"
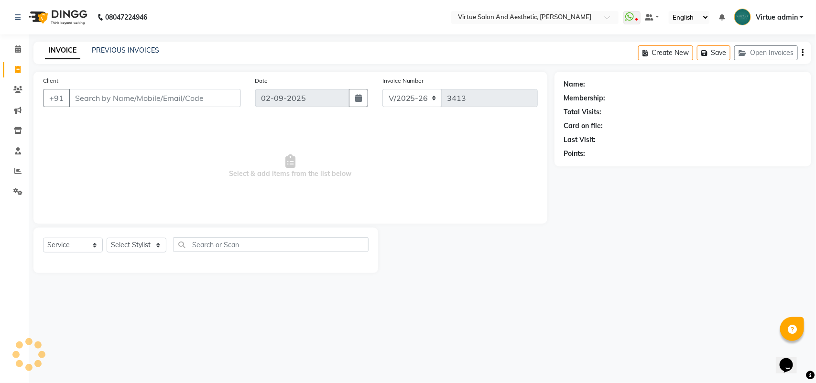
select select "V"
select select "71189"
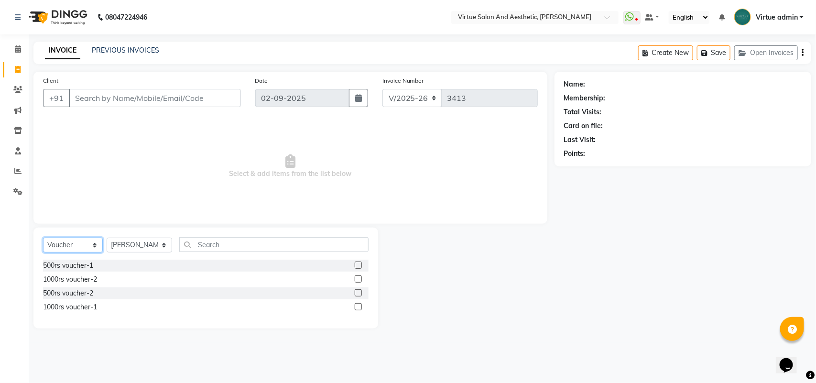
click at [95, 246] on select "Select Service Product Membership Package Voucher Prepaid Gift Card" at bounding box center [73, 245] width 60 height 15
select select "service"
click at [43, 238] on select "Select Service Product Membership Package Voucher Prepaid Gift Card" at bounding box center [73, 245] width 60 height 15
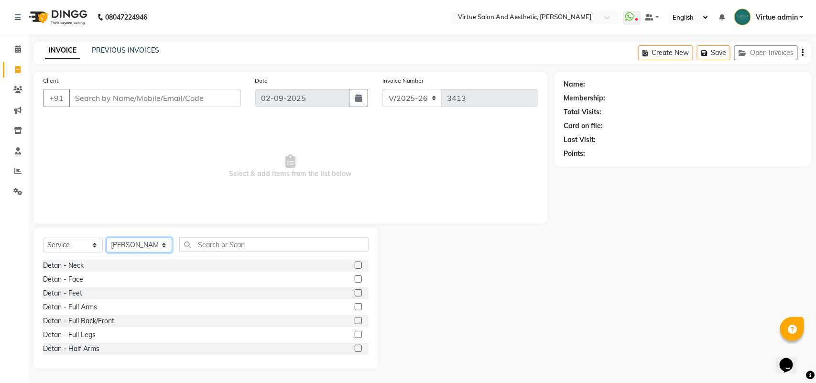
click at [134, 240] on select "Select Stylist Admin [PERSON_NAME] Apsu Auditor Ambattur [PERSON_NAME] Dingg - …" at bounding box center [140, 245] width 66 height 15
select select "25077"
click at [107, 238] on select "Select Stylist Admin [PERSON_NAME] Apsu Auditor Ambattur [PERSON_NAME] Dingg - …" at bounding box center [140, 245] width 66 height 15
click at [204, 241] on input "text" at bounding box center [273, 244] width 189 height 15
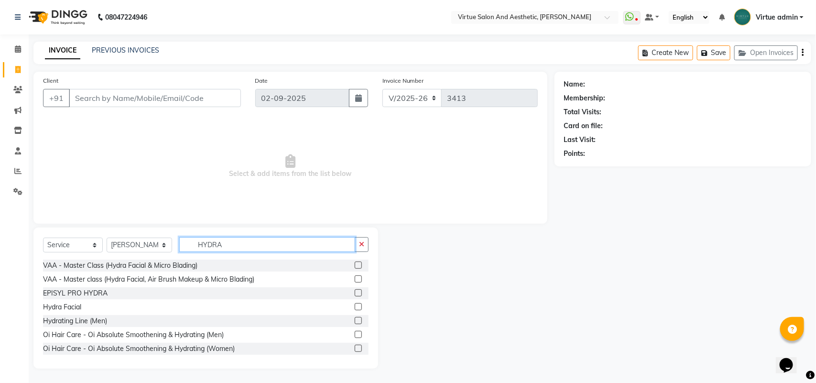
type input "HYDRA"
click at [355, 305] on label at bounding box center [358, 306] width 7 height 7
click at [355, 305] on input "checkbox" at bounding box center [358, 307] width 6 height 6
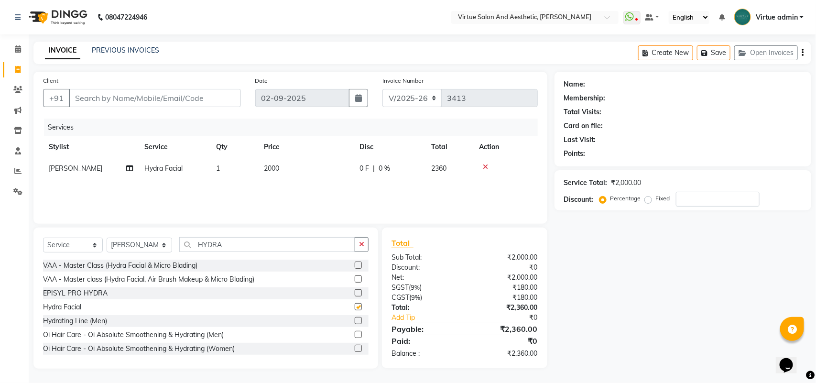
checkbox input "false"
drag, startPoint x: 434, startPoint y: 218, endPoint x: 399, endPoint y: 218, distance: 34.9
click at [399, 218] on div "Client +91 Date [DATE] Invoice Number V/2025 V/[PHONE_NUMBER] Services Stylist …" at bounding box center [290, 148] width 514 height 152
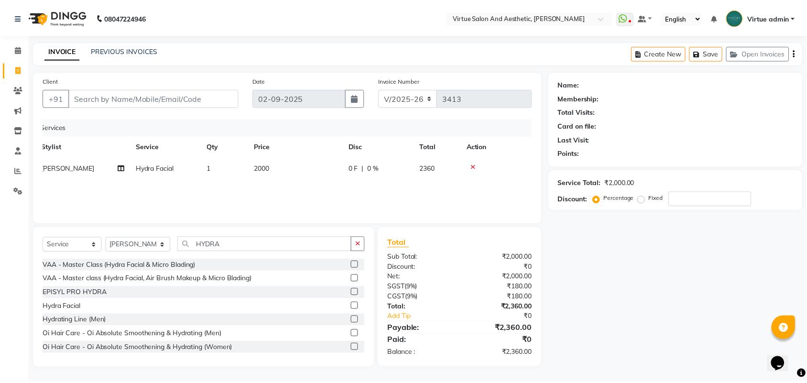
scroll to position [0, 0]
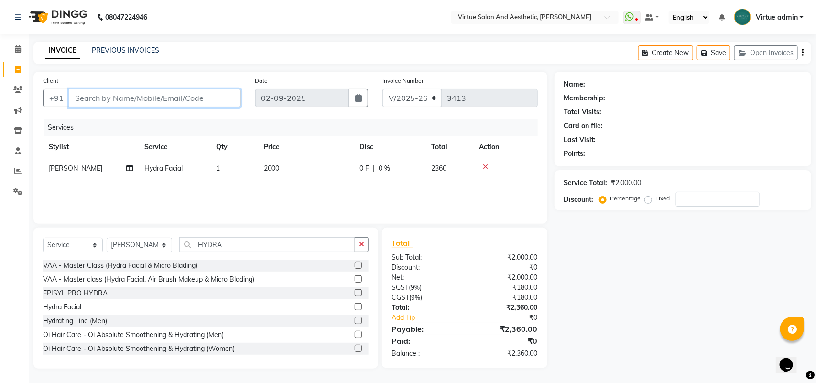
click at [212, 101] on input "Client" at bounding box center [155, 98] width 172 height 18
click at [214, 99] on input "Client" at bounding box center [155, 98] width 172 height 18
type input "8"
type input "0"
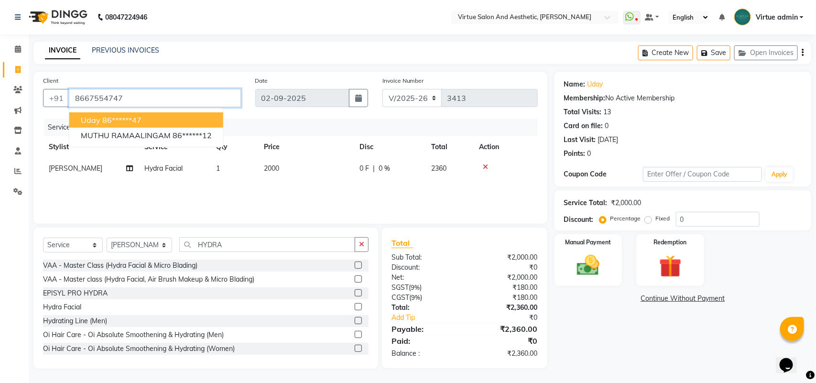
click at [175, 101] on input "8667554747" at bounding box center [155, 98] width 172 height 18
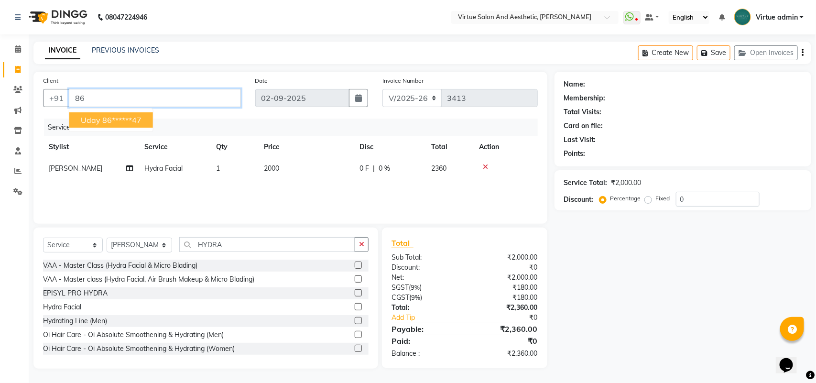
type input "8"
click at [175, 100] on input "Client" at bounding box center [155, 98] width 172 height 18
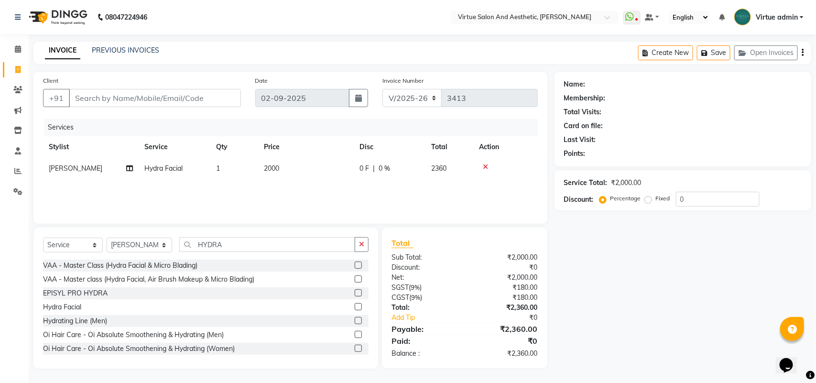
click at [164, 87] on div "Client +91" at bounding box center [142, 95] width 212 height 39
click at [159, 95] on input "Client" at bounding box center [155, 98] width 172 height 18
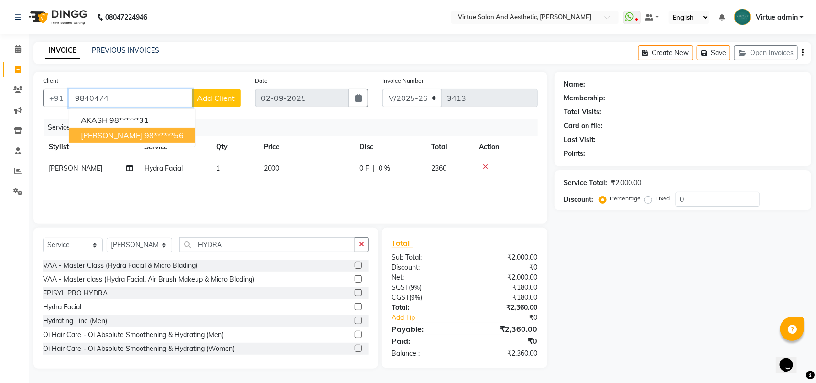
click at [146, 134] on ngb-highlight "98******56" at bounding box center [163, 136] width 39 height 10
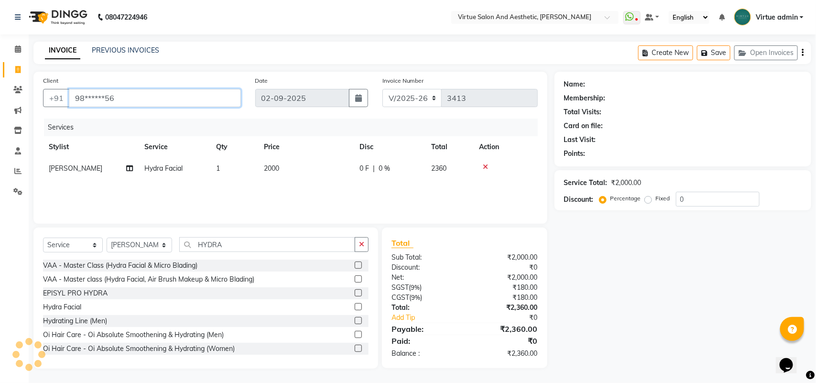
type input "98******56"
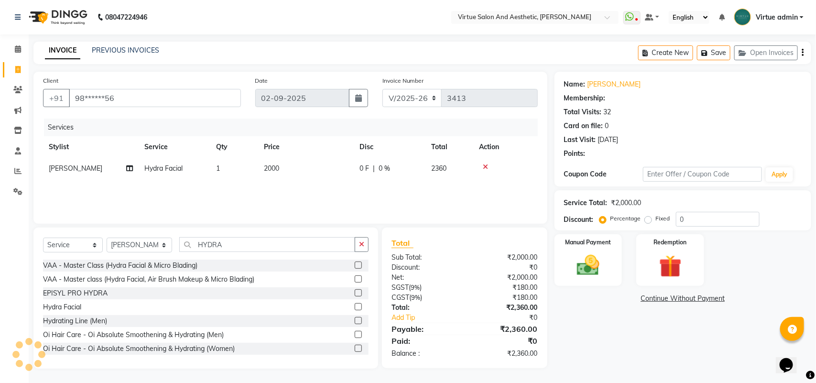
type input "15"
select select "1: Object"
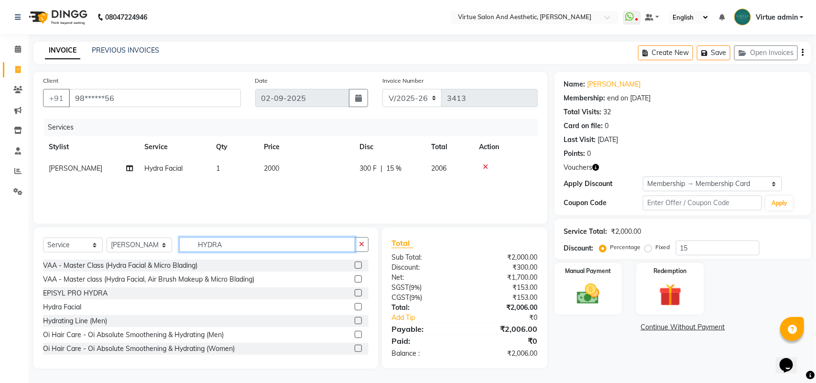
click at [264, 244] on input "HYDRA" at bounding box center [267, 244] width 176 height 15
type input "H"
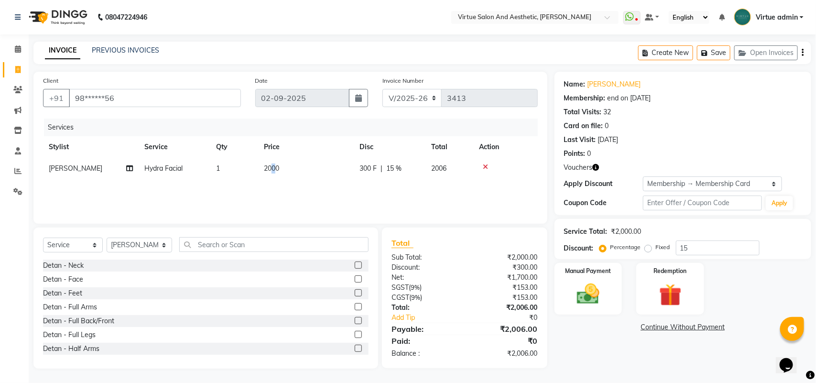
click at [275, 175] on td "2000" at bounding box center [306, 169] width 96 height 22
select select "25077"
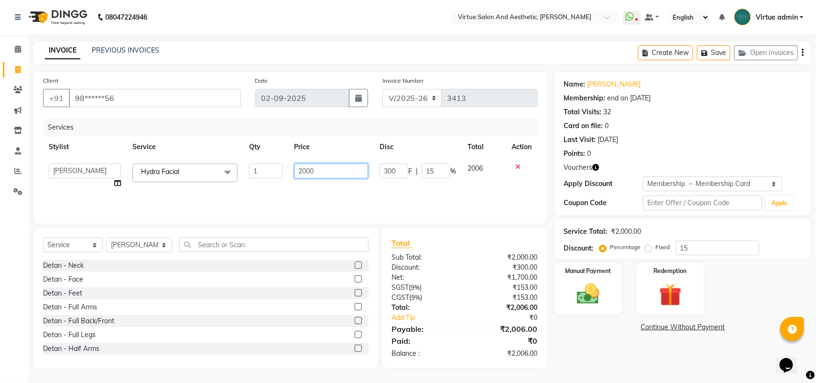
click at [304, 172] on input "2000" at bounding box center [332, 171] width 74 height 15
type input "4000"
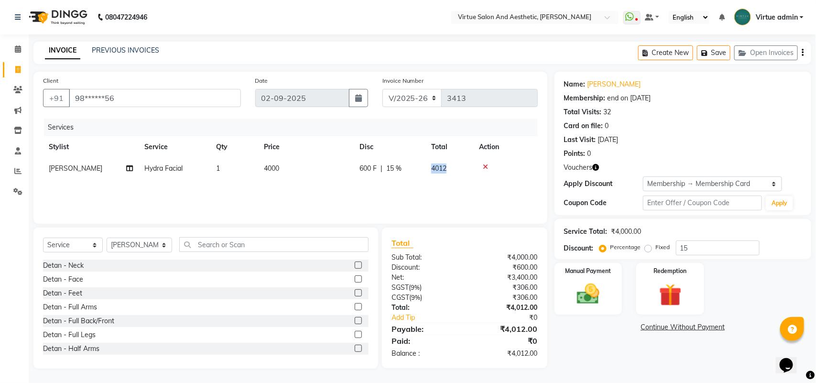
click at [435, 173] on td "4012" at bounding box center [450, 169] width 48 height 22
select select "25077"
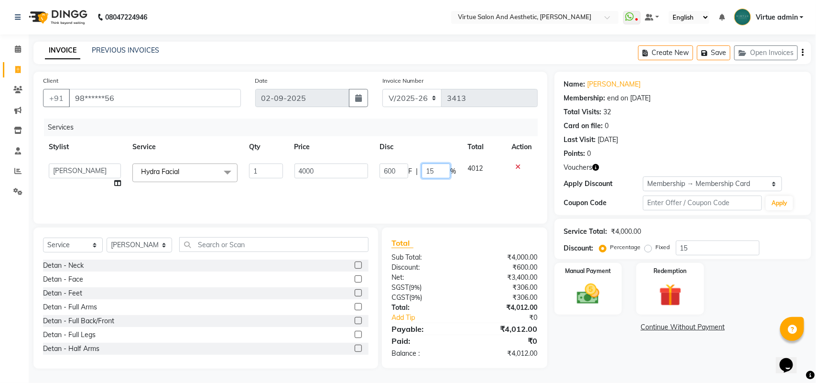
click at [434, 173] on input "15" at bounding box center [436, 171] width 29 height 15
type input "1"
click at [196, 245] on input "text" at bounding box center [273, 244] width 189 height 15
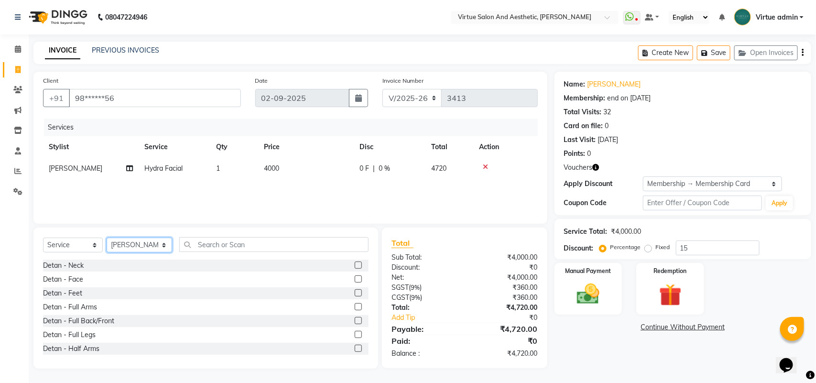
click at [154, 244] on select "Select Stylist Admin [PERSON_NAME] Apsu Auditor Ambattur [PERSON_NAME] Dingg - …" at bounding box center [140, 245] width 66 height 15
select select "30103"
click at [107, 238] on select "Select Stylist Admin [PERSON_NAME] Apsu Auditor Ambattur [PERSON_NAME] Dingg - …" at bounding box center [140, 245] width 66 height 15
click at [202, 250] on input "text" at bounding box center [273, 244] width 189 height 15
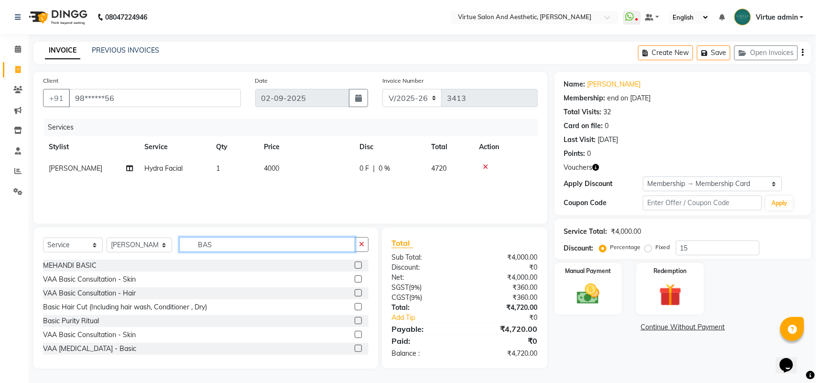
type input "BAS"
click at [355, 306] on label at bounding box center [358, 306] width 7 height 7
click at [355, 306] on input "checkbox" at bounding box center [358, 307] width 6 height 6
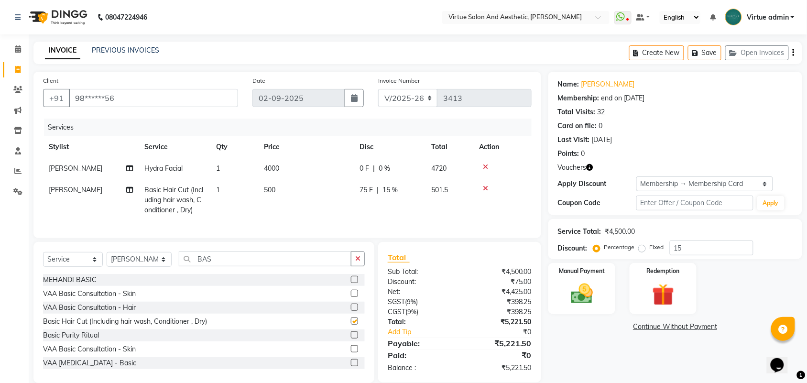
checkbox input "false"
click at [262, 263] on input "BAS" at bounding box center [265, 258] width 173 height 15
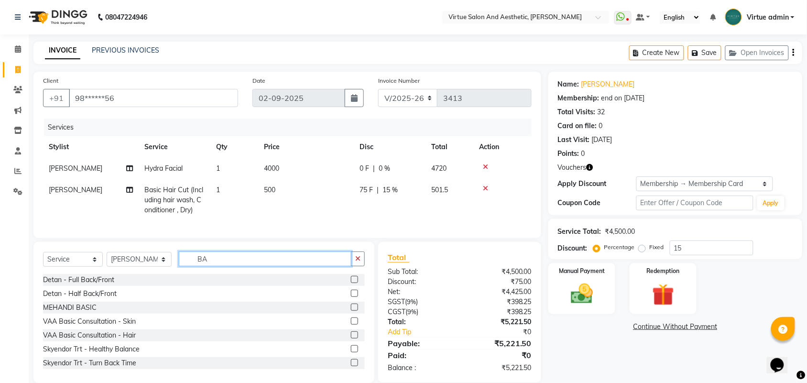
type input "B"
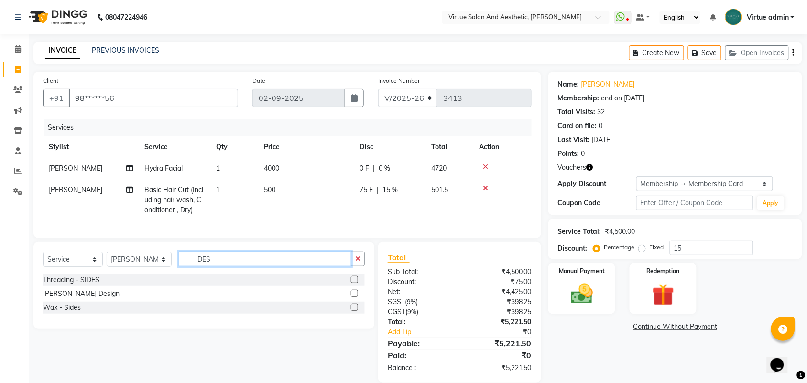
type input "DES"
click at [355, 297] on label at bounding box center [354, 293] width 7 height 7
click at [355, 297] on input "checkbox" at bounding box center [354, 294] width 6 height 6
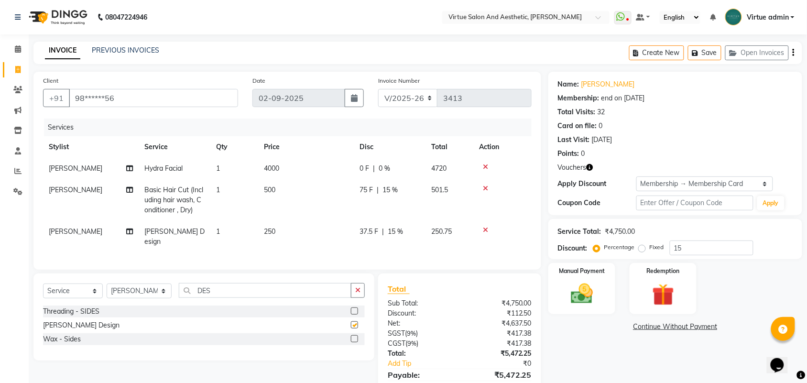
checkbox input "false"
drag, startPoint x: 206, startPoint y: 290, endPoint x: 195, endPoint y: 282, distance: 13.7
click at [199, 290] on input "DES" at bounding box center [265, 290] width 173 height 15
type input "D"
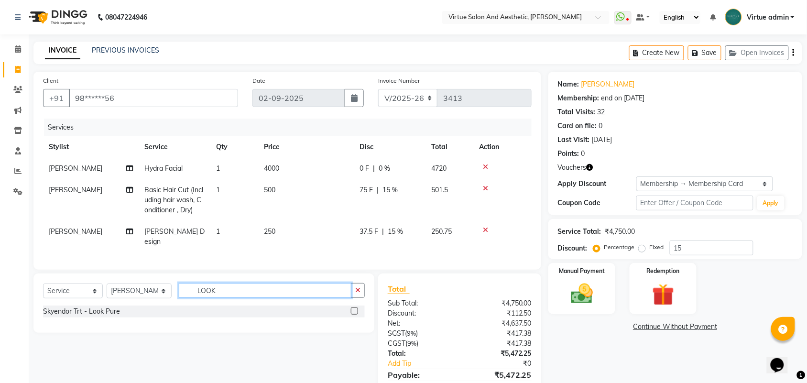
type input "LOOK"
click at [355, 309] on label at bounding box center [354, 310] width 7 height 7
click at [355, 309] on input "checkbox" at bounding box center [354, 311] width 6 height 6
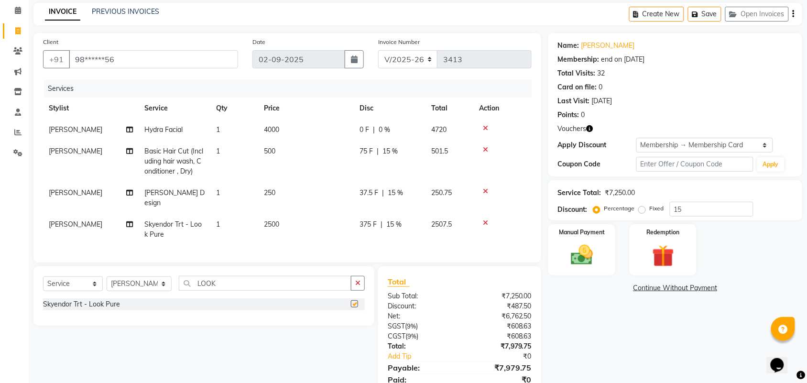
scroll to position [76, 0]
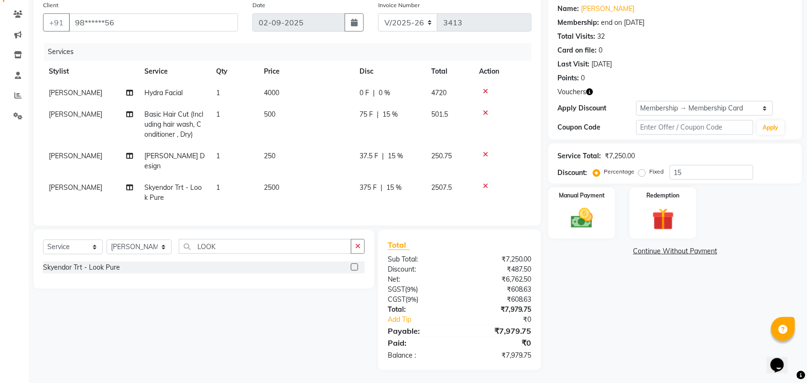
checkbox input "false"
click at [301, 240] on input "LOOK" at bounding box center [265, 246] width 173 height 15
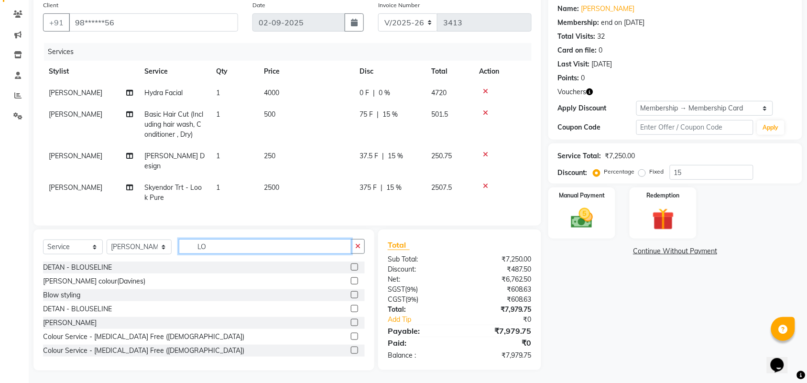
type input "L"
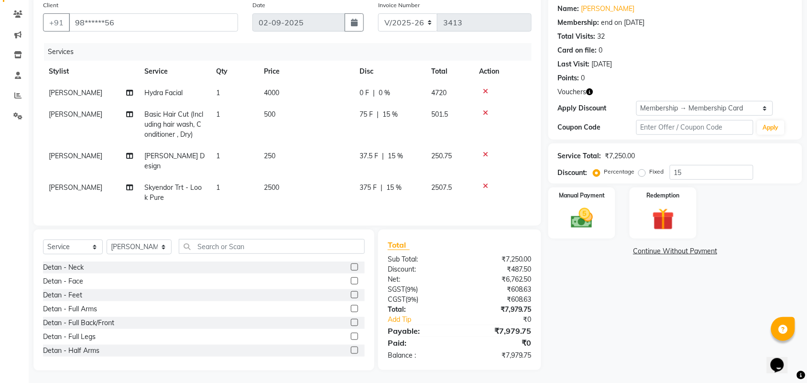
click at [424, 233] on div "Total Sub Total: ₹7,250.00 Discount: ₹487.50 Net: ₹6,762.50 SGST ( 9% ) ₹608.63…" at bounding box center [459, 299] width 163 height 141
click at [92, 177] on td "[PERSON_NAME]" at bounding box center [91, 193] width 96 height 32
select select "30103"
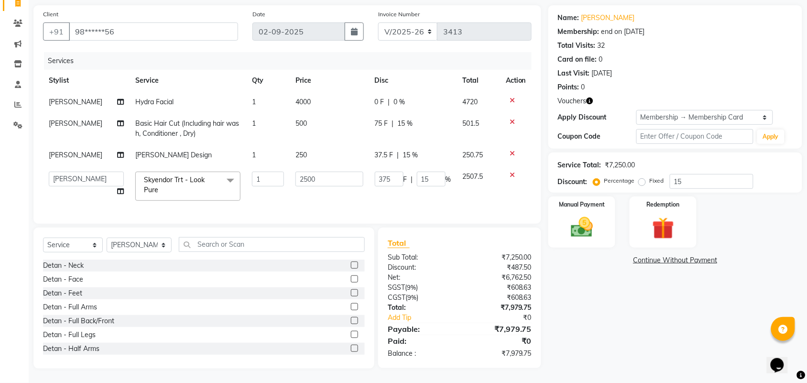
scroll to position [75, 0]
click at [94, 172] on select "Admin [PERSON_NAME] Apsu Auditor [PERSON_NAME] Dingg - Support Team [PERSON_NAM…" at bounding box center [86, 179] width 75 height 15
drag, startPoint x: 94, startPoint y: 170, endPoint x: 92, endPoint y: 158, distance: 12.7
click at [94, 172] on select "Admin [PERSON_NAME] Apsu Auditor [PERSON_NAME] Dingg - Support Team [PERSON_NAM…" at bounding box center [86, 179] width 75 height 15
click at [65, 175] on select "Admin [PERSON_NAME] Apsu Auditor [PERSON_NAME] Dingg - Support Team [PERSON_NAM…" at bounding box center [86, 179] width 75 height 15
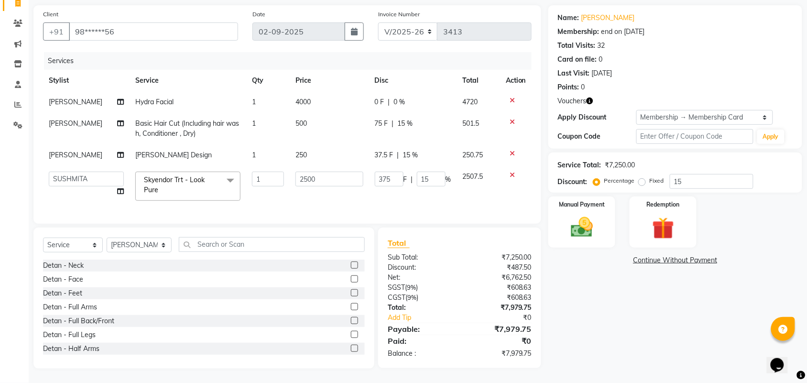
select select "59088"
click at [495, 240] on div "Total" at bounding box center [460, 242] width 144 height 11
click at [580, 214] on img at bounding box center [581, 227] width 37 height 26
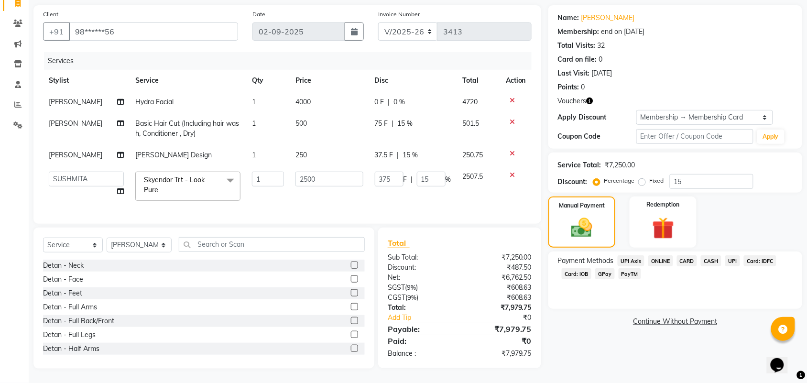
click at [736, 251] on div "Payment Methods UPI Axis ONLINE CARD CASH UPI Card: IDFC Card: IOB GPay PayTM" at bounding box center [675, 279] width 254 height 57
click at [733, 255] on span "UPI" at bounding box center [732, 260] width 15 height 11
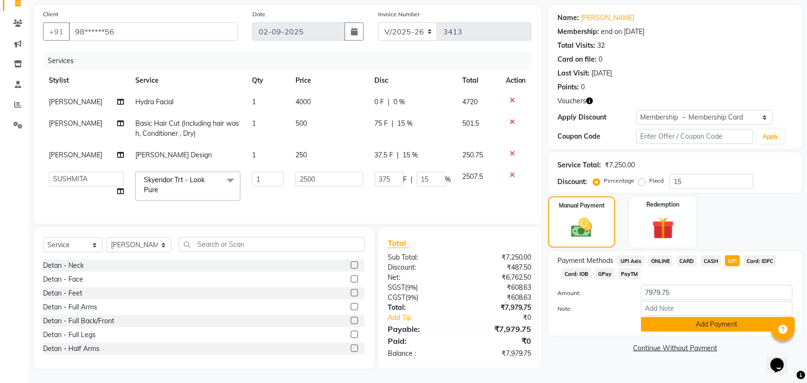
click at [746, 321] on button "Add Payment" at bounding box center [717, 324] width 152 height 15
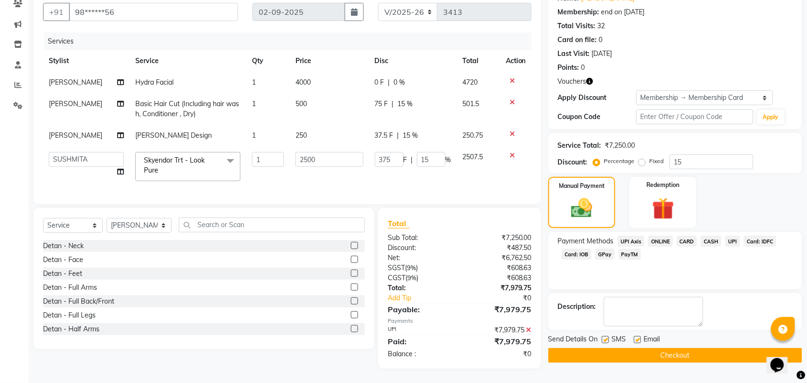
scroll to position [95, 0]
click at [740, 348] on button "Checkout" at bounding box center [675, 355] width 254 height 15
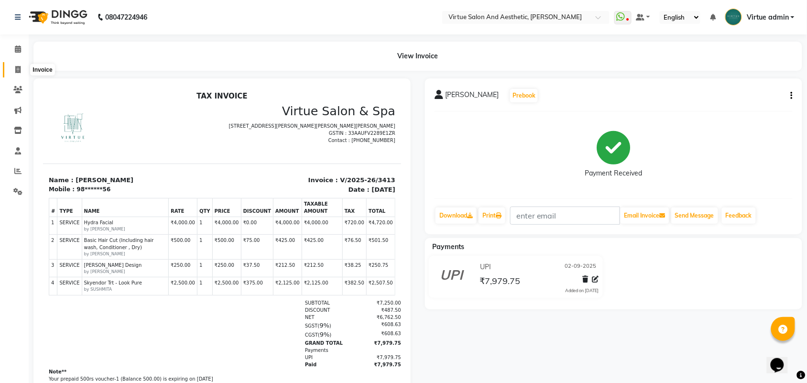
click at [20, 72] on icon at bounding box center [17, 69] width 5 height 7
select select "4466"
select select "service"
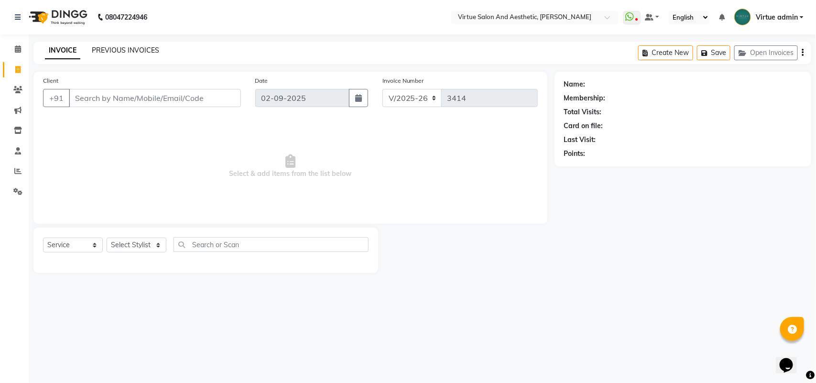
click at [113, 54] on link "PREVIOUS INVOICES" at bounding box center [125, 50] width 67 height 9
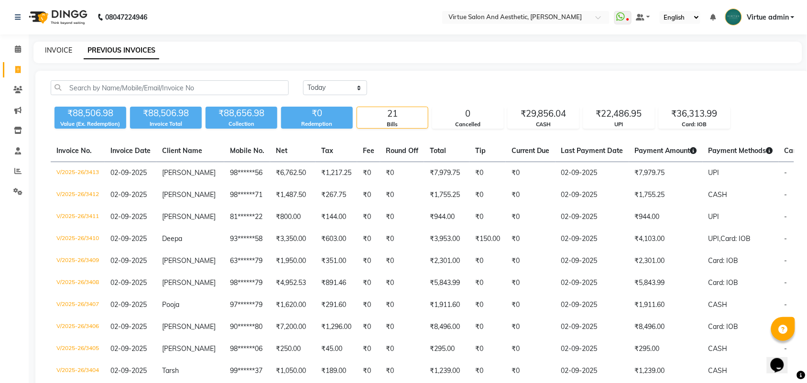
click at [68, 48] on link "INVOICE" at bounding box center [58, 50] width 27 height 9
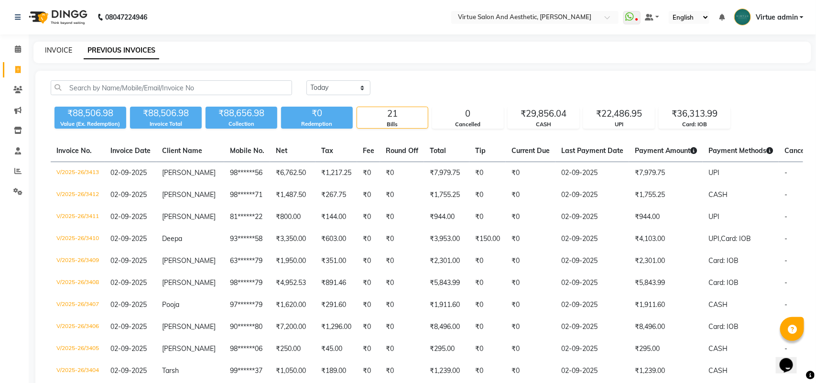
select select "service"
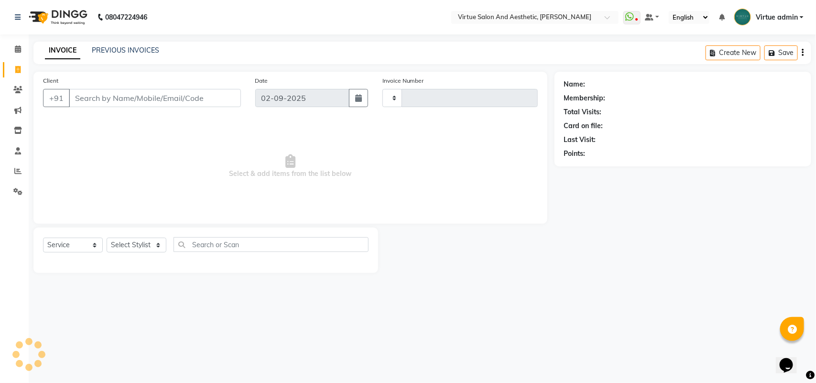
click at [88, 101] on input "Client" at bounding box center [155, 98] width 172 height 18
click at [90, 97] on input "Client" at bounding box center [155, 98] width 172 height 18
type input "3414"
select select "4466"
select select "V"
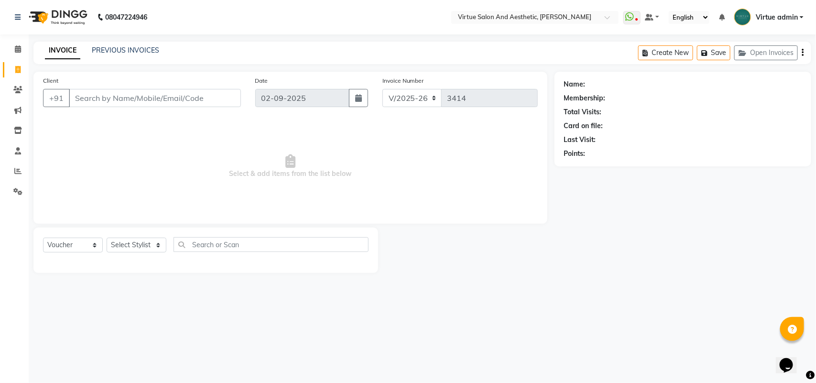
select select "71189"
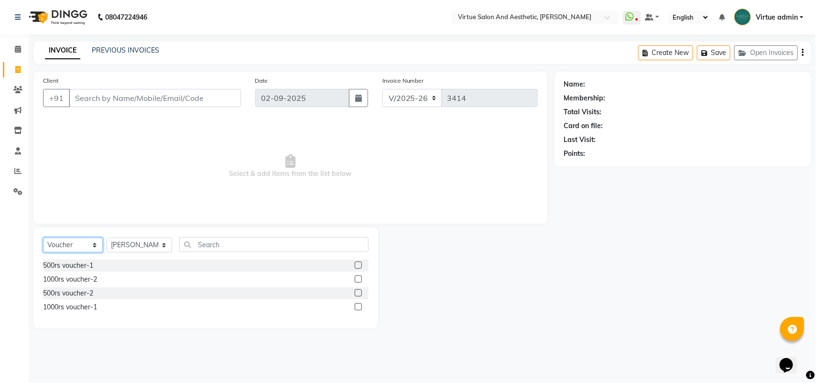
drag, startPoint x: 67, startPoint y: 244, endPoint x: 66, endPoint y: 239, distance: 5.0
click at [67, 244] on select "Select Service Product Membership Package Voucher Prepaid Gift Card" at bounding box center [73, 245] width 60 height 15
select select "service"
click at [43, 238] on select "Select Service Product Membership Package Voucher Prepaid Gift Card" at bounding box center [73, 245] width 60 height 15
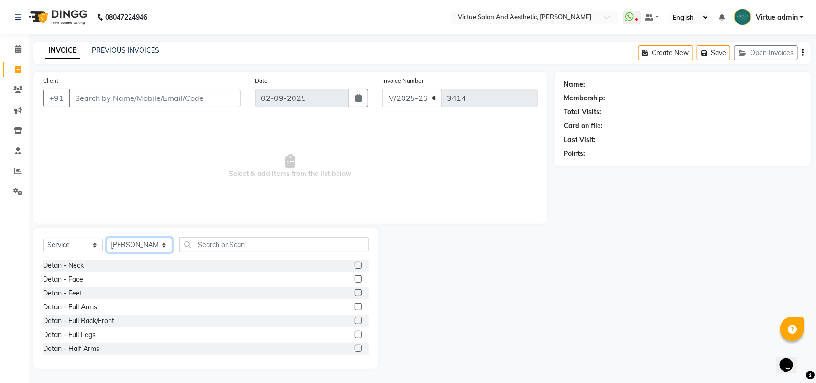
click at [115, 248] on select "Select Stylist Admin [PERSON_NAME] Apsu Auditor Ambattur [PERSON_NAME] Dingg - …" at bounding box center [140, 245] width 66 height 15
select select "59088"
click at [107, 238] on select "Select Stylist Admin [PERSON_NAME] Apsu Auditor Ambattur [PERSON_NAME] Dingg - …" at bounding box center [140, 245] width 66 height 15
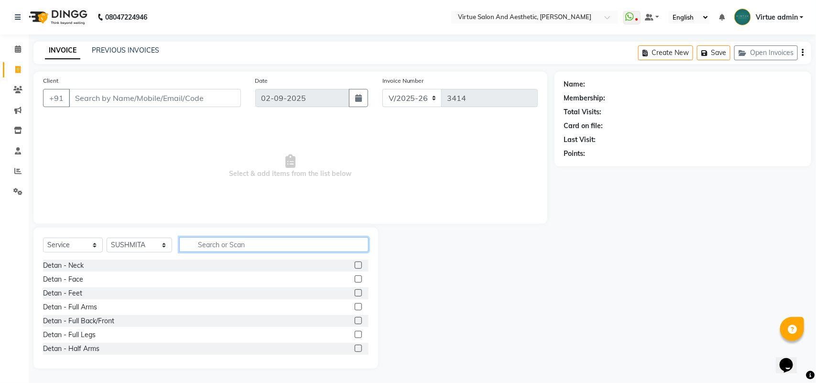
click at [199, 245] on input "text" at bounding box center [273, 244] width 189 height 15
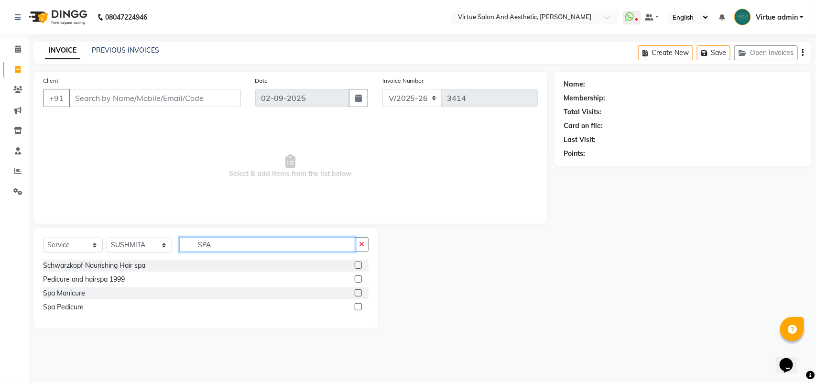
type input "SPA"
click at [359, 307] on label at bounding box center [358, 306] width 7 height 7
click at [359, 307] on input "checkbox" at bounding box center [358, 307] width 6 height 6
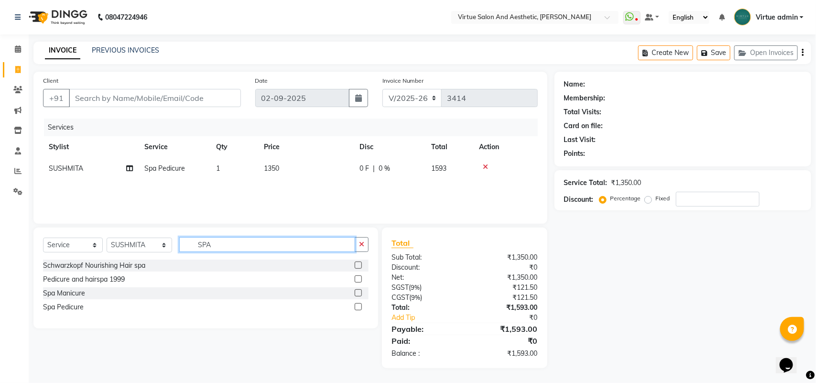
checkbox input "false"
click at [320, 245] on input "SPA" at bounding box center [267, 244] width 176 height 15
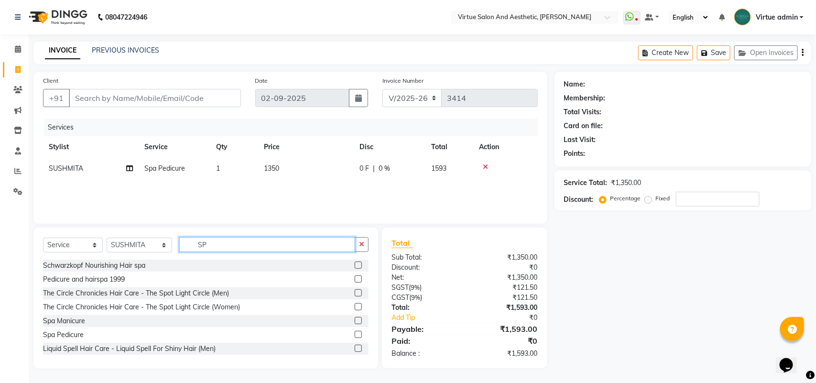
type input "S"
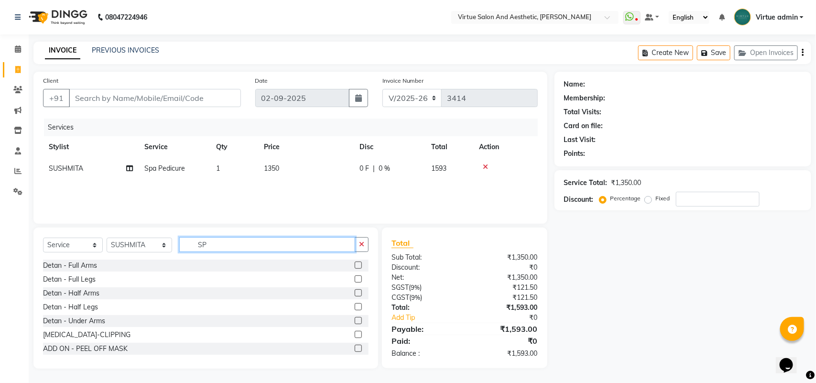
type input "SPA"
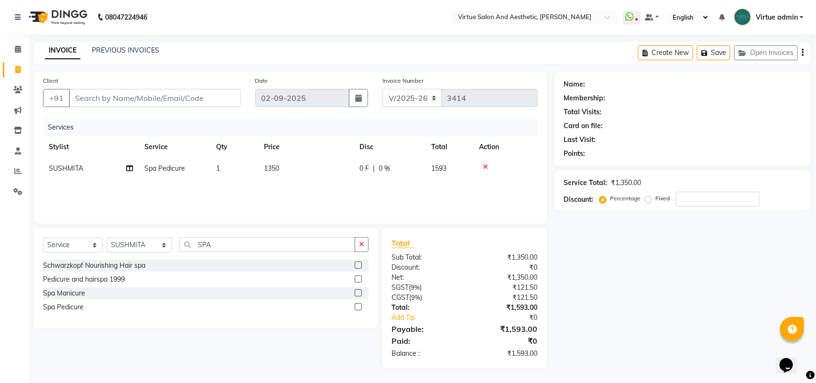
click at [360, 294] on label at bounding box center [358, 292] width 7 height 7
click at [360, 294] on input "checkbox" at bounding box center [358, 293] width 6 height 6
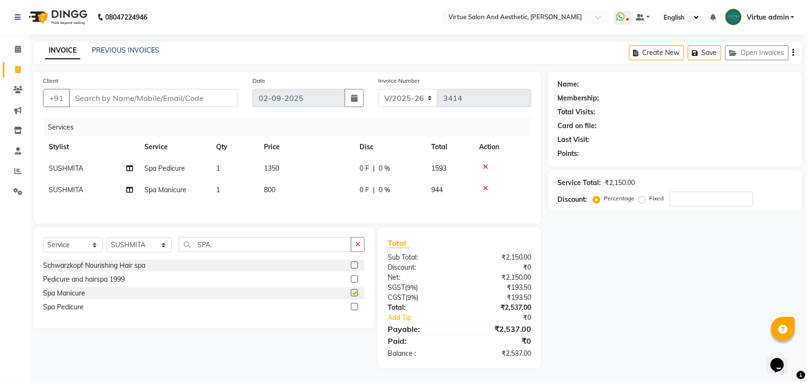
checkbox input "false"
click at [306, 249] on input "SPA" at bounding box center [265, 244] width 173 height 15
type input "S"
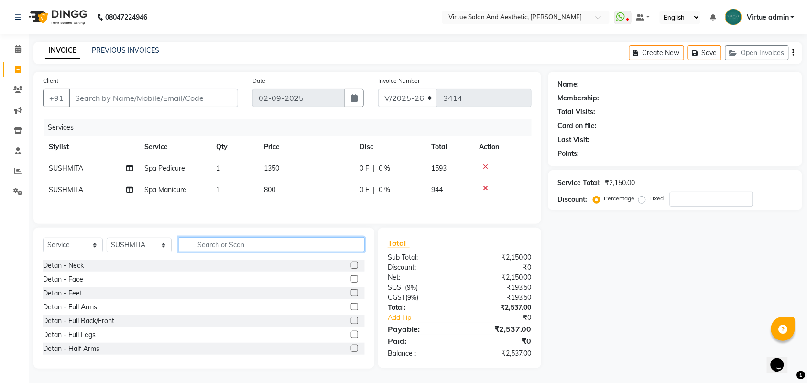
click at [230, 247] on input "text" at bounding box center [272, 244] width 186 height 15
click at [142, 237] on div "Select Service Product Membership Package Voucher Prepaid Gift Card Select Styl…" at bounding box center [203, 298] width 341 height 141
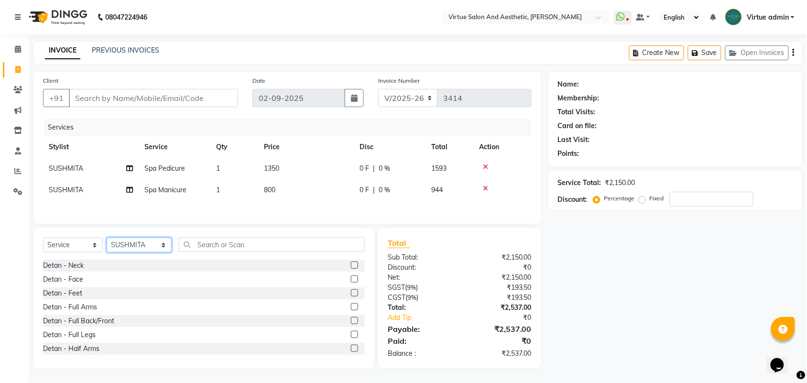
click at [142, 249] on select "Select Stylist Admin [PERSON_NAME] Apsu Auditor Ambattur [PERSON_NAME] Dingg - …" at bounding box center [139, 245] width 65 height 15
click at [285, 220] on div "Client +91 Date [DATE] Invoice Number V/2025 V/[PHONE_NUMBER] Services Stylist …" at bounding box center [287, 148] width 508 height 152
click at [67, 190] on span "SUSHMITA" at bounding box center [66, 190] width 34 height 9
select select "59088"
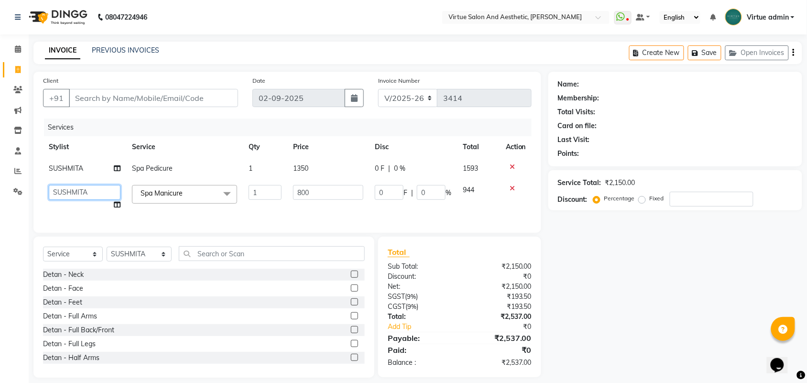
click at [73, 191] on select "Admin [PERSON_NAME] Apsu Auditor [PERSON_NAME] Dingg - Support Team [PERSON_NAM…" at bounding box center [85, 192] width 72 height 15
select select "59089"
click at [145, 250] on div "Select Service Product Membership Package Voucher Prepaid Gift Card Select Styl…" at bounding box center [203, 307] width 341 height 141
click at [151, 261] on select "Select Stylist Admin [PERSON_NAME] Apsu Auditor Ambattur [PERSON_NAME] Dingg - …" at bounding box center [139, 254] width 65 height 15
select select "71189"
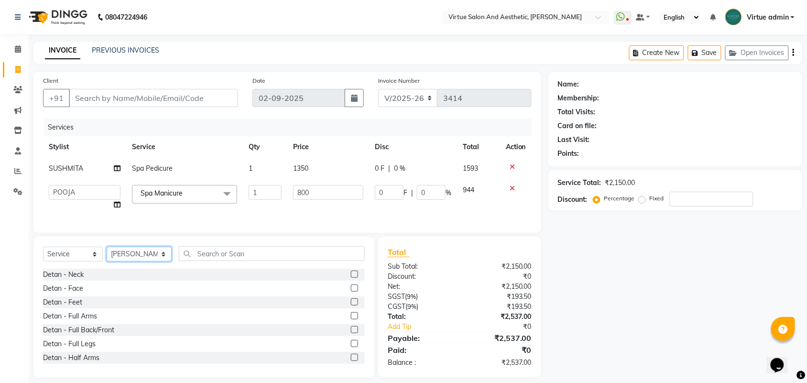
click at [107, 255] on select "Select Stylist Admin [PERSON_NAME] Apsu Auditor Ambattur [PERSON_NAME] Dingg - …" at bounding box center [139, 254] width 65 height 15
click at [206, 261] on input "text" at bounding box center [272, 253] width 186 height 15
type input "F"
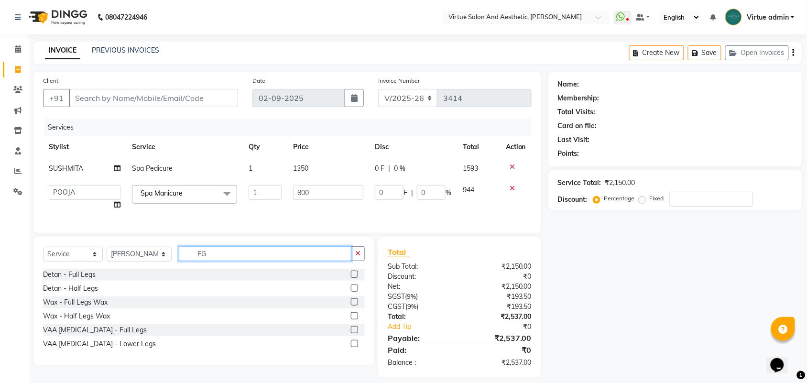
type input "E"
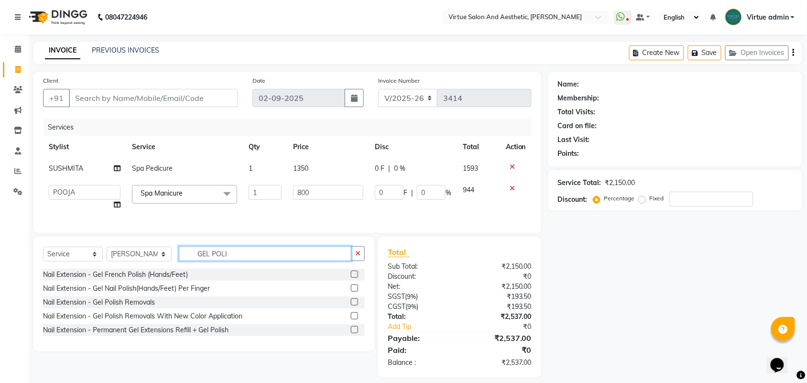
type input "GEL POLI"
click at [357, 278] on label at bounding box center [354, 274] width 7 height 7
click at [357, 278] on input "checkbox" at bounding box center [354, 275] width 6 height 6
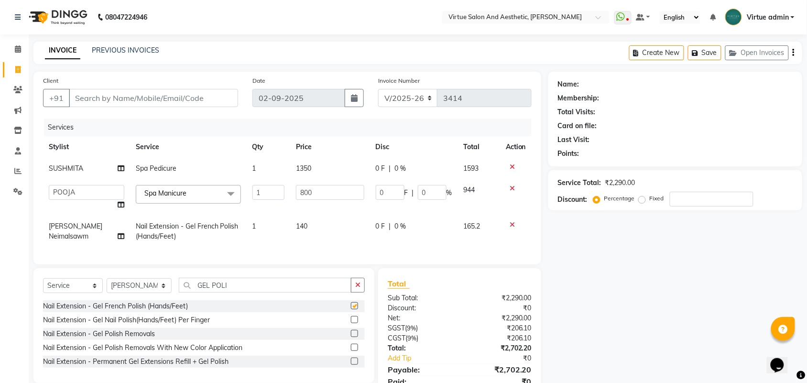
checkbox input "false"
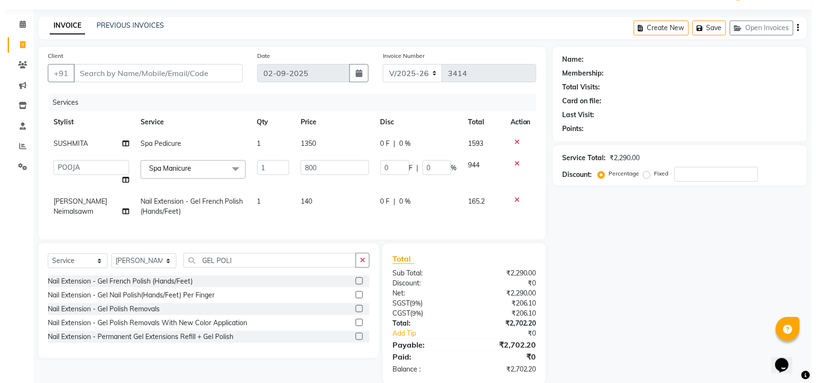
scroll to position [49, 0]
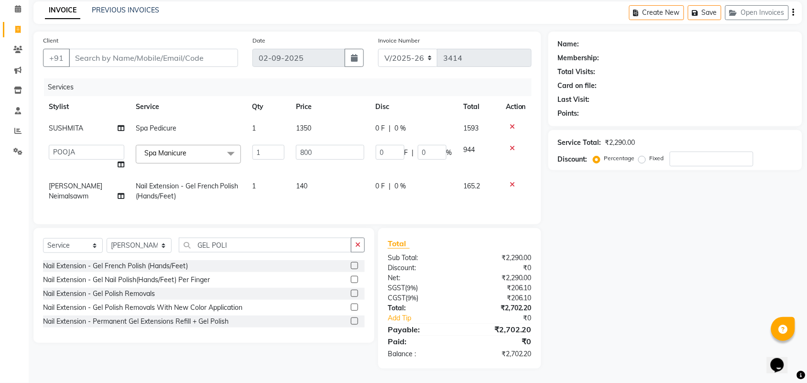
click at [316, 157] on td "800" at bounding box center [330, 157] width 80 height 36
click at [326, 187] on td "140" at bounding box center [330, 191] width 80 height 32
select select "71189"
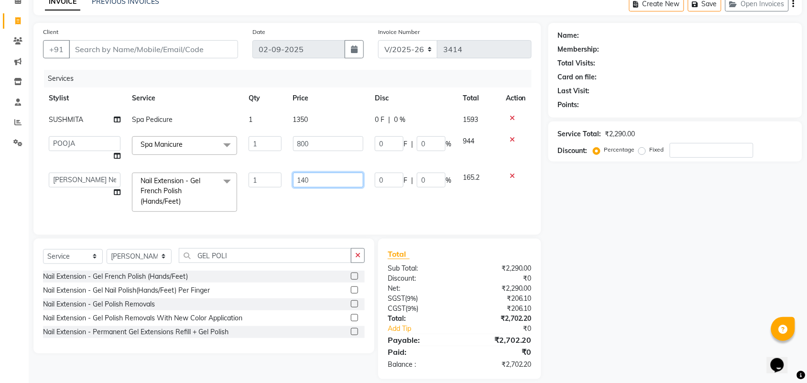
click at [330, 178] on input "140" at bounding box center [328, 180] width 70 height 15
type input "1500"
click at [391, 201] on div "Services Stylist Service Qty Price Disc Total Action SUSHMITA Spa Pedicure 1 13…" at bounding box center [287, 147] width 489 height 155
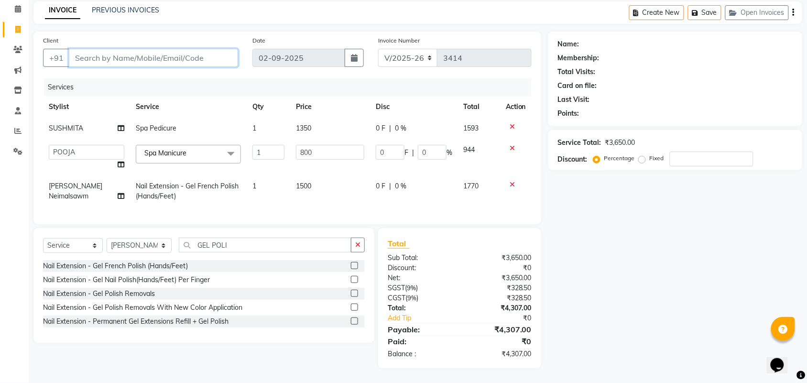
click at [207, 49] on input "Client" at bounding box center [153, 58] width 169 height 18
type input "8"
type input "0"
type input "8220284288"
click at [214, 53] on span "Add Client" at bounding box center [214, 58] width 38 height 10
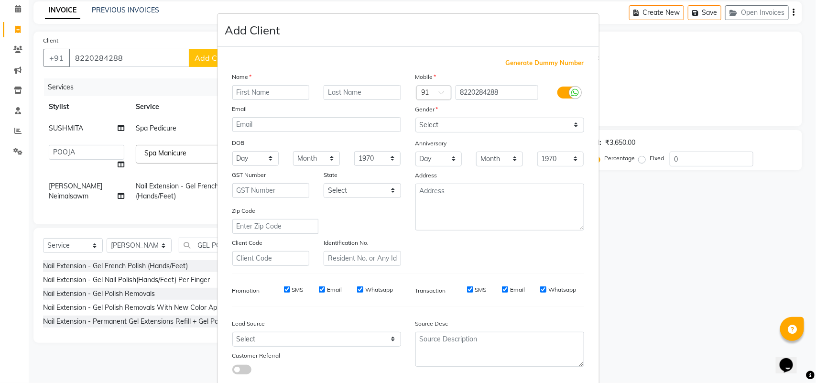
click at [258, 92] on input "text" at bounding box center [270, 92] width 77 height 15
type input "kRISHNA"
click at [512, 125] on select "Select [DEMOGRAPHIC_DATA] [DEMOGRAPHIC_DATA] Other Prefer Not To Say" at bounding box center [499, 125] width 169 height 15
select select "[DEMOGRAPHIC_DATA]"
click at [415, 118] on select "Select [DEMOGRAPHIC_DATA] [DEMOGRAPHIC_DATA] Other Prefer Not To Say" at bounding box center [499, 125] width 169 height 15
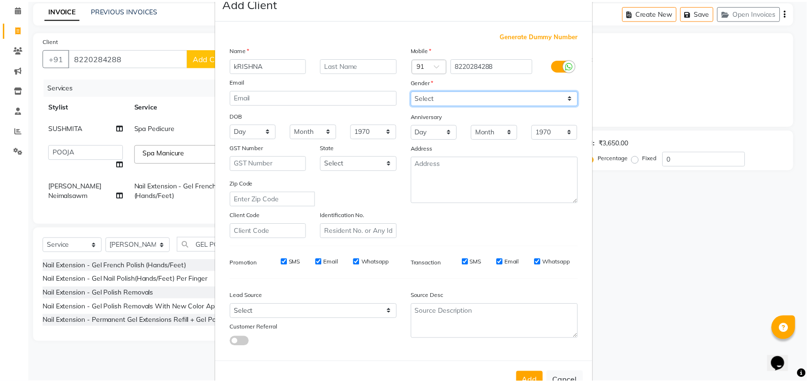
scroll to position [55, 0]
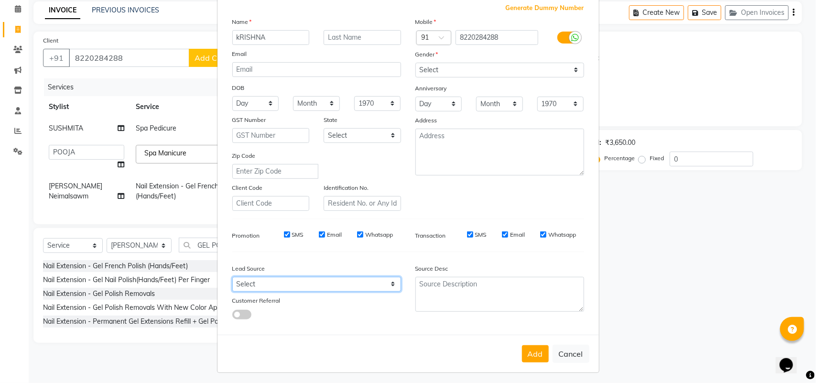
click at [338, 278] on select "Select Walk-in Referral Internet Friend Word of Mouth Advertisement Facebook Ju…" at bounding box center [316, 284] width 169 height 15
select select "30564"
click at [232, 277] on select "Select Walk-in Referral Internet Friend Word of Mouth Advertisement Facebook Ju…" at bounding box center [316, 284] width 169 height 15
click at [522, 347] on button "Add" at bounding box center [535, 353] width 27 height 17
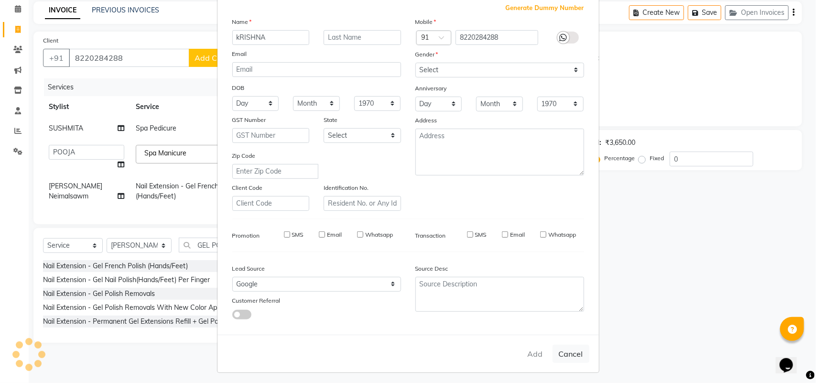
type input "82******88"
select select
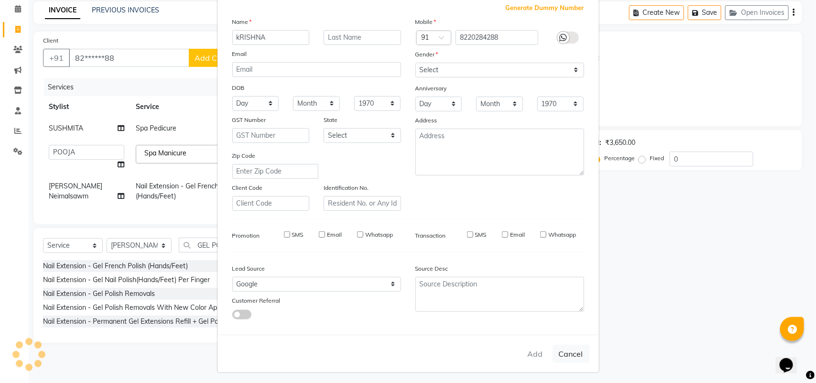
select select
checkbox input "false"
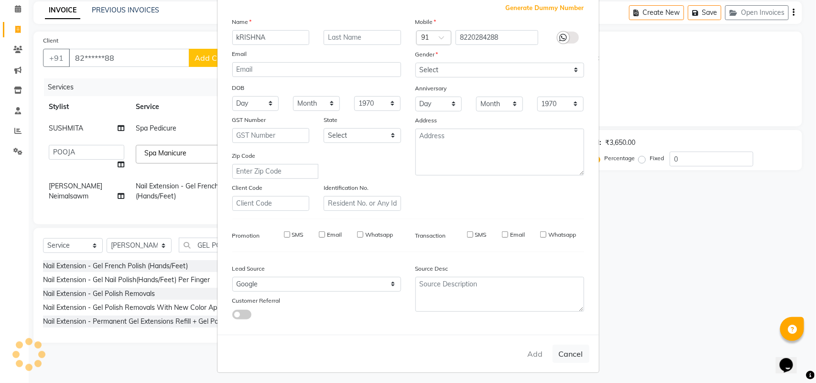
checkbox input "false"
click at [529, 349] on div "Add Cancel" at bounding box center [409, 354] width 382 height 38
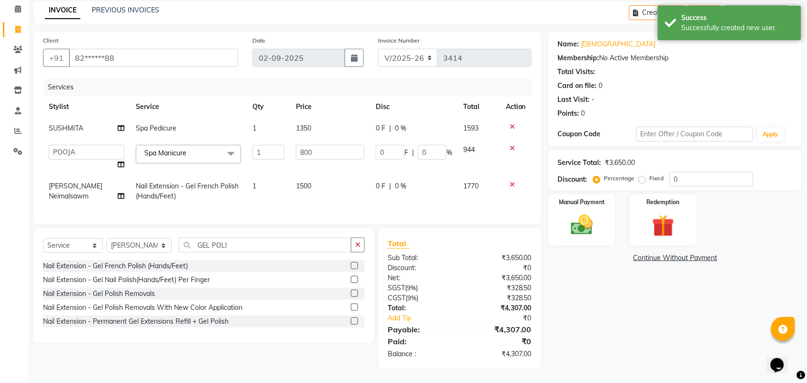
click at [326, 139] on td "800" at bounding box center [330, 157] width 80 height 36
click at [324, 145] on input "800" at bounding box center [330, 152] width 68 height 15
type input "8"
type input "700"
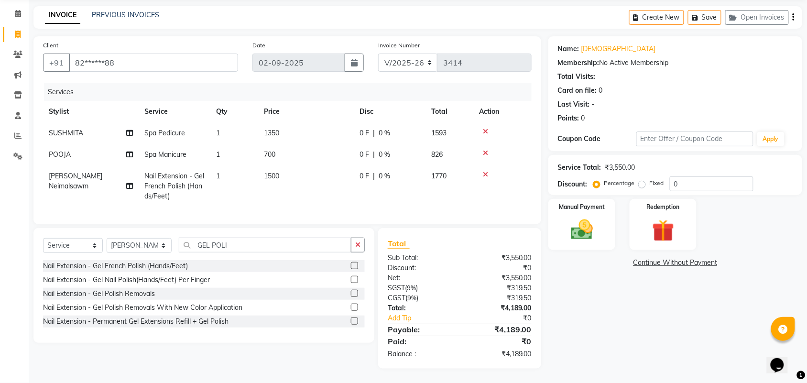
click at [425, 202] on div "Services Stylist Service Qty Price Disc Total Action SUSHMITA Spa Pedicure 1 13…" at bounding box center [287, 148] width 489 height 131
click at [579, 234] on img at bounding box center [581, 230] width 37 height 26
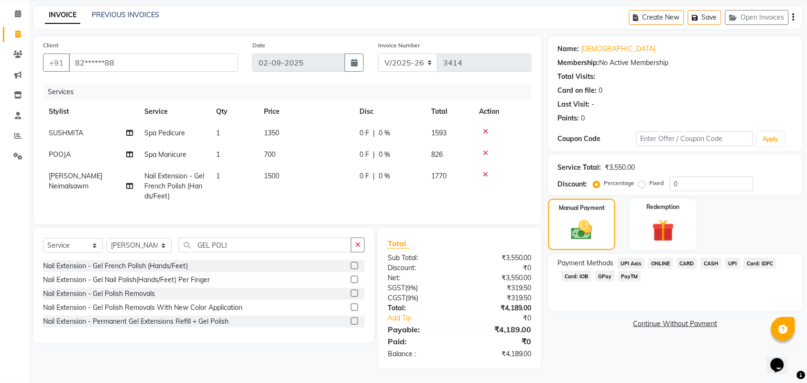
click at [577, 271] on span "Card: IOB" at bounding box center [577, 276] width 30 height 11
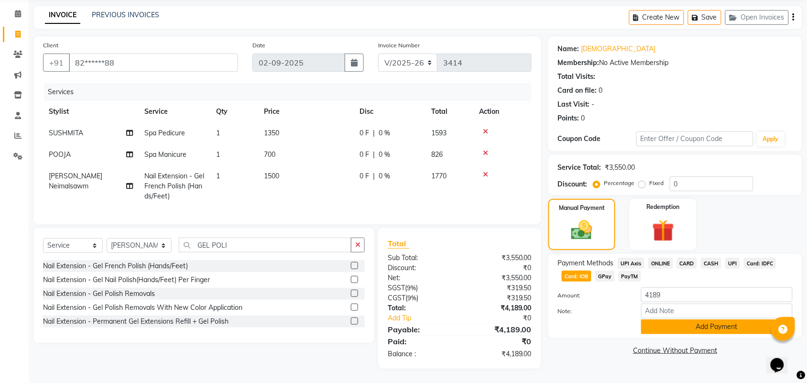
click at [668, 319] on button "Add Payment" at bounding box center [717, 326] width 152 height 15
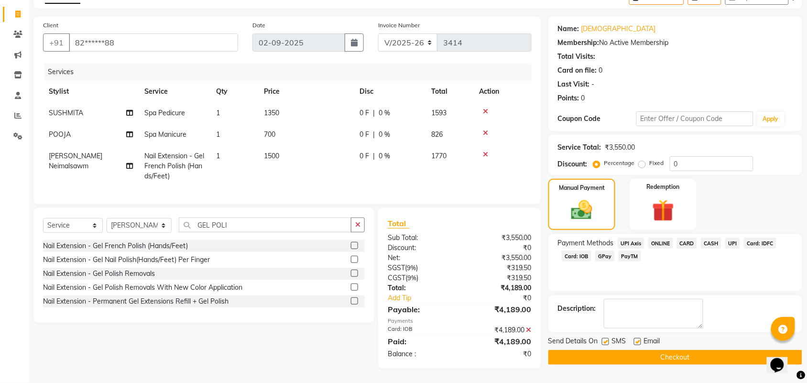
scroll to position [64, 0]
click at [666, 350] on button "Checkout" at bounding box center [675, 357] width 254 height 15
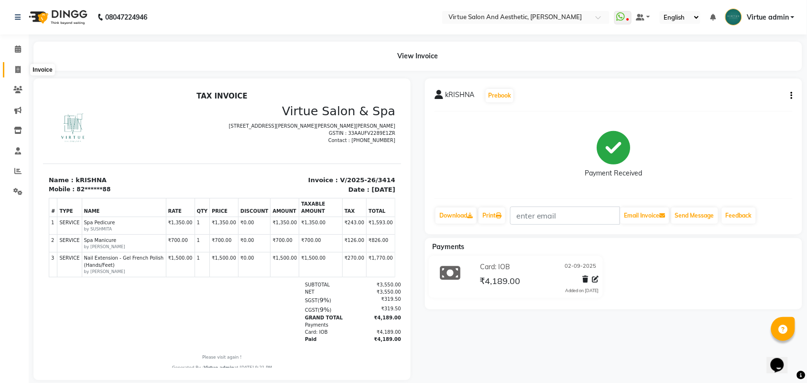
click at [15, 73] on icon at bounding box center [17, 69] width 5 height 7
select select "service"
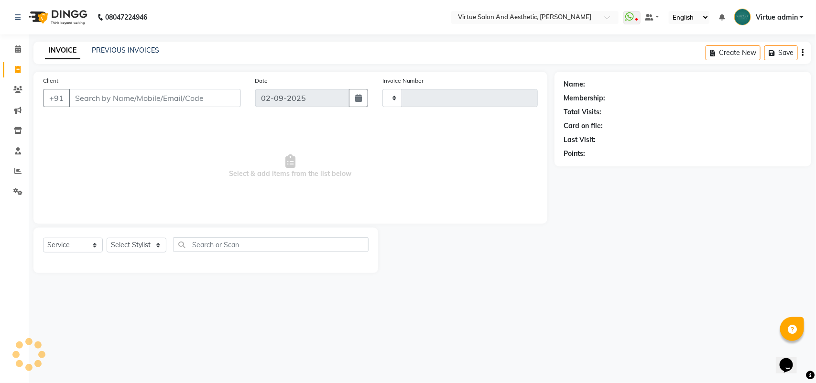
type input "3415"
select select "4466"
click at [110, 51] on link "PREVIOUS INVOICES" at bounding box center [125, 50] width 67 height 9
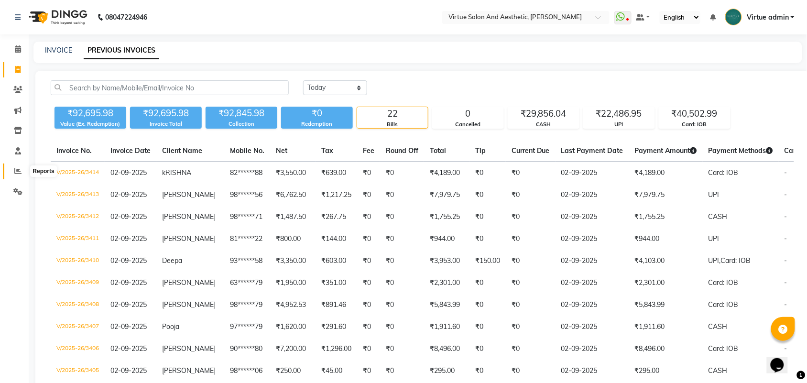
click at [14, 171] on icon at bounding box center [17, 170] width 7 height 7
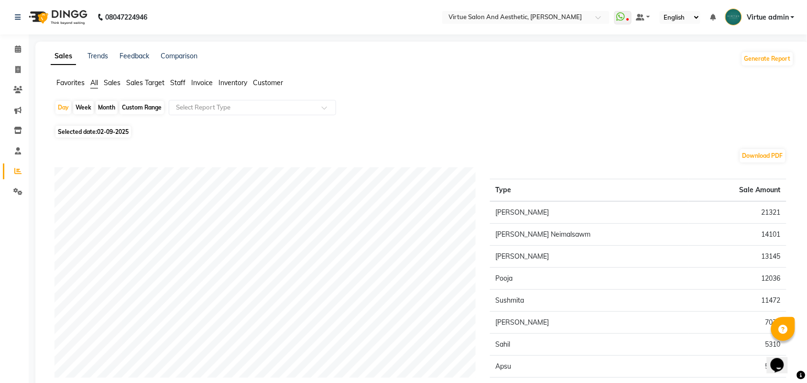
click at [113, 85] on span "Sales" at bounding box center [112, 82] width 17 height 9
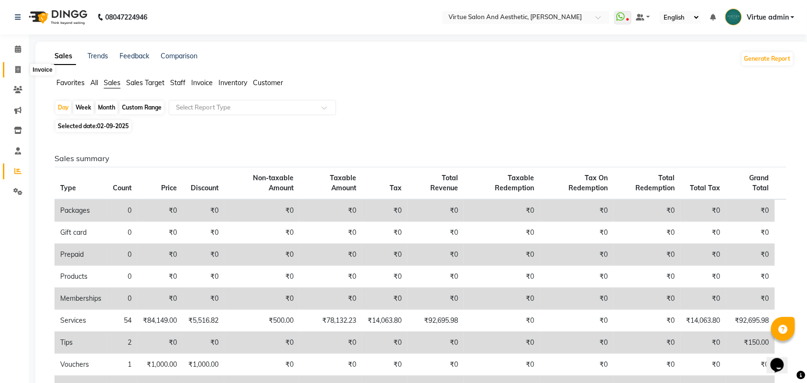
click at [16, 72] on icon at bounding box center [17, 69] width 5 height 7
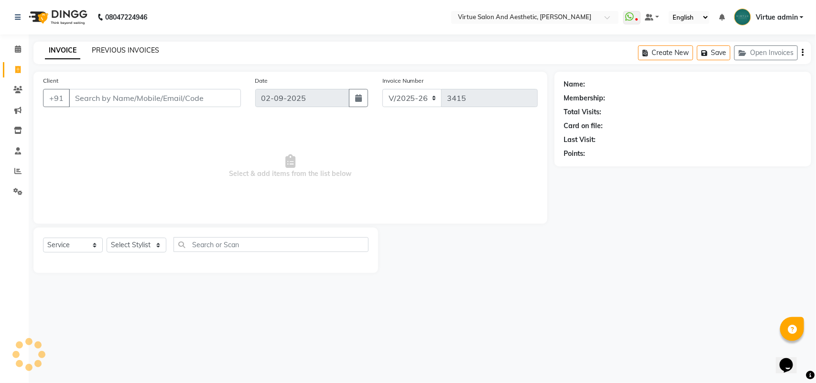
click at [123, 49] on link "PREVIOUS INVOICES" at bounding box center [125, 50] width 67 height 9
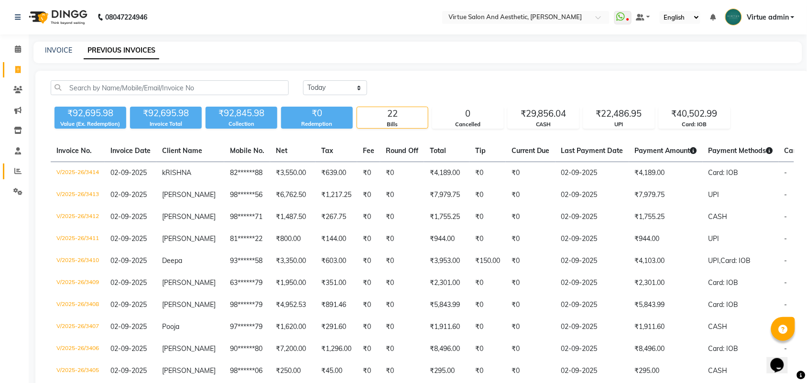
click at [15, 177] on link "Reports" at bounding box center [14, 172] width 23 height 16
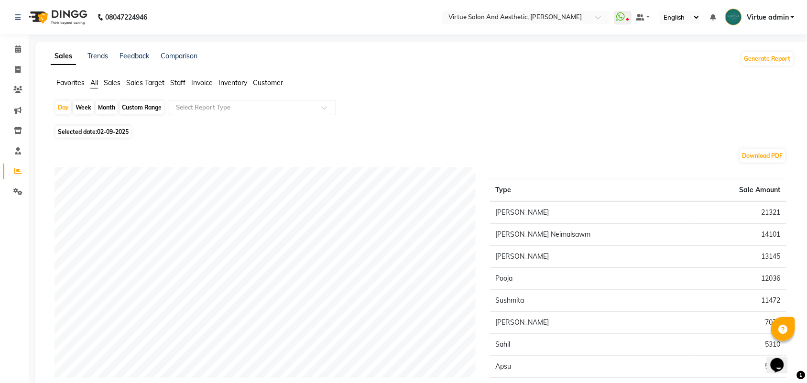
click at [179, 85] on span "Staff" at bounding box center [177, 82] width 15 height 9
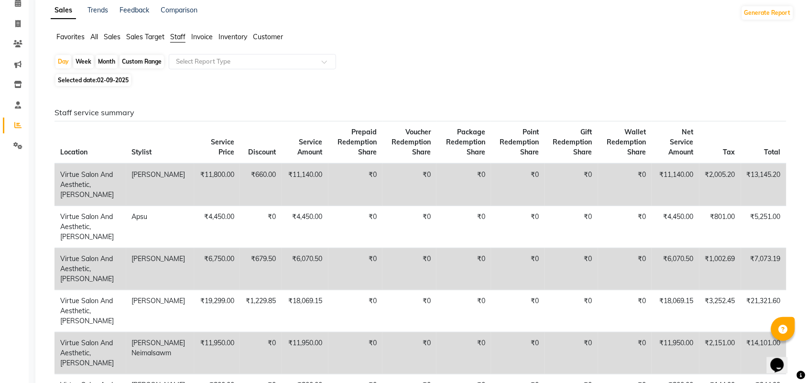
scroll to position [120, 0]
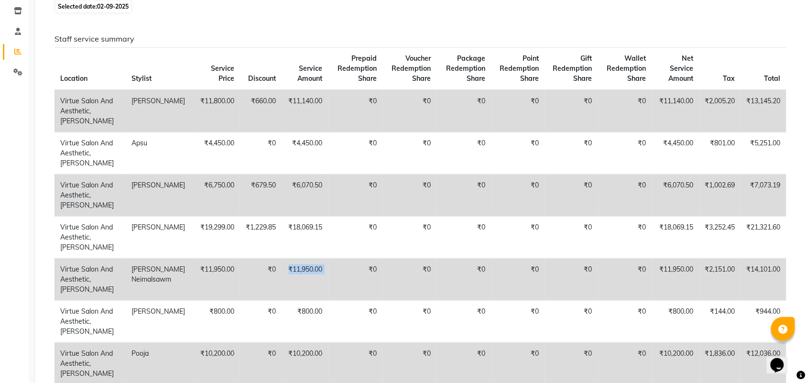
drag, startPoint x: 266, startPoint y: 269, endPoint x: 327, endPoint y: 263, distance: 61.0
click at [327, 266] on tr "Virtue Salon And Aesthetic, [PERSON_NAME] [PERSON_NAME] Neimalsawm ₹11,950.00 ₹…" at bounding box center [421, 280] width 732 height 42
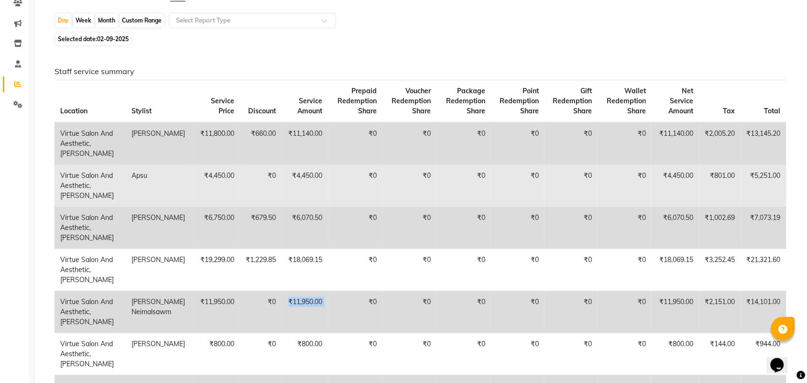
scroll to position [0, 0]
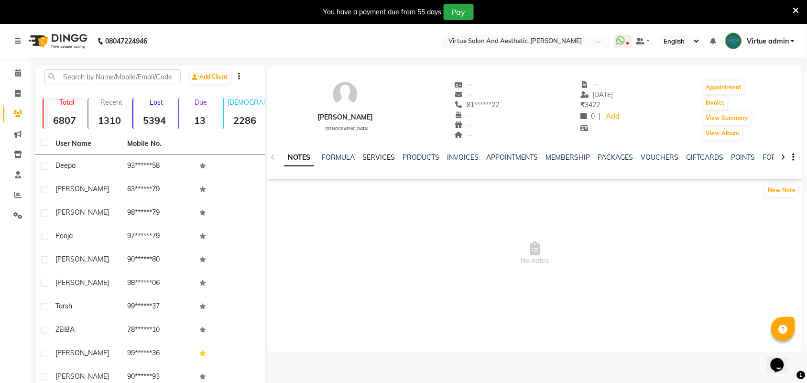
click at [370, 156] on link "SERVICES" at bounding box center [378, 157] width 33 height 9
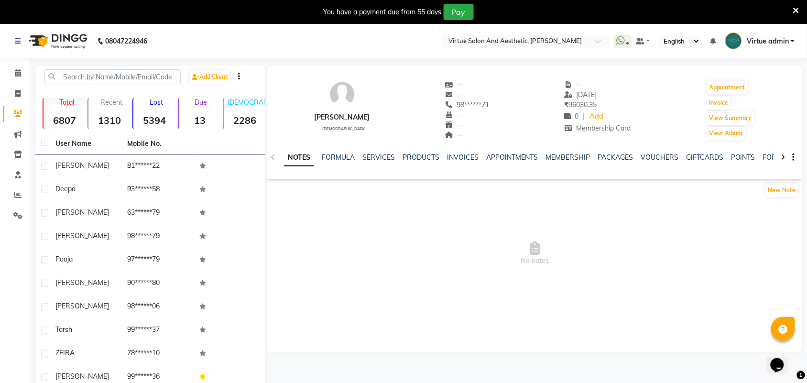
click at [383, 153] on div "SERVICES" at bounding box center [378, 158] width 33 height 10
click at [383, 156] on link "SERVICES" at bounding box center [378, 157] width 33 height 9
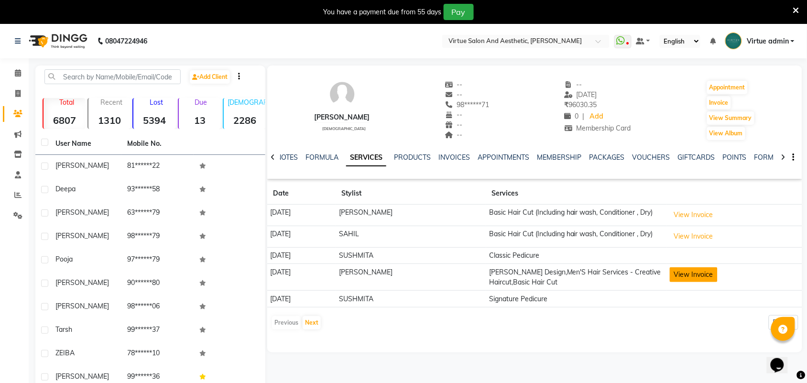
click at [696, 278] on button "View Invoice" at bounding box center [694, 274] width 48 height 15
